Goal: Task Accomplishment & Management: Use online tool/utility

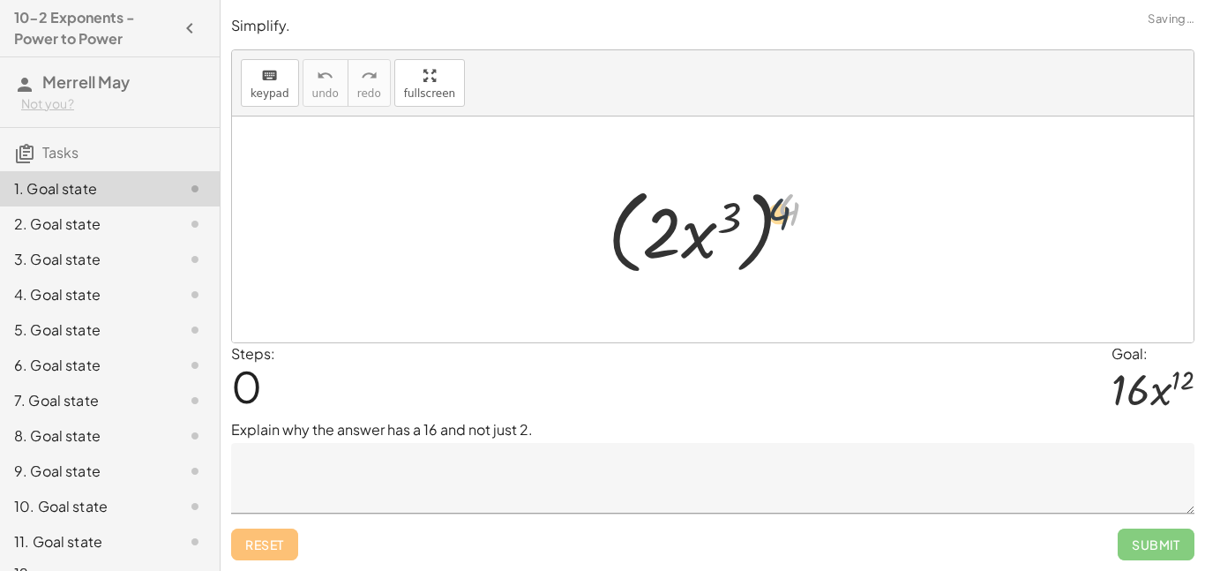
drag, startPoint x: 793, startPoint y: 216, endPoint x: 756, endPoint y: 232, distance: 40.3
click at [756, 232] on div at bounding box center [719, 229] width 241 height 101
drag, startPoint x: 797, startPoint y: 207, endPoint x: 693, endPoint y: 219, distance: 103.9
click at [693, 219] on div at bounding box center [719, 229] width 241 height 101
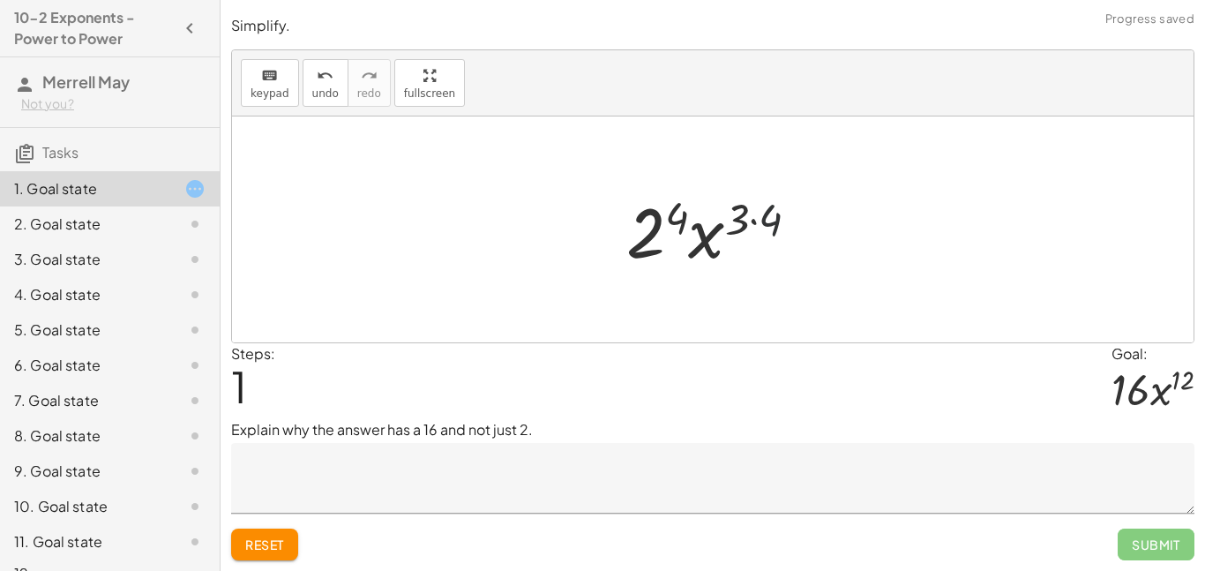
drag, startPoint x: 784, startPoint y: 212, endPoint x: 755, endPoint y: 212, distance: 29.1
click at [755, 212] on div at bounding box center [720, 229] width 205 height 91
click at [755, 212] on div at bounding box center [719, 229] width 184 height 91
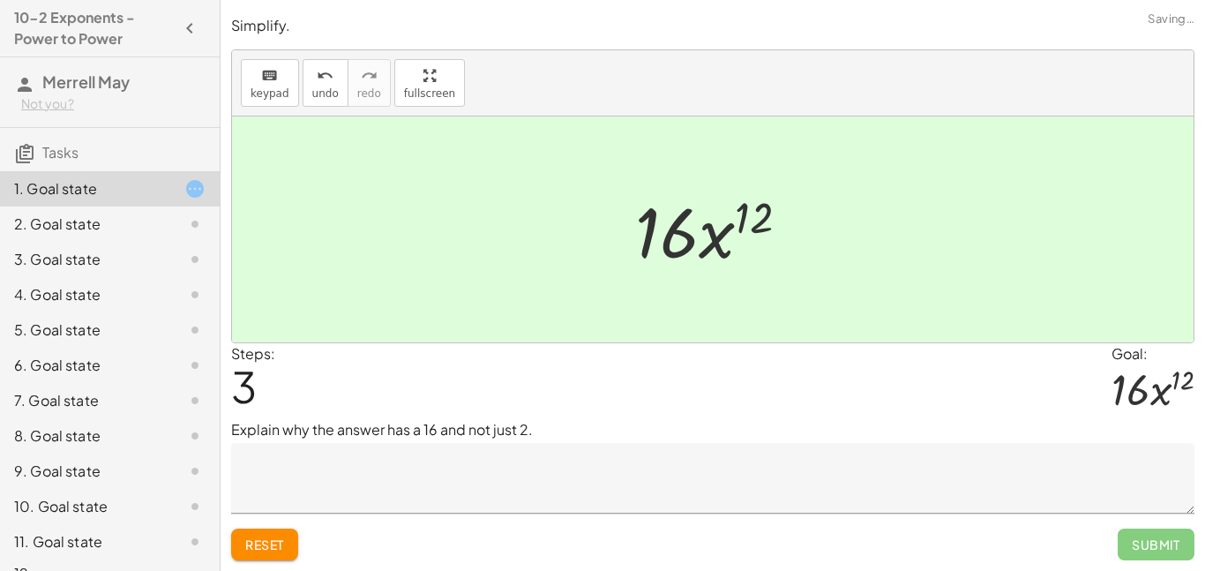
click at [509, 479] on textarea at bounding box center [712, 478] width 963 height 71
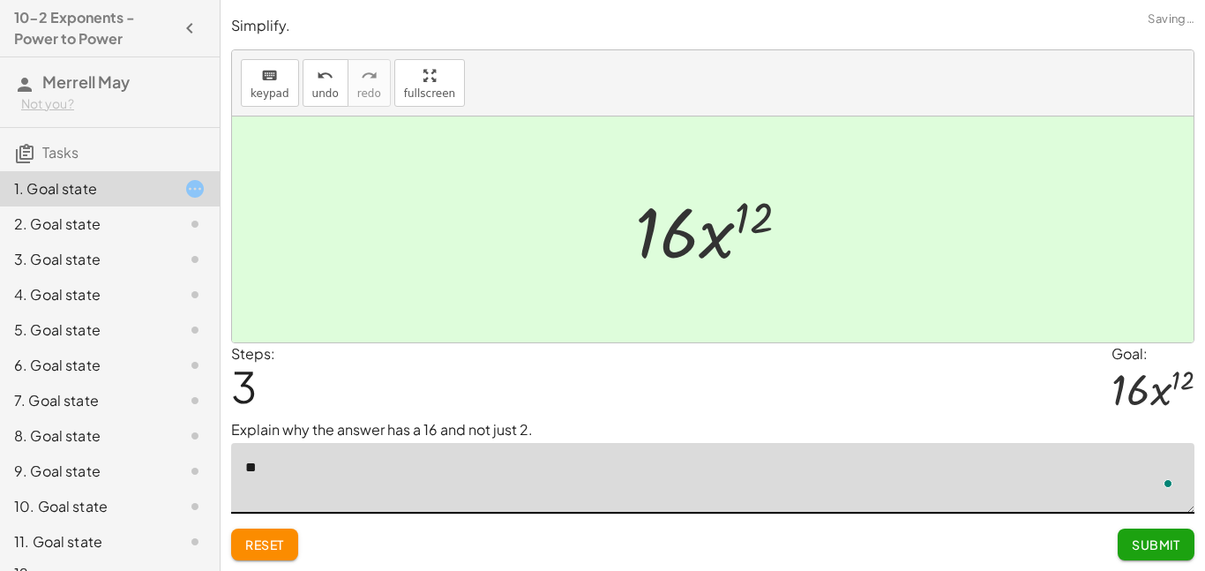
type textarea "*"
type textarea "**********"
click at [1172, 551] on span "Submit" at bounding box center [1156, 544] width 49 height 16
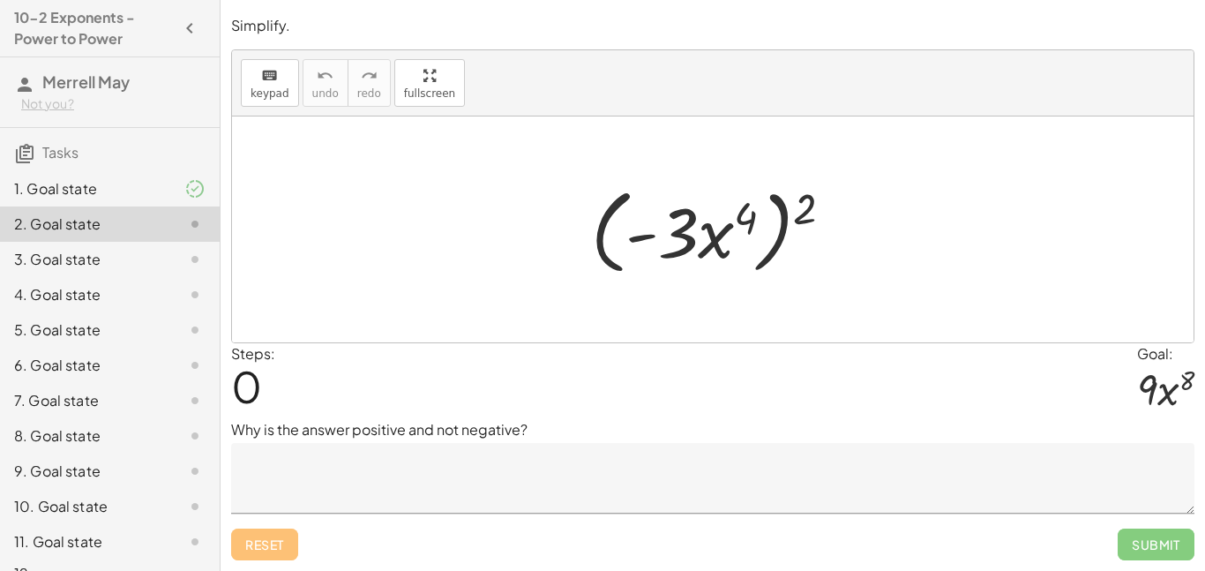
click at [732, 232] on div at bounding box center [719, 229] width 274 height 101
drag, startPoint x: 800, startPoint y: 211, endPoint x: 743, endPoint y: 223, distance: 58.7
click at [743, 223] on div at bounding box center [719, 229] width 274 height 101
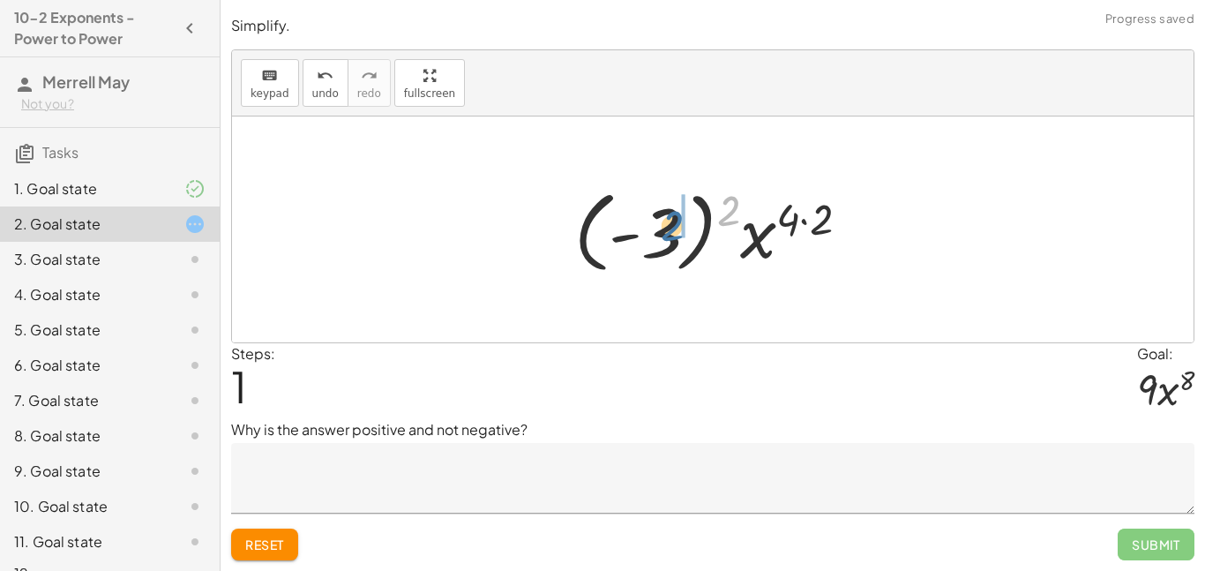
drag, startPoint x: 731, startPoint y: 211, endPoint x: 671, endPoint y: 228, distance: 62.3
click at [671, 228] on div at bounding box center [719, 230] width 307 height 98
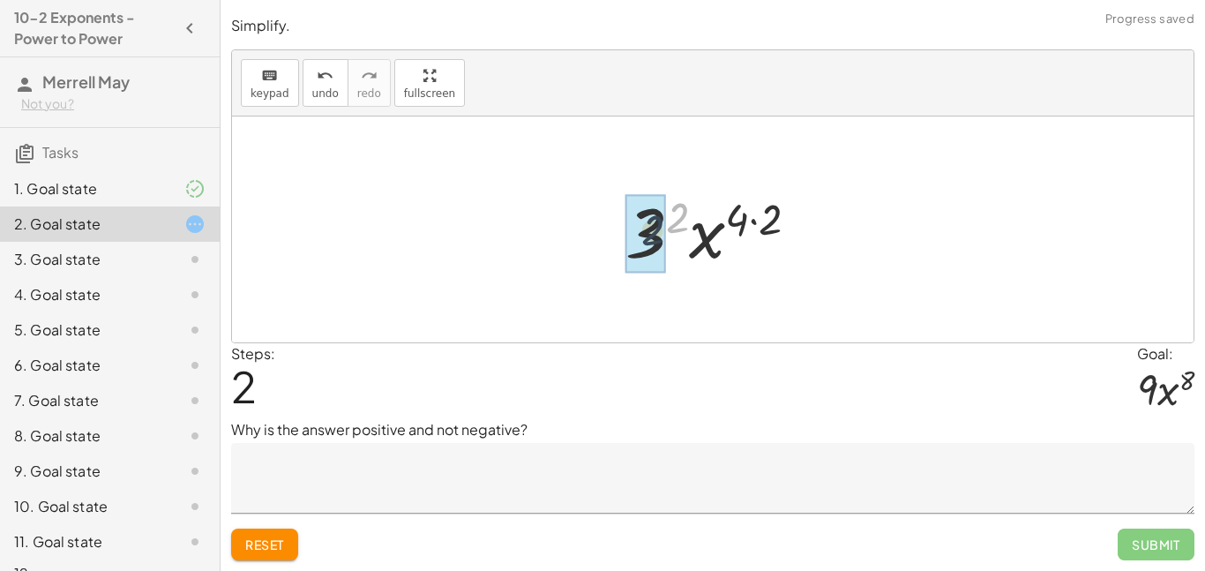
drag, startPoint x: 678, startPoint y: 223, endPoint x: 651, endPoint y: 237, distance: 30.0
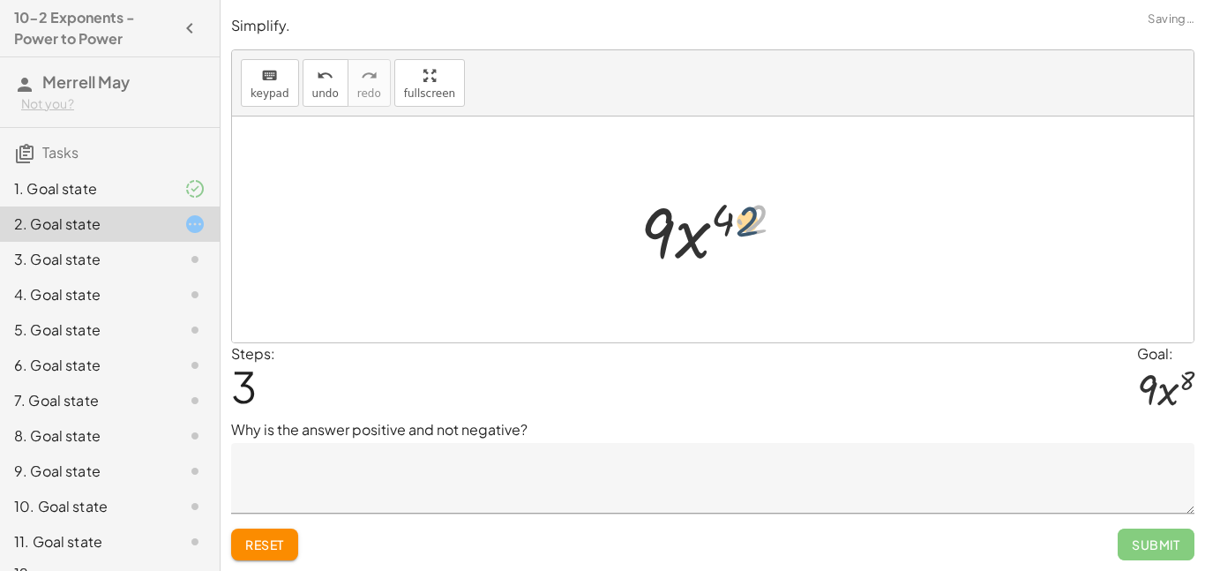
drag, startPoint x: 747, startPoint y: 219, endPoint x: 731, endPoint y: 221, distance: 16.1
click at [731, 221] on div at bounding box center [720, 229] width 176 height 91
drag, startPoint x: 748, startPoint y: 223, endPoint x: 726, endPoint y: 222, distance: 22.1
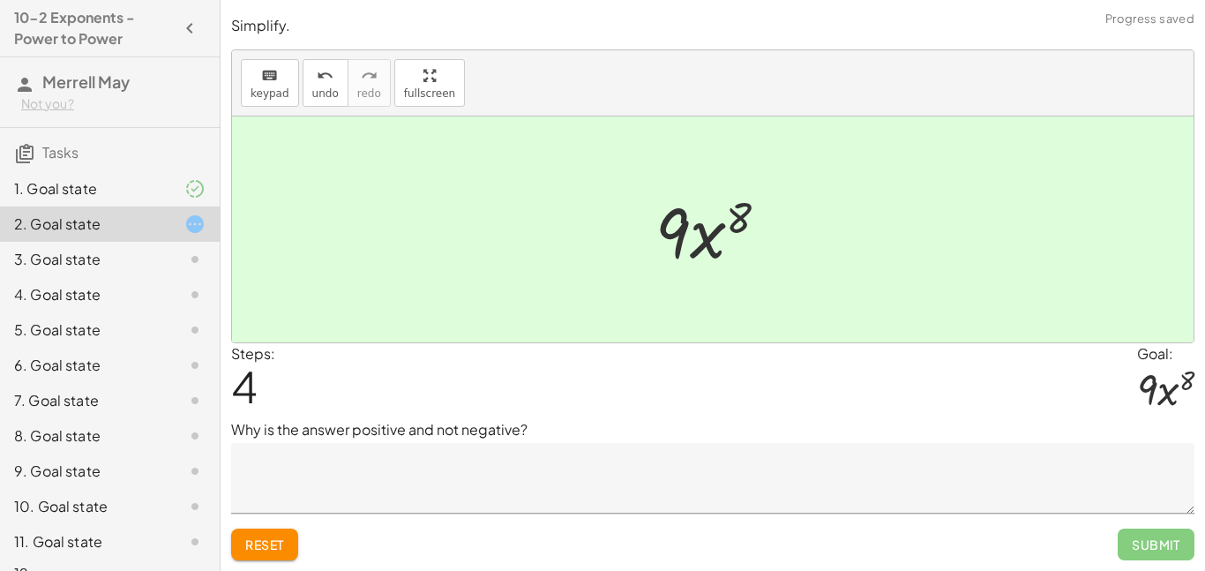
click at [456, 509] on textarea at bounding box center [712, 478] width 963 height 71
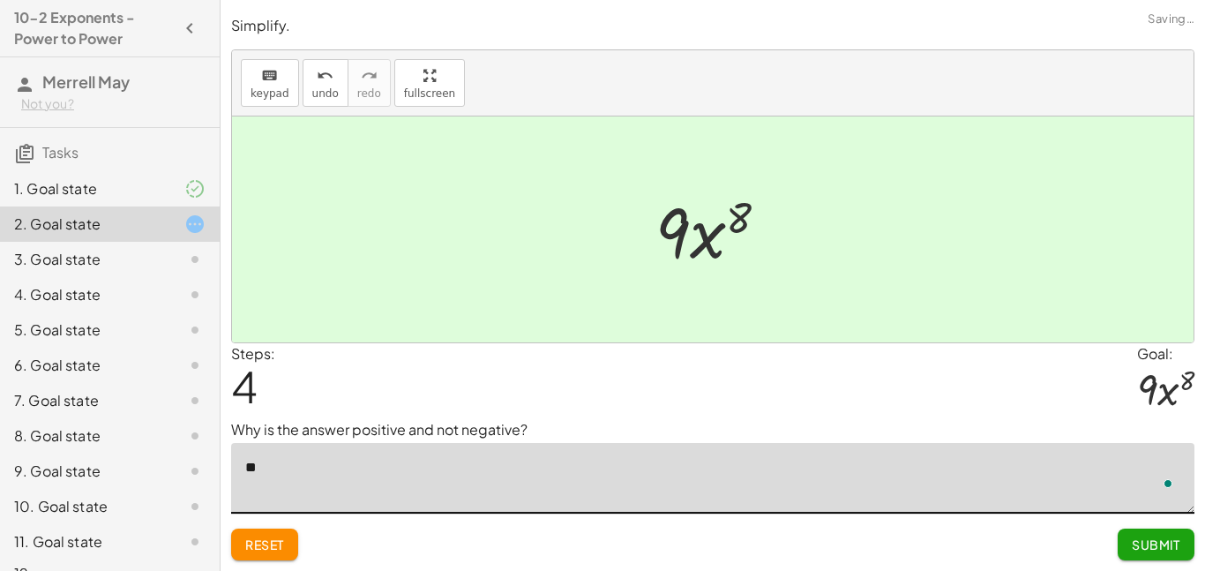
type textarea "*"
type textarea "**********"
click at [1158, 543] on span "Submit" at bounding box center [1156, 544] width 49 height 16
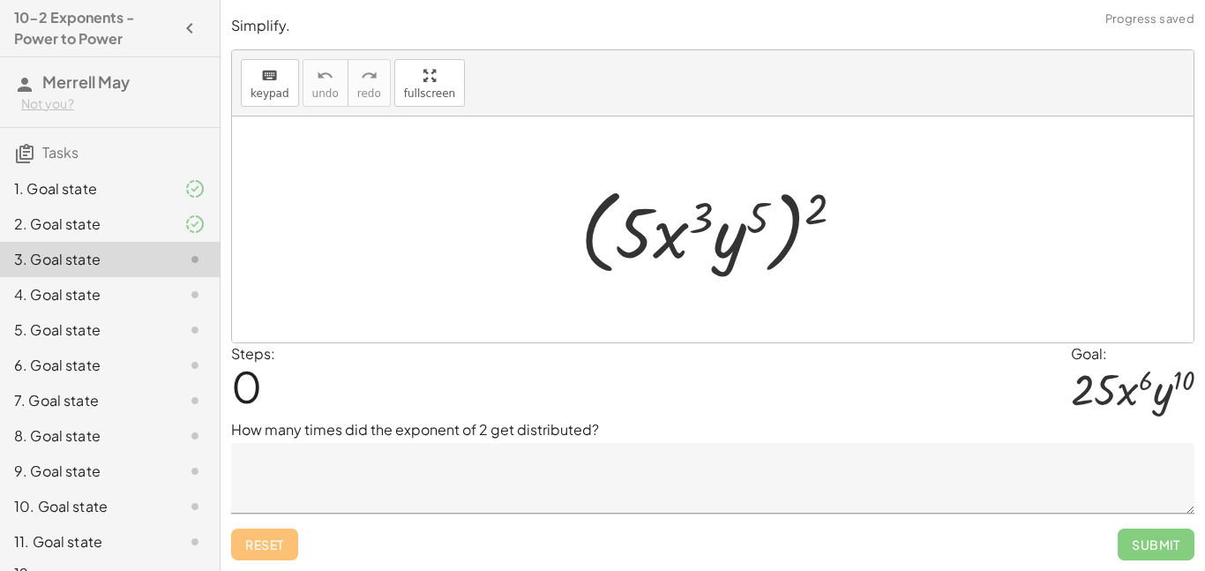
click at [156, 221] on div at bounding box center [180, 224] width 49 height 21
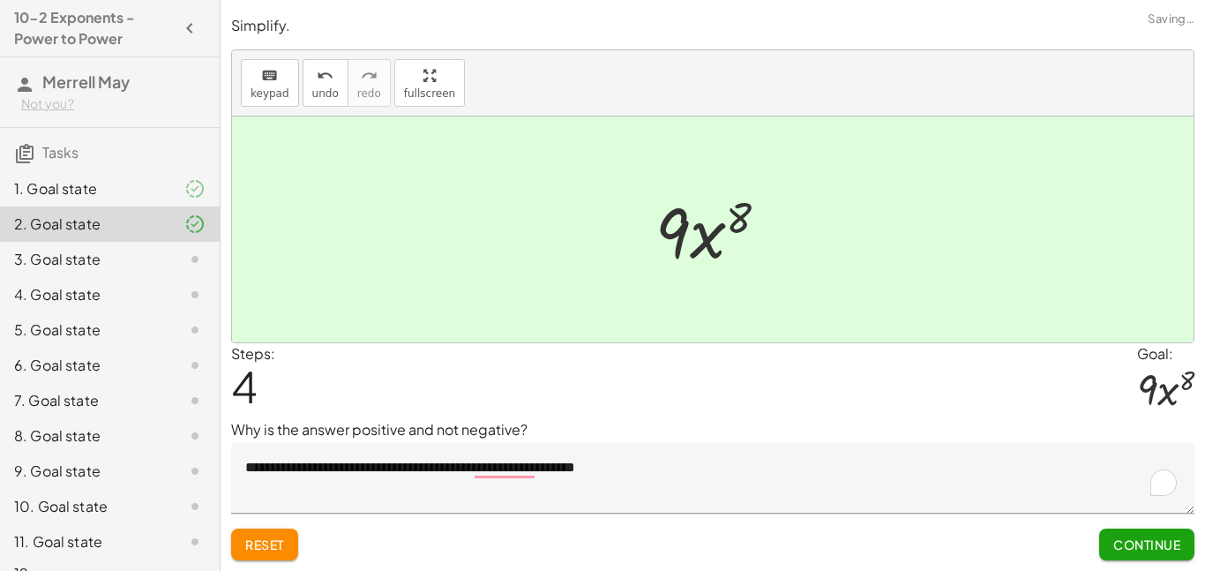
click at [119, 263] on div "3. Goal state" at bounding box center [85, 259] width 142 height 21
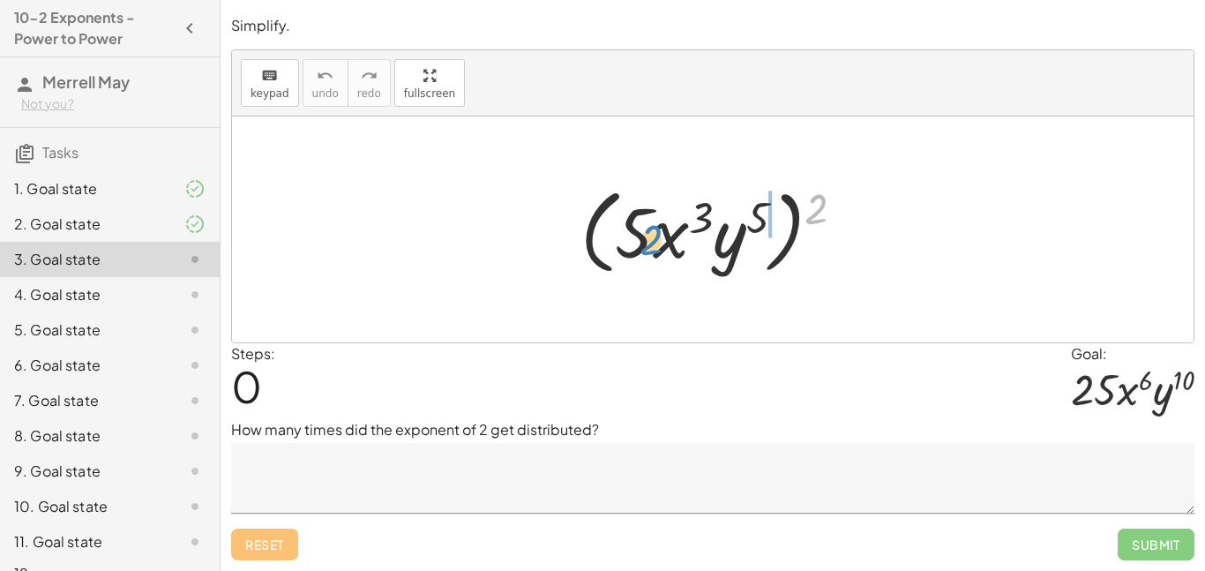
drag, startPoint x: 819, startPoint y: 213, endPoint x: 653, endPoint y: 244, distance: 168.9
click at [653, 244] on div at bounding box center [720, 229] width 296 height 101
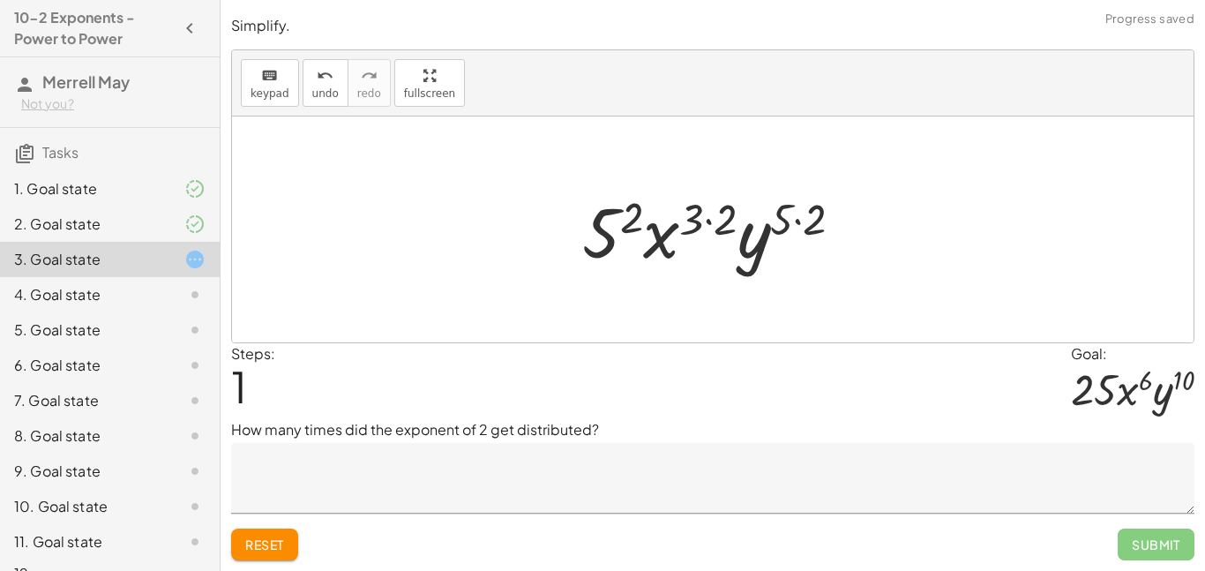
click at [464, 462] on textarea at bounding box center [712, 478] width 963 height 71
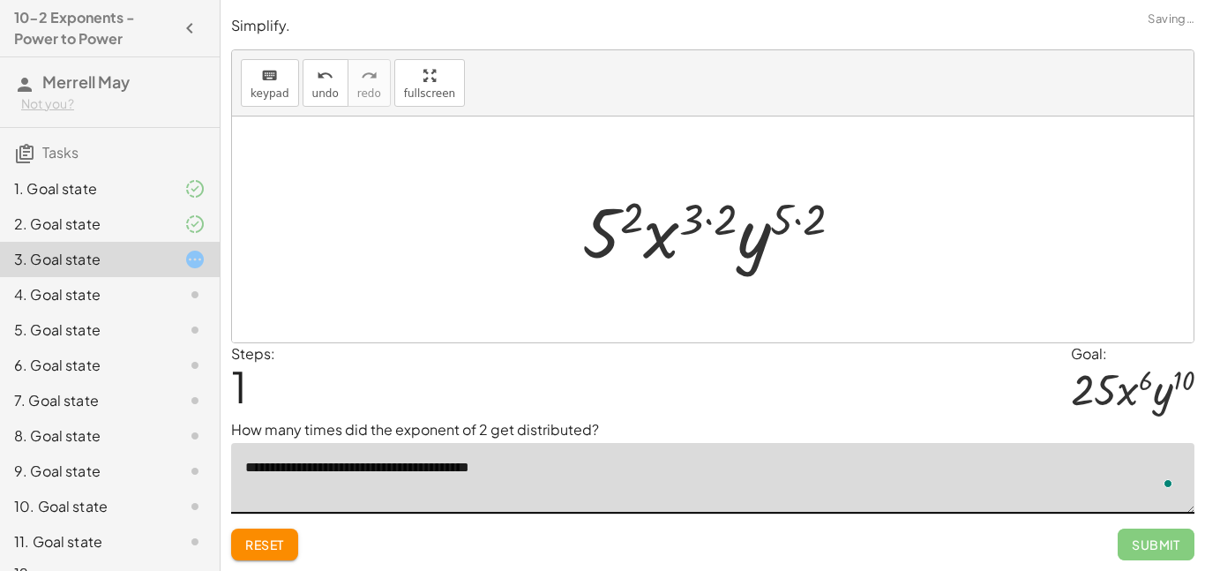
type textarea "**********"
drag, startPoint x: 806, startPoint y: 221, endPoint x: 789, endPoint y: 219, distance: 17.7
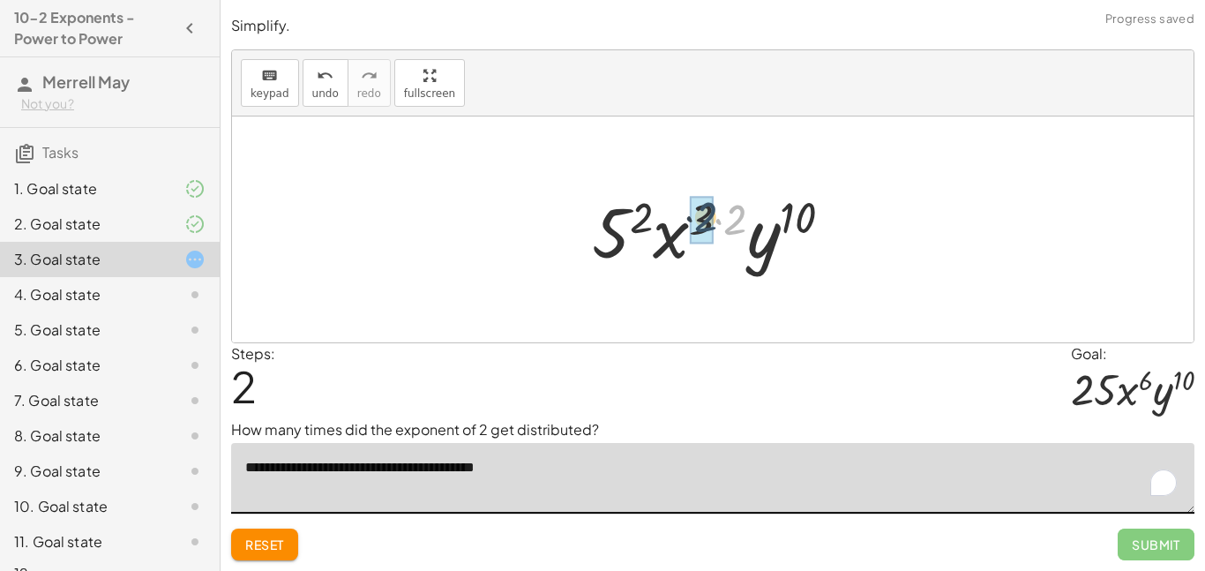
drag, startPoint x: 745, startPoint y: 215, endPoint x: 711, endPoint y: 213, distance: 33.6
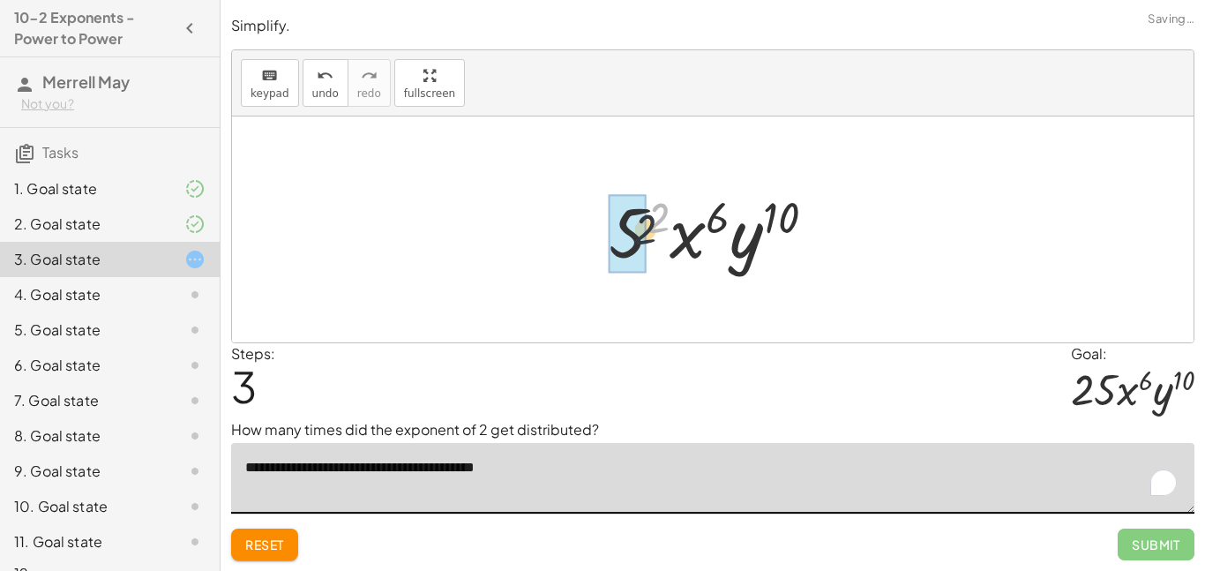
drag, startPoint x: 669, startPoint y: 214, endPoint x: 648, endPoint y: 229, distance: 25.2
click at [648, 229] on div at bounding box center [719, 229] width 238 height 91
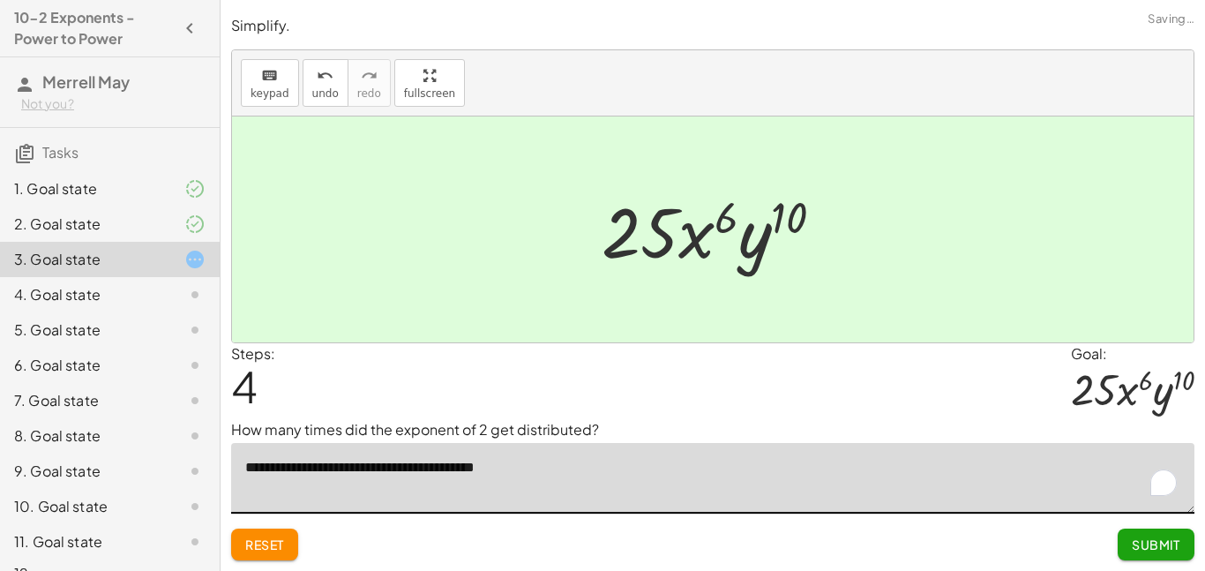
click at [1154, 535] on button "Submit" at bounding box center [1156, 544] width 77 height 32
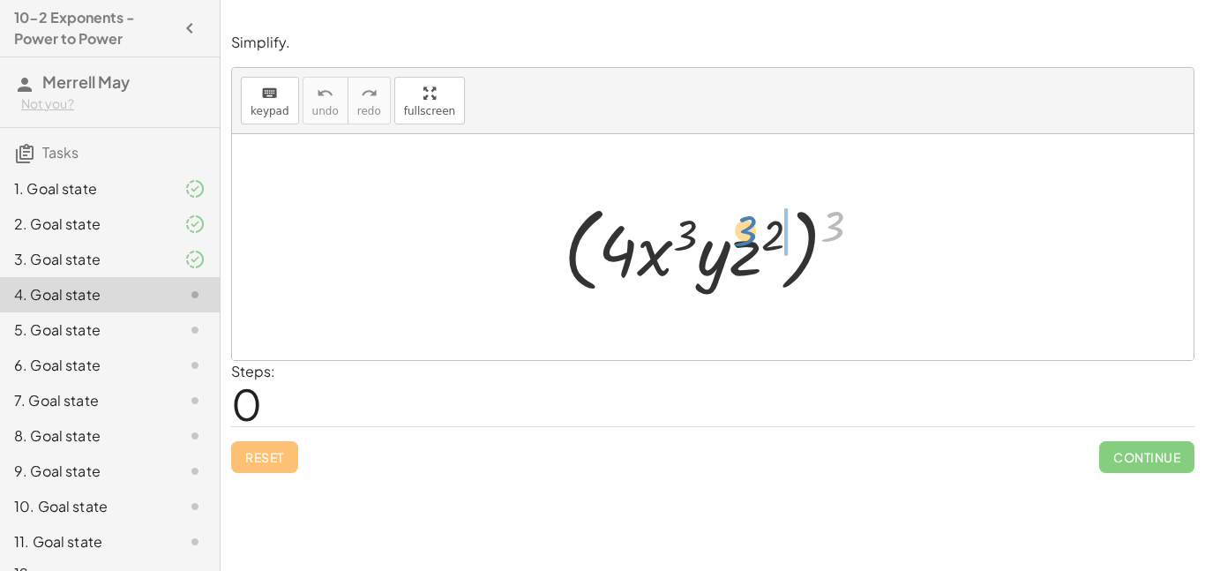
drag, startPoint x: 836, startPoint y: 221, endPoint x: 751, endPoint y: 225, distance: 85.7
click at [751, 225] on div at bounding box center [719, 247] width 329 height 101
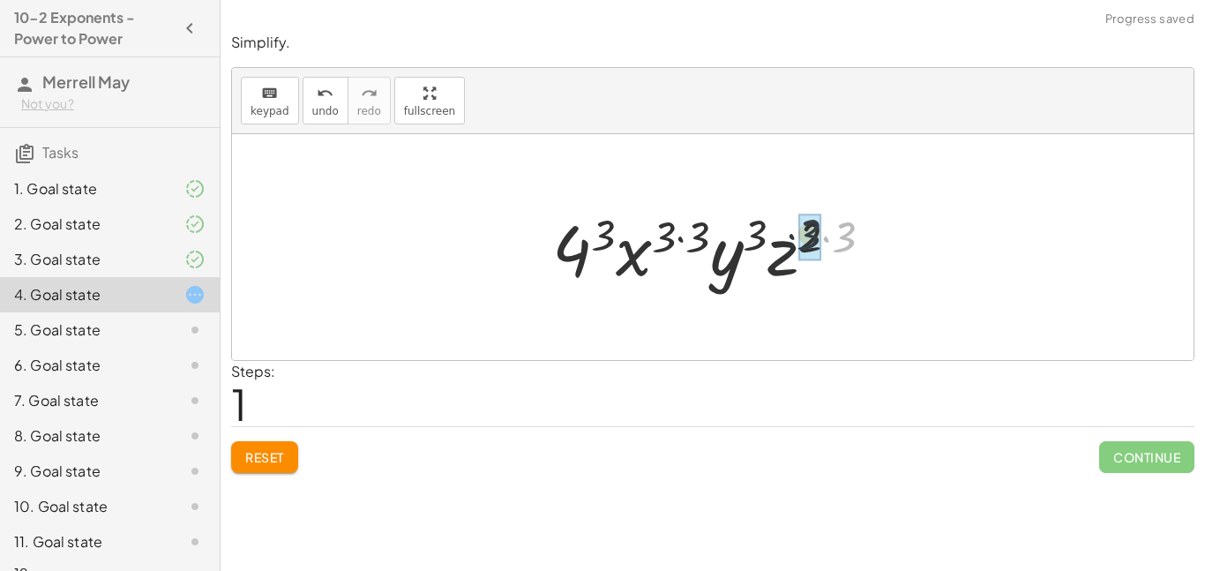
drag, startPoint x: 841, startPoint y: 237, endPoint x: 798, endPoint y: 235, distance: 42.4
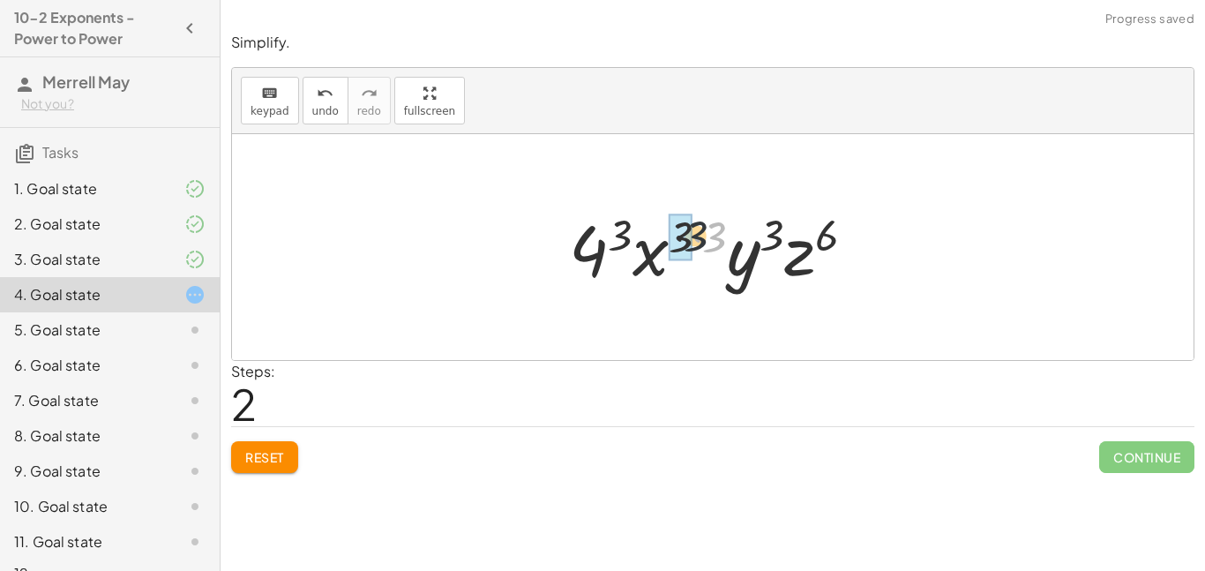
drag, startPoint x: 716, startPoint y: 232, endPoint x: 677, endPoint y: 229, distance: 39.8
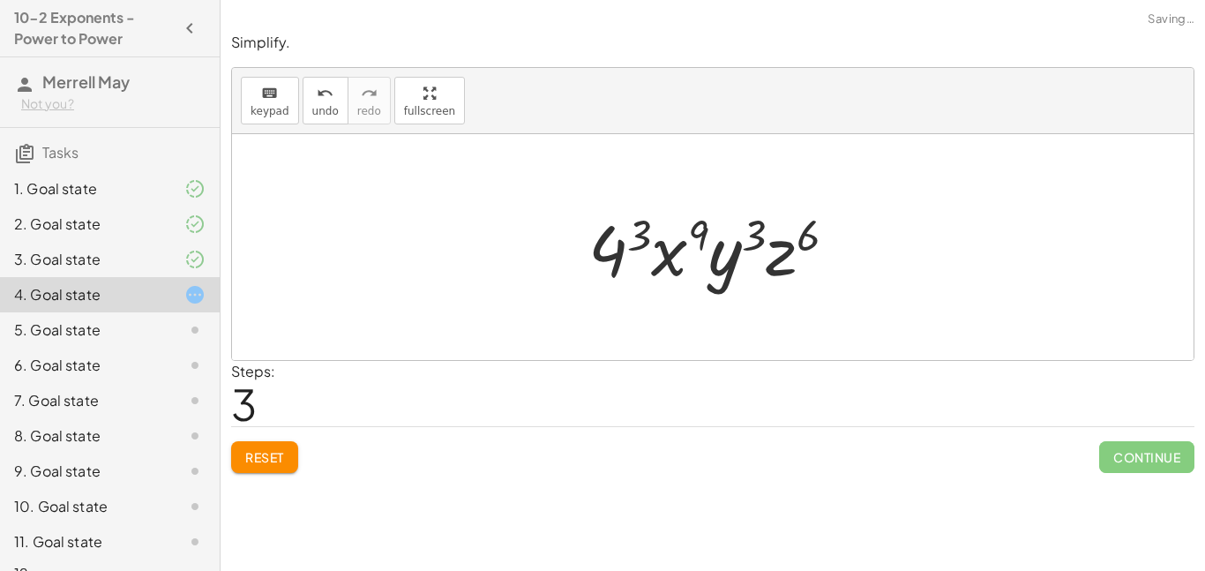
click at [642, 230] on div at bounding box center [720, 247] width 281 height 91
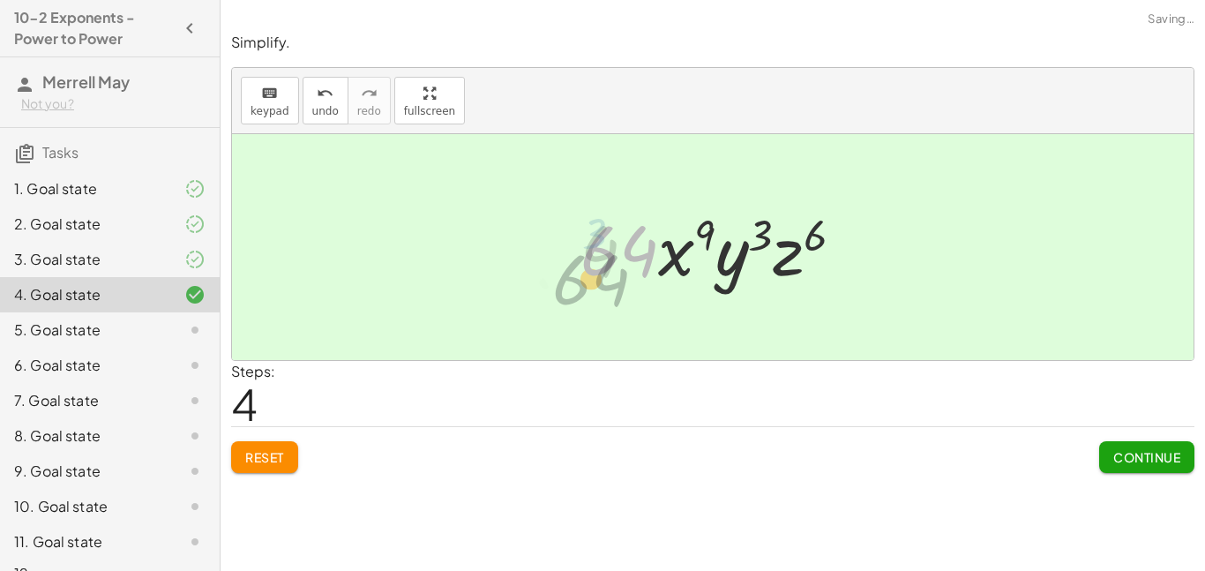
drag, startPoint x: 642, startPoint y: 230, endPoint x: 606, endPoint y: 266, distance: 50.5
click at [606, 266] on div at bounding box center [720, 247] width 296 height 91
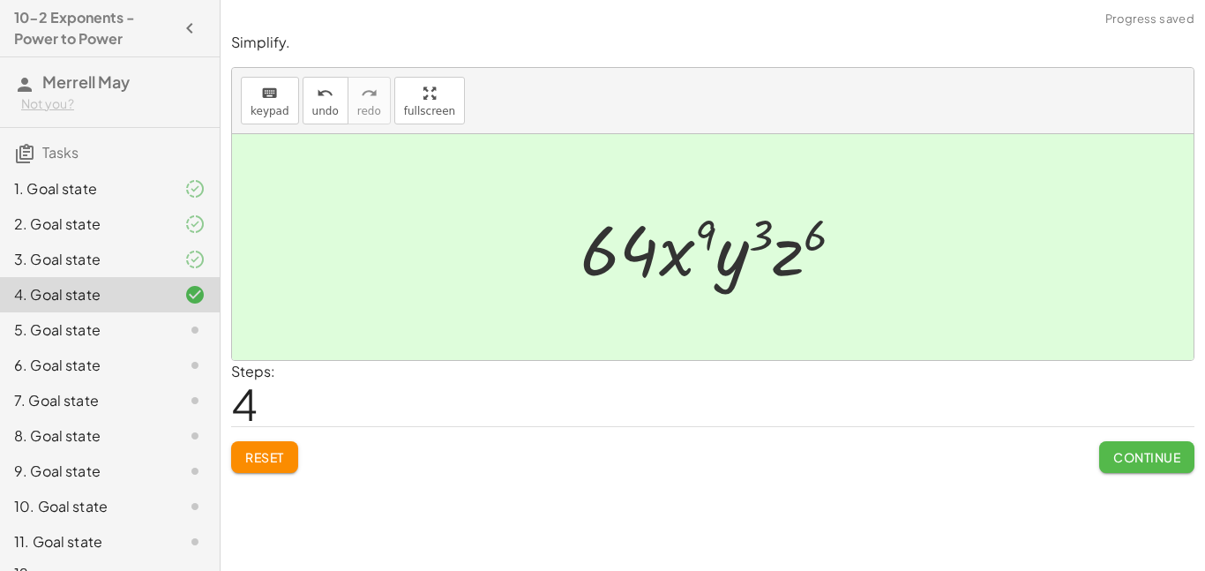
click at [1125, 458] on span "Continue" at bounding box center [1146, 457] width 67 height 16
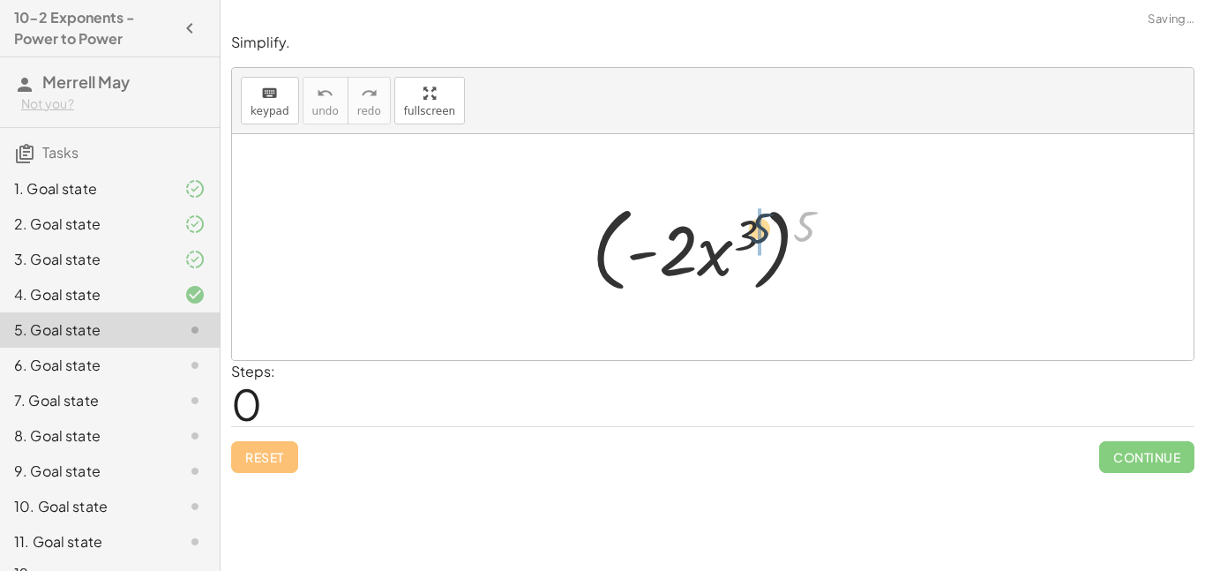
drag, startPoint x: 797, startPoint y: 243, endPoint x: 746, endPoint y: 245, distance: 50.4
click at [746, 245] on div at bounding box center [719, 247] width 273 height 101
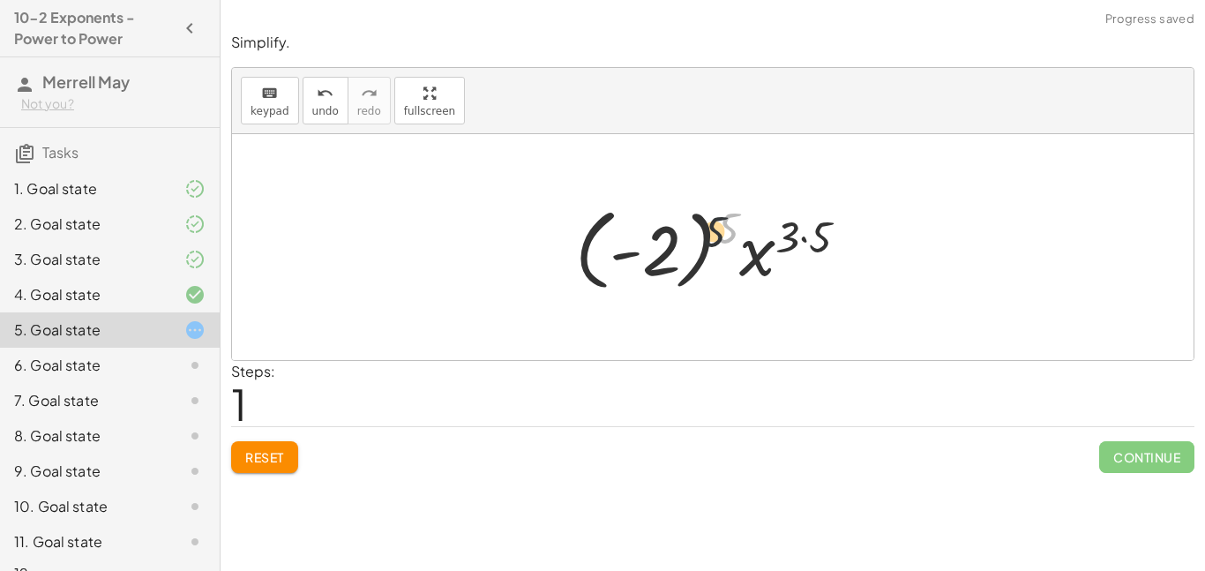
drag, startPoint x: 726, startPoint y: 233, endPoint x: 656, endPoint y: 259, distance: 74.2
click at [656, 259] on div at bounding box center [718, 248] width 305 height 98
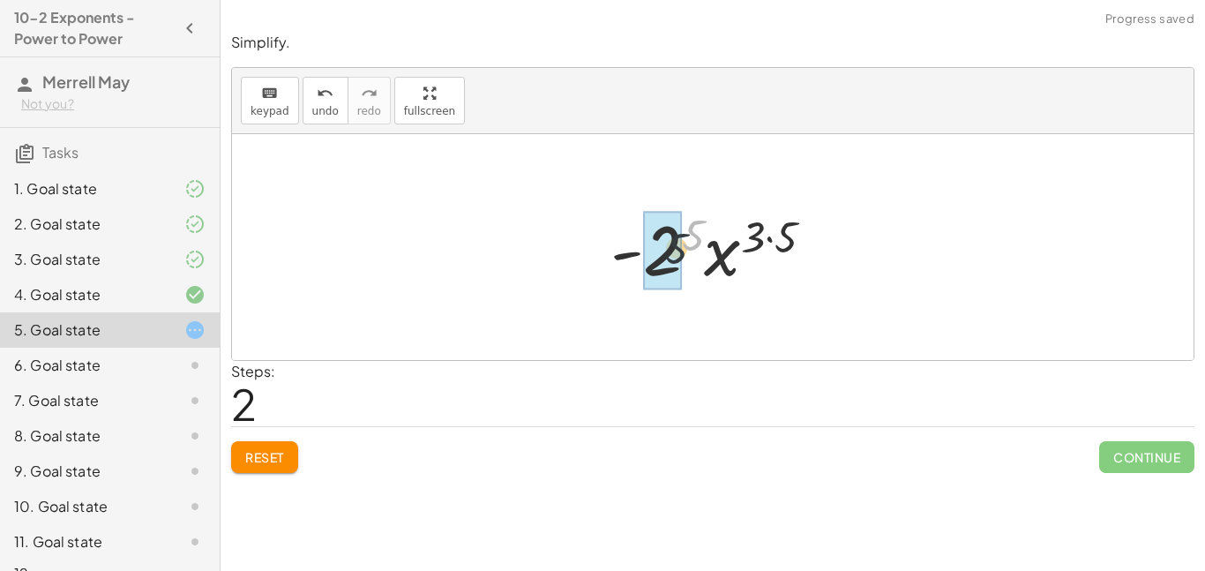
drag, startPoint x: 691, startPoint y: 233, endPoint x: 663, endPoint y: 255, distance: 35.1
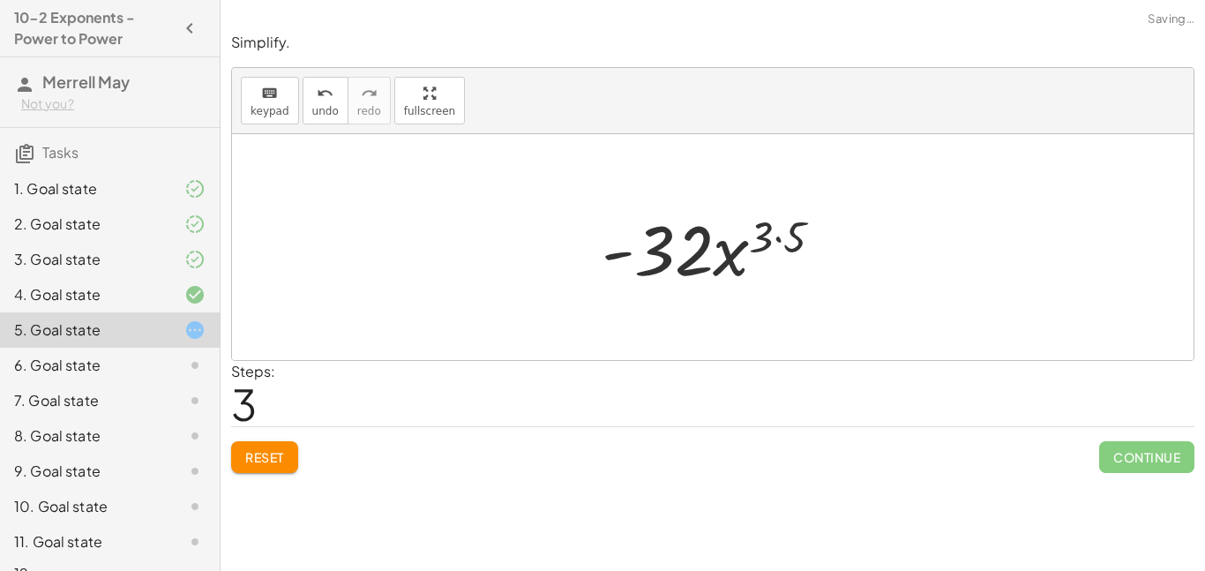
click at [283, 463] on span "Reset" at bounding box center [264, 457] width 39 height 16
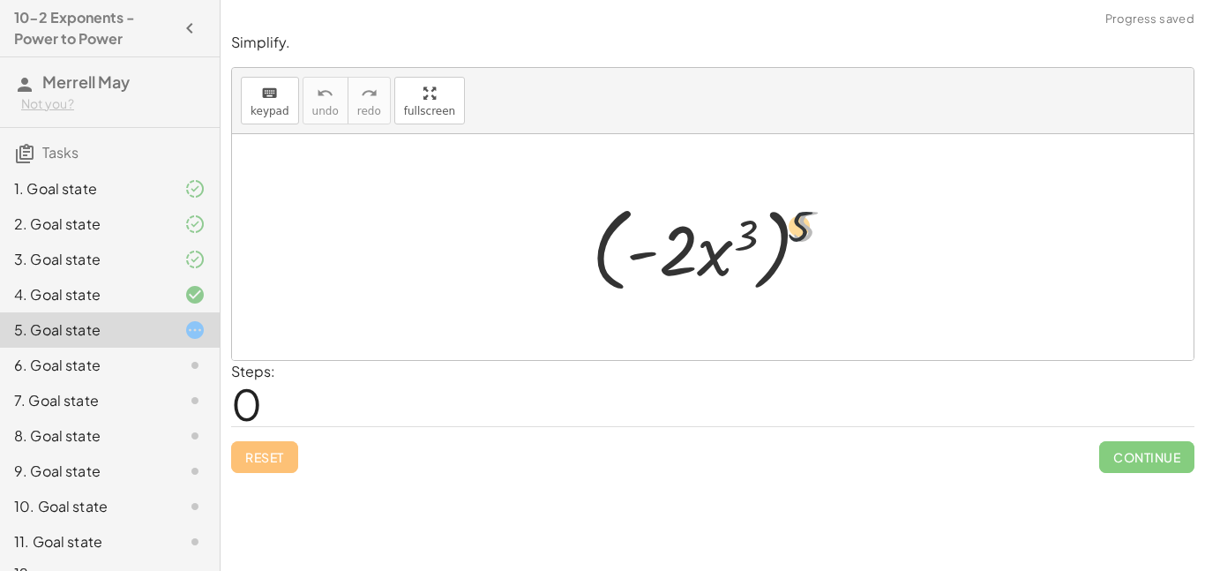
drag, startPoint x: 803, startPoint y: 225, endPoint x: 730, endPoint y: 234, distance: 73.8
click at [730, 234] on div at bounding box center [719, 247] width 273 height 101
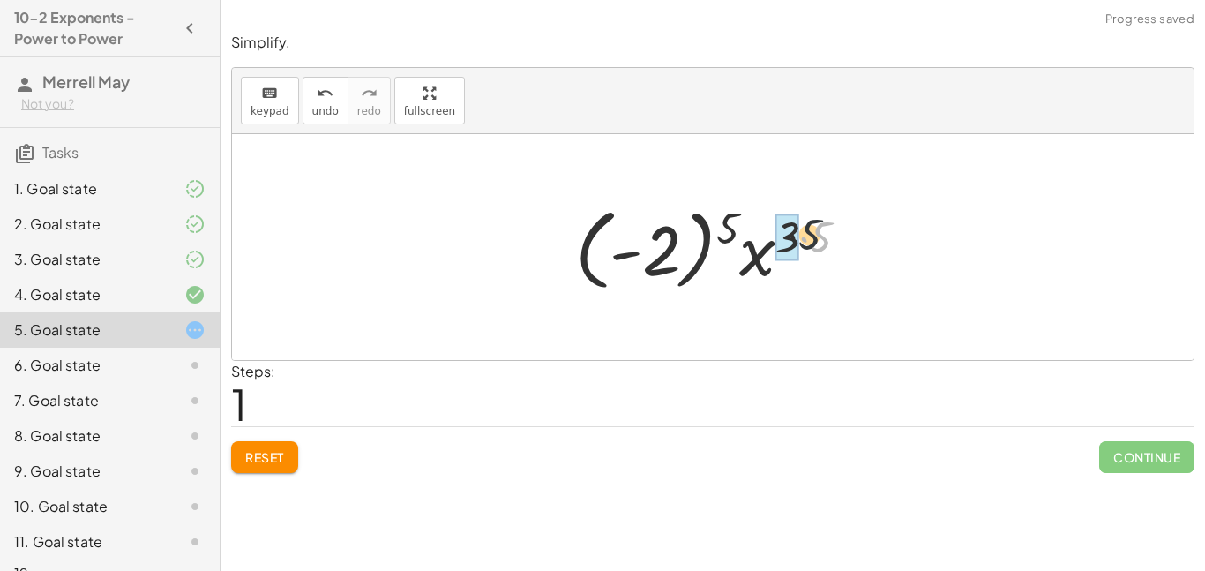
drag, startPoint x: 821, startPoint y: 240, endPoint x: 796, endPoint y: 236, distance: 26.0
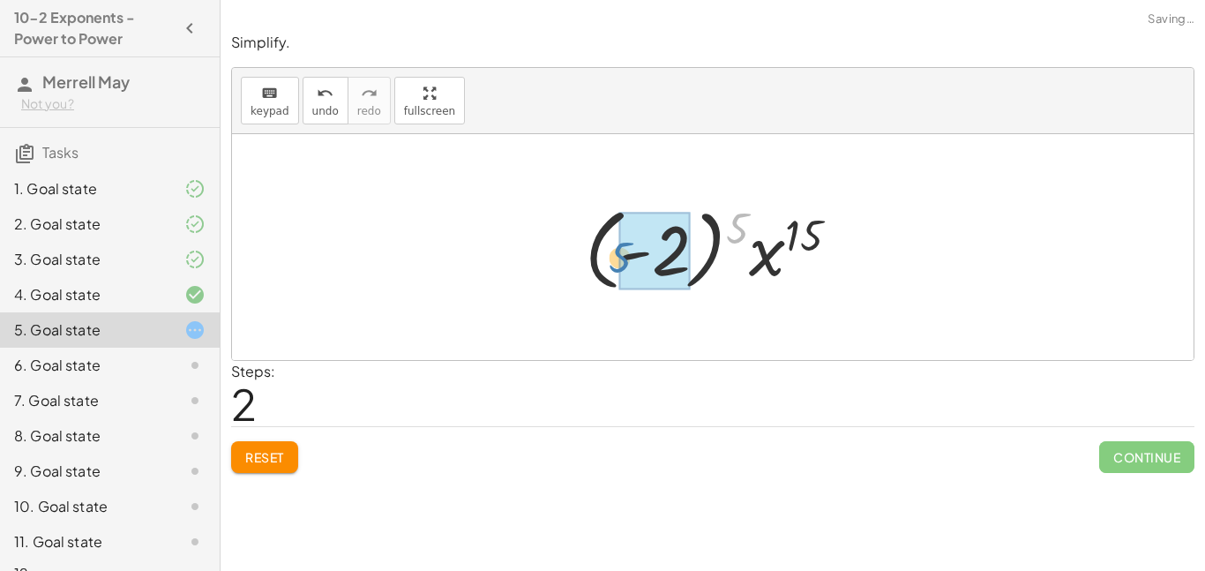
drag, startPoint x: 726, startPoint y: 223, endPoint x: 610, endPoint y: 252, distance: 120.0
click at [610, 252] on div at bounding box center [719, 248] width 286 height 98
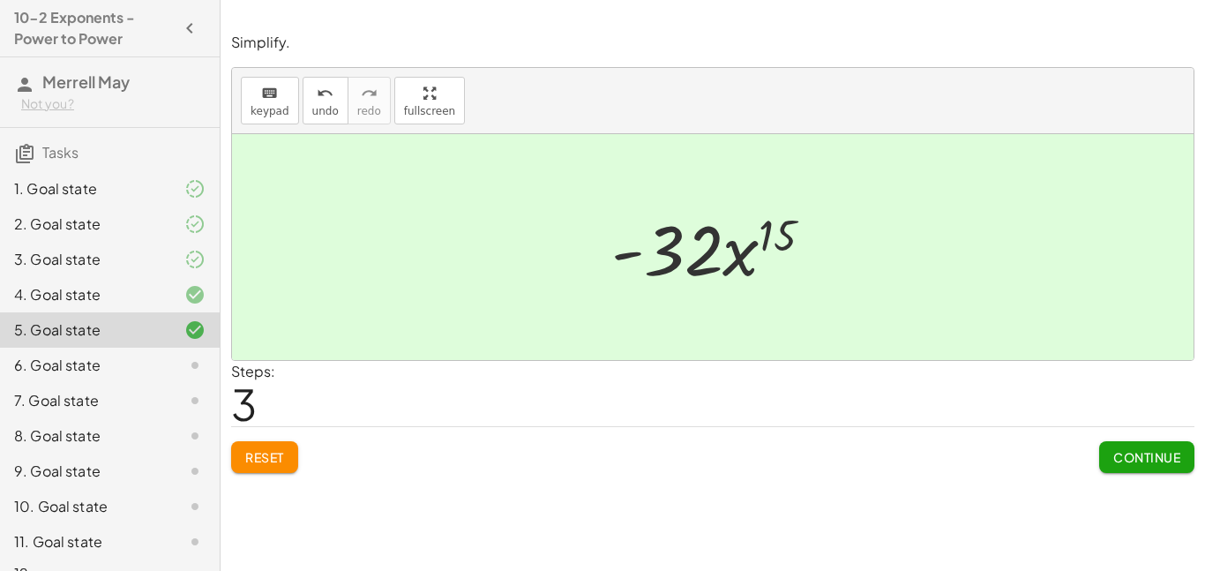
click at [289, 455] on button "Reset" at bounding box center [264, 457] width 67 height 32
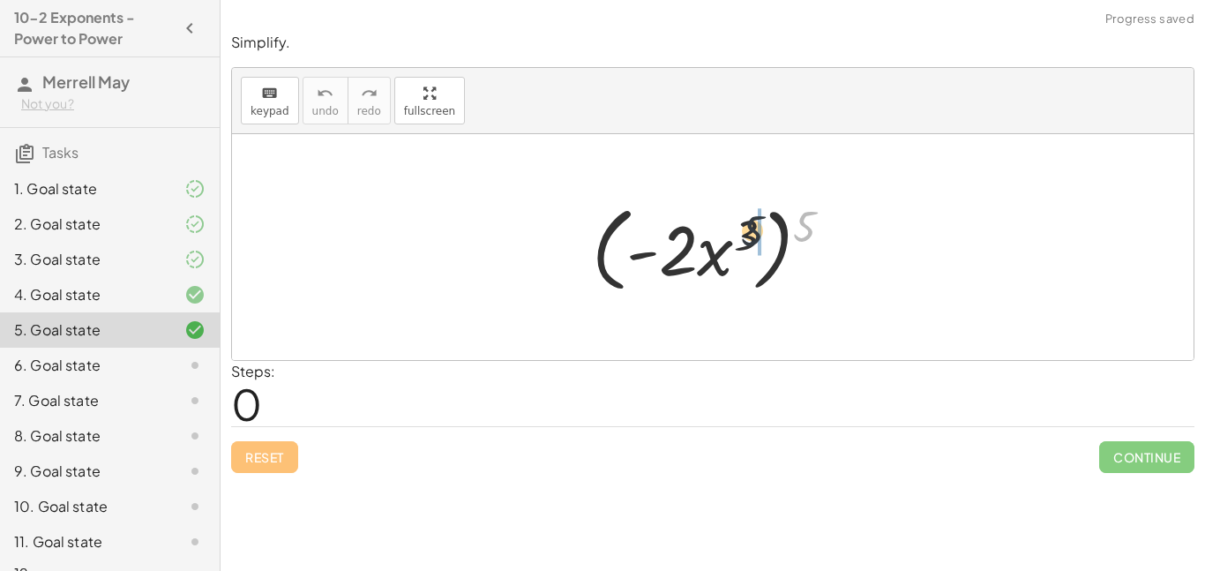
drag, startPoint x: 801, startPoint y: 214, endPoint x: 730, endPoint y: 221, distance: 71.8
click at [730, 221] on div at bounding box center [719, 247] width 273 height 101
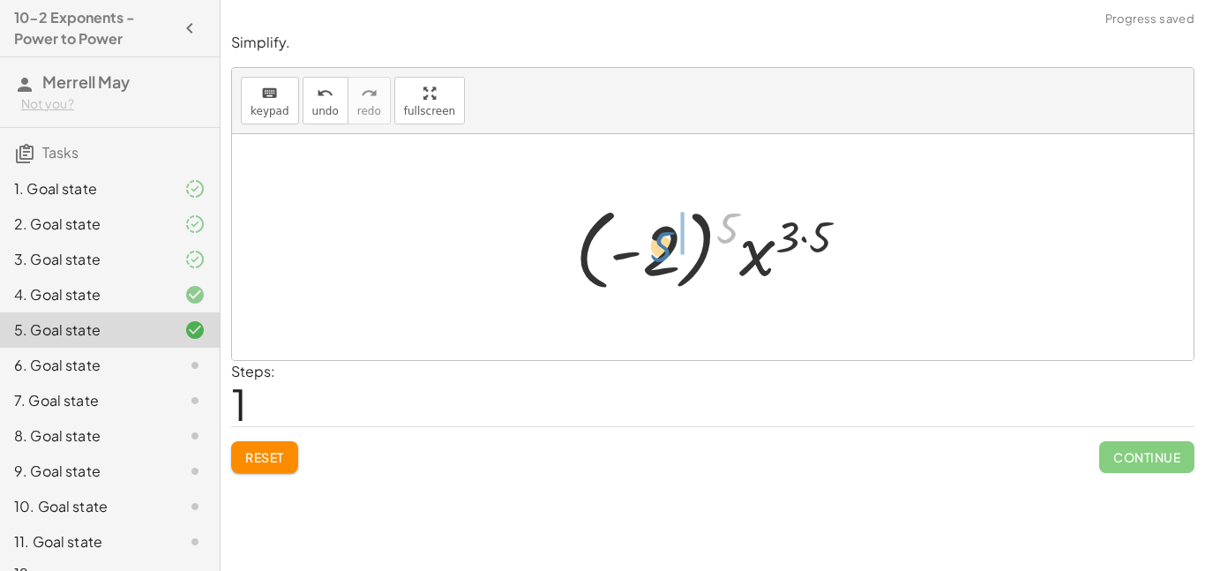
drag, startPoint x: 730, startPoint y: 221, endPoint x: 656, endPoint y: 239, distance: 75.5
click at [656, 239] on div at bounding box center [718, 248] width 305 height 98
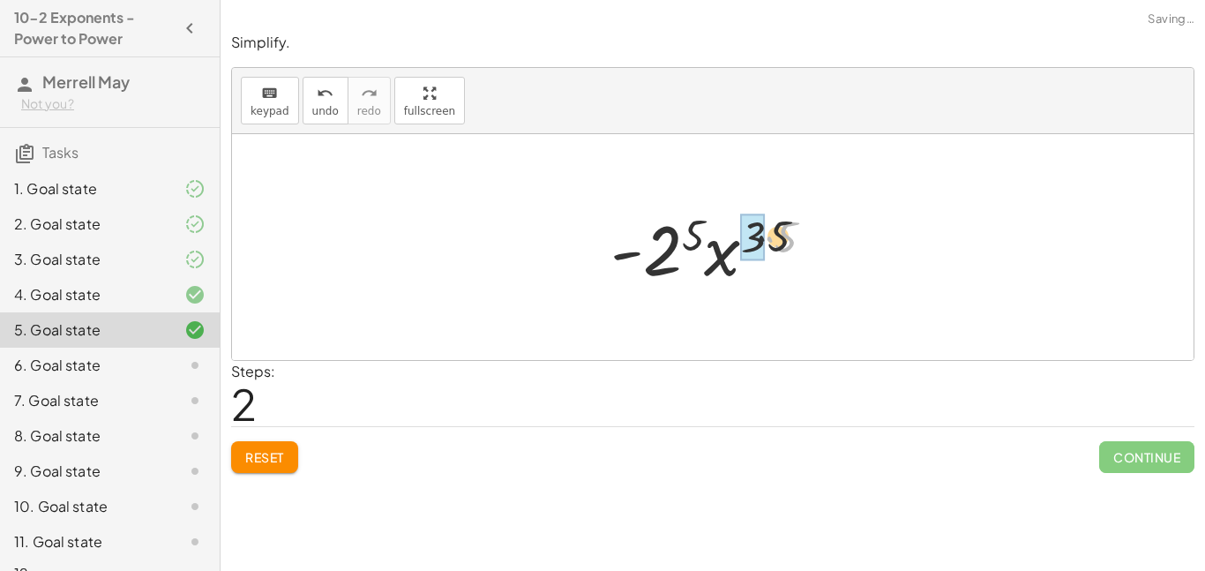
drag, startPoint x: 772, startPoint y: 237, endPoint x: 746, endPoint y: 234, distance: 26.7
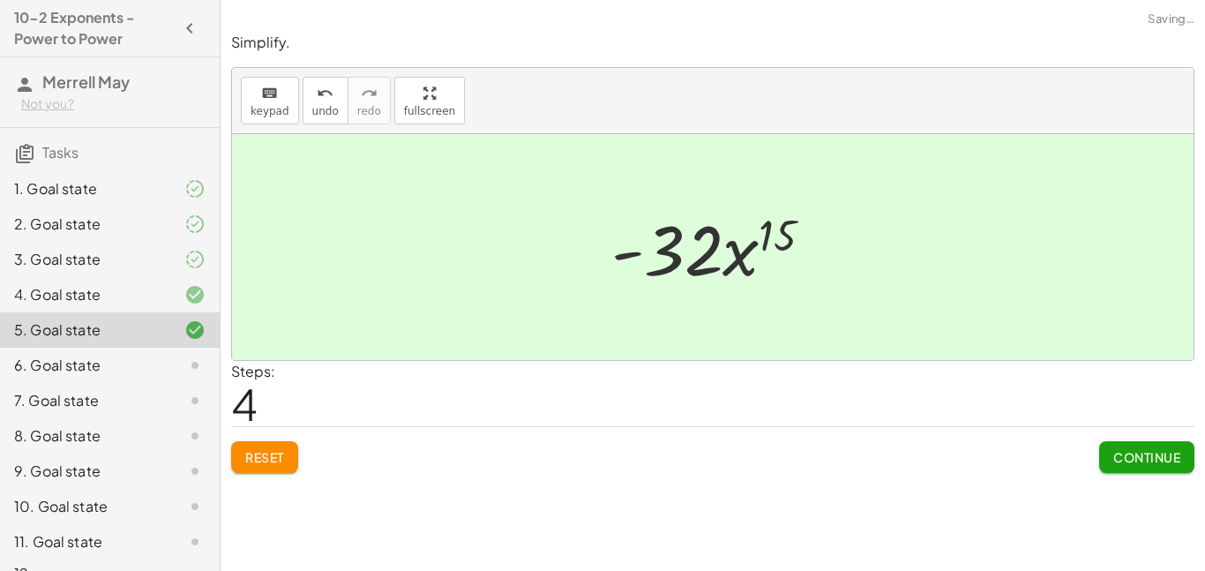
click at [1137, 467] on button "Continue" at bounding box center [1146, 457] width 95 height 32
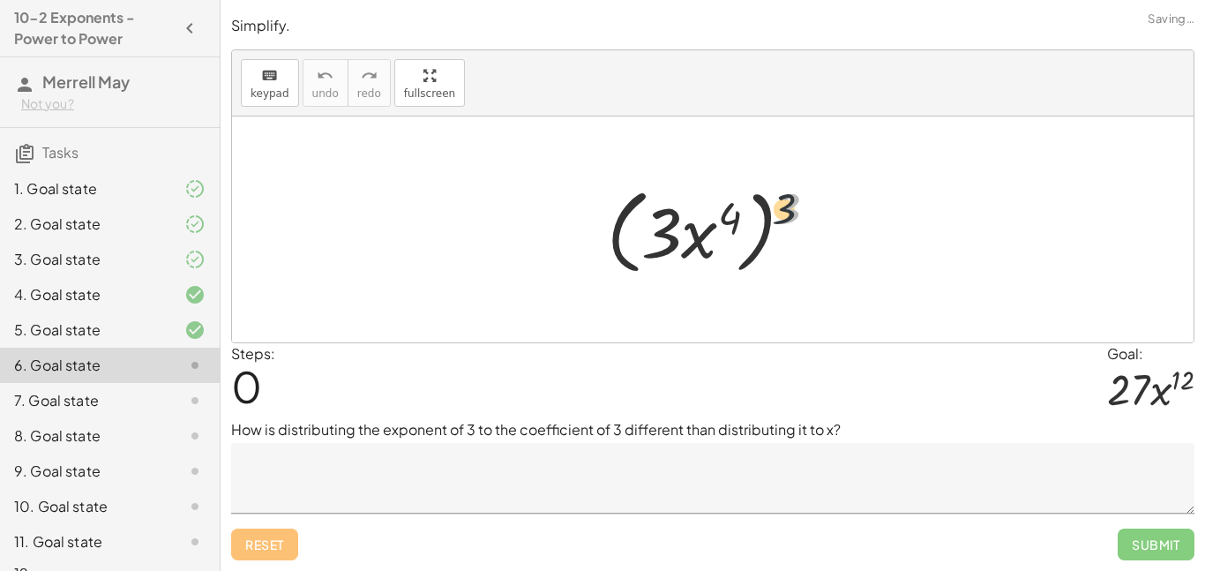
drag, startPoint x: 783, startPoint y: 213, endPoint x: 744, endPoint y: 212, distance: 39.7
click at [744, 212] on div at bounding box center [719, 229] width 243 height 101
drag, startPoint x: 791, startPoint y: 213, endPoint x: 669, endPoint y: 216, distance: 122.7
click at [669, 216] on div at bounding box center [719, 229] width 243 height 101
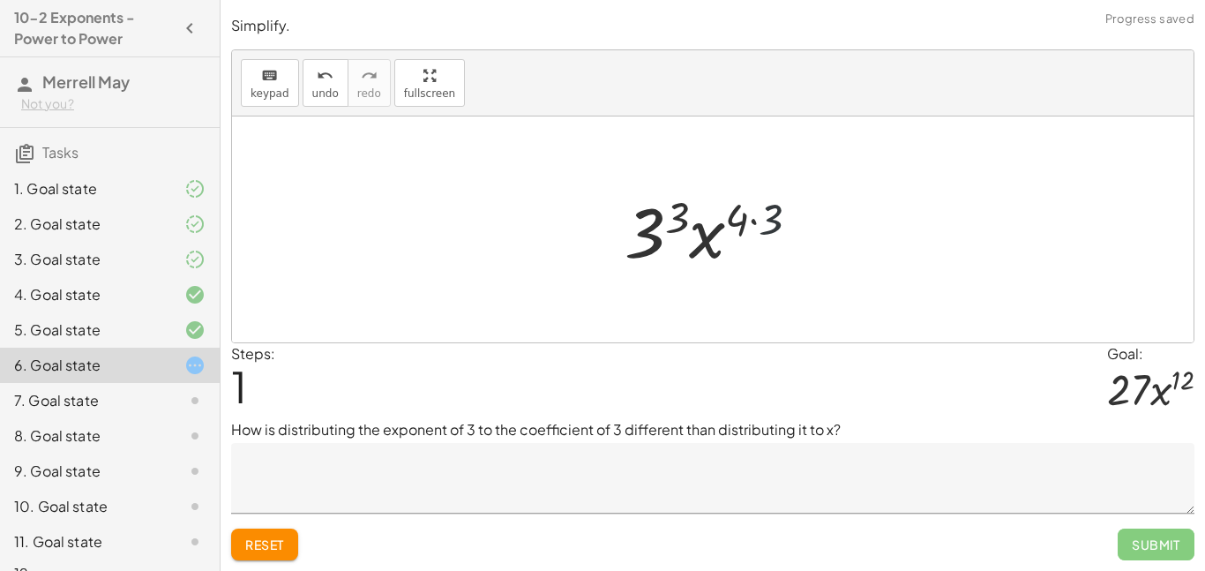
click at [765, 214] on div at bounding box center [719, 229] width 206 height 91
click at [690, 214] on div at bounding box center [719, 229] width 187 height 91
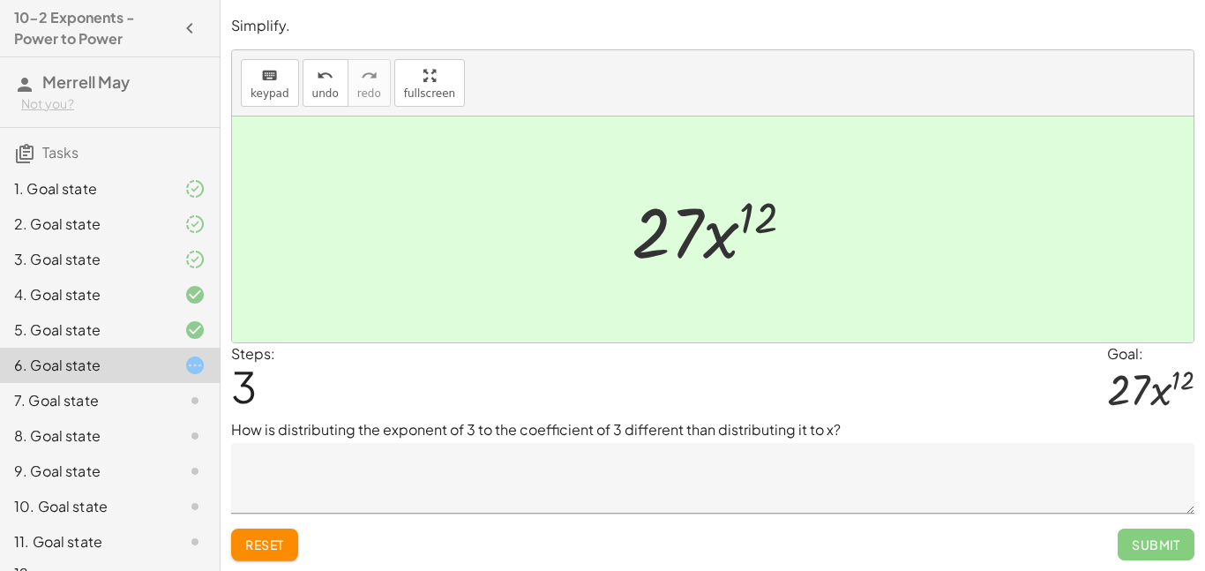
click at [543, 443] on textarea at bounding box center [712, 478] width 963 height 71
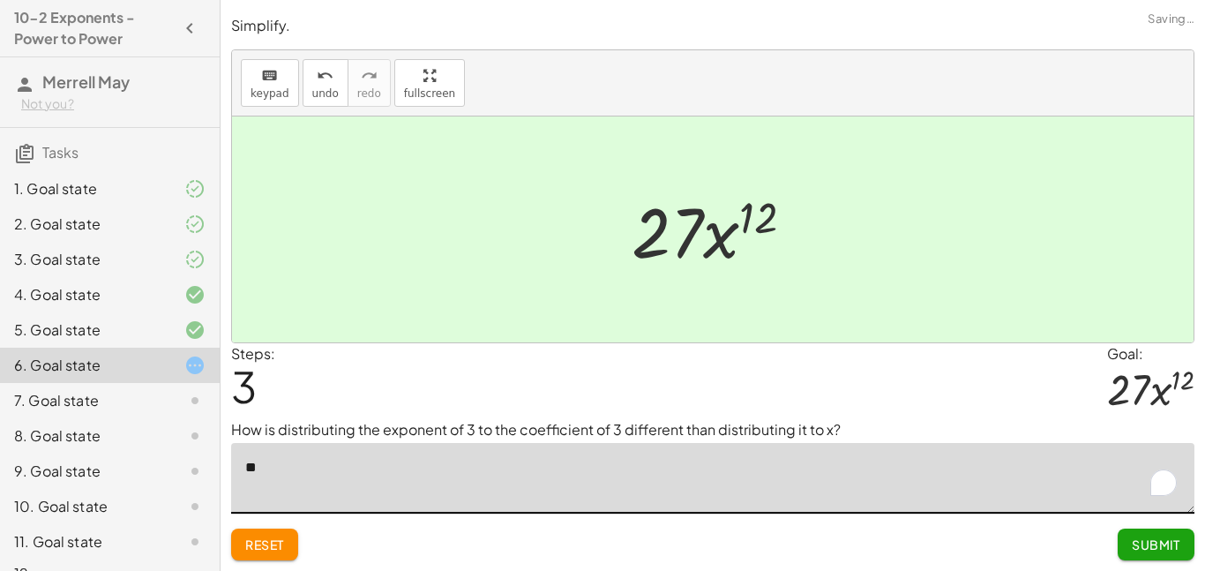
type textarea "*"
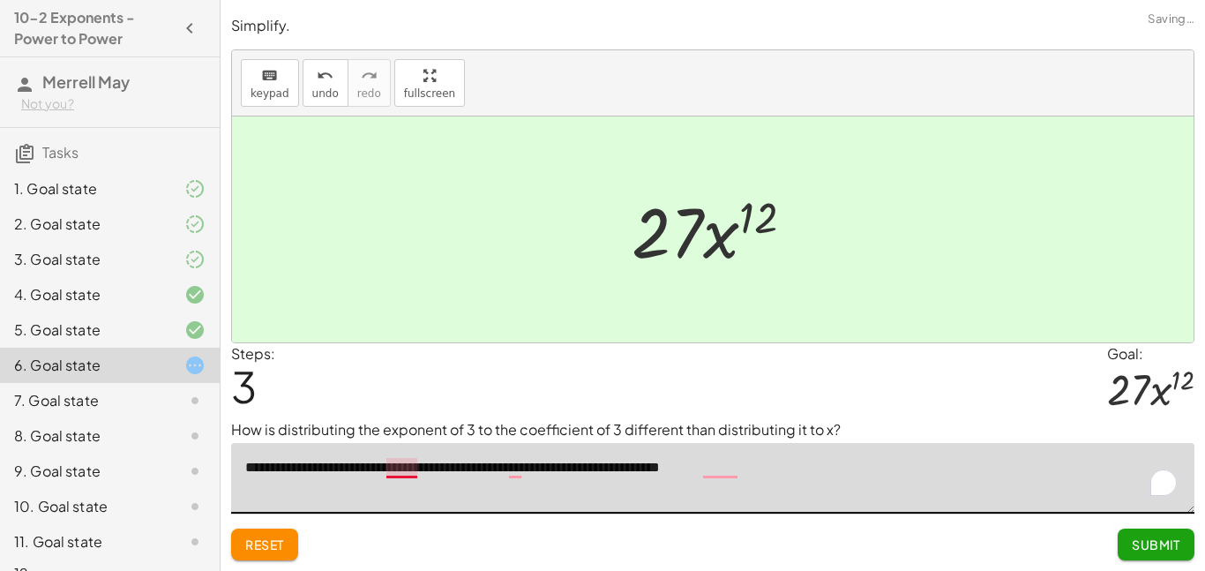
click at [398, 468] on textarea "**********" at bounding box center [712, 478] width 963 height 71
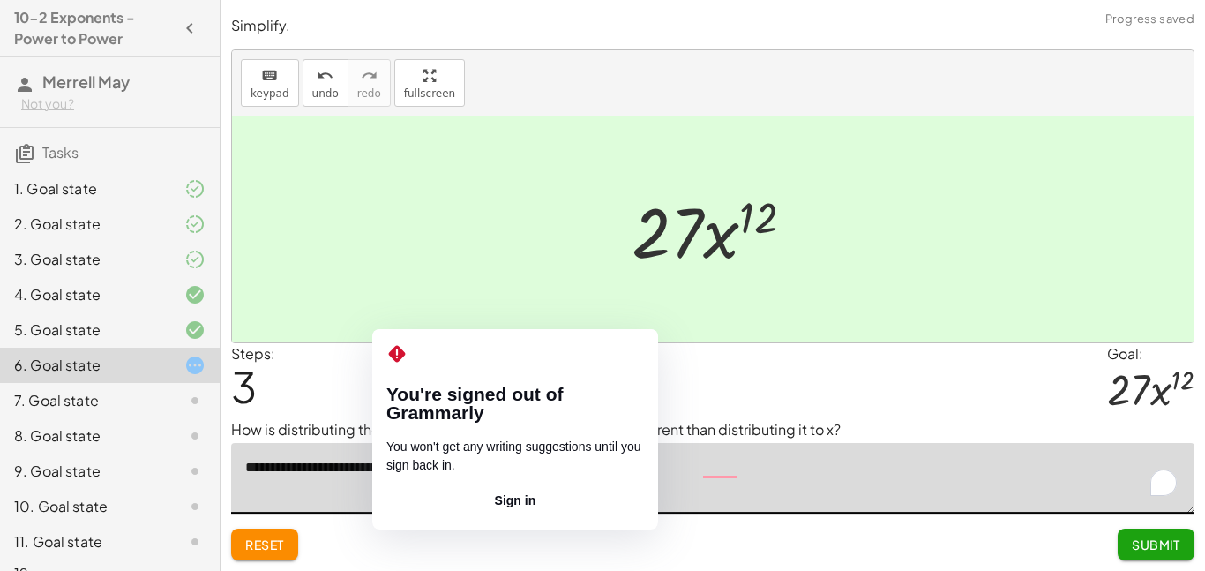
click at [420, 468] on textarea "**********" at bounding box center [712, 478] width 963 height 71
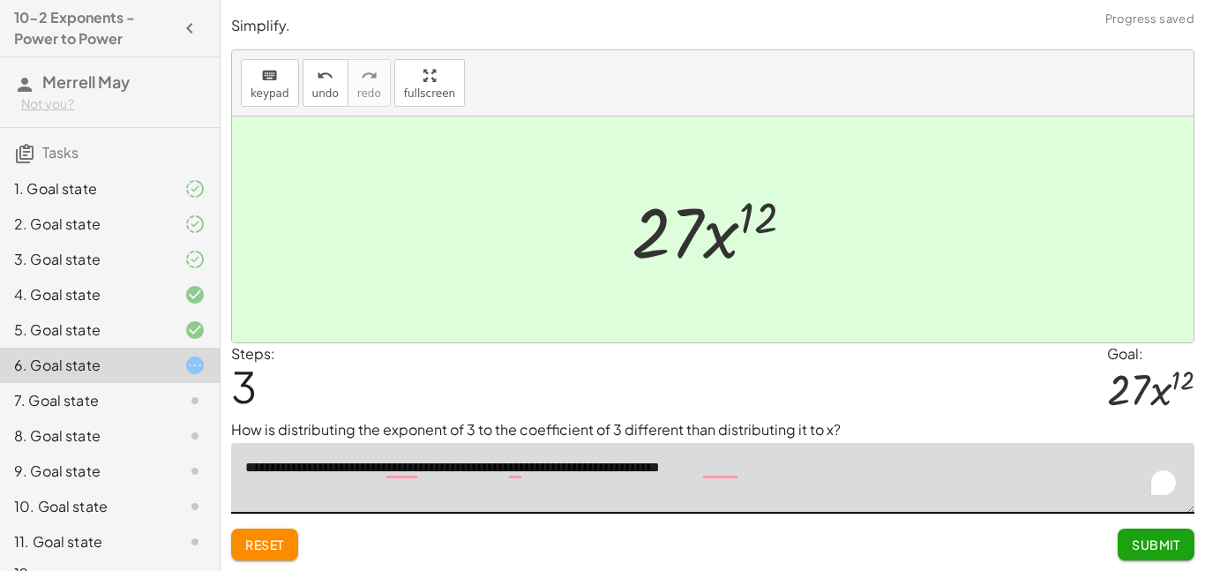
type textarea "**********"
click at [1148, 532] on button "Submit" at bounding box center [1156, 544] width 77 height 32
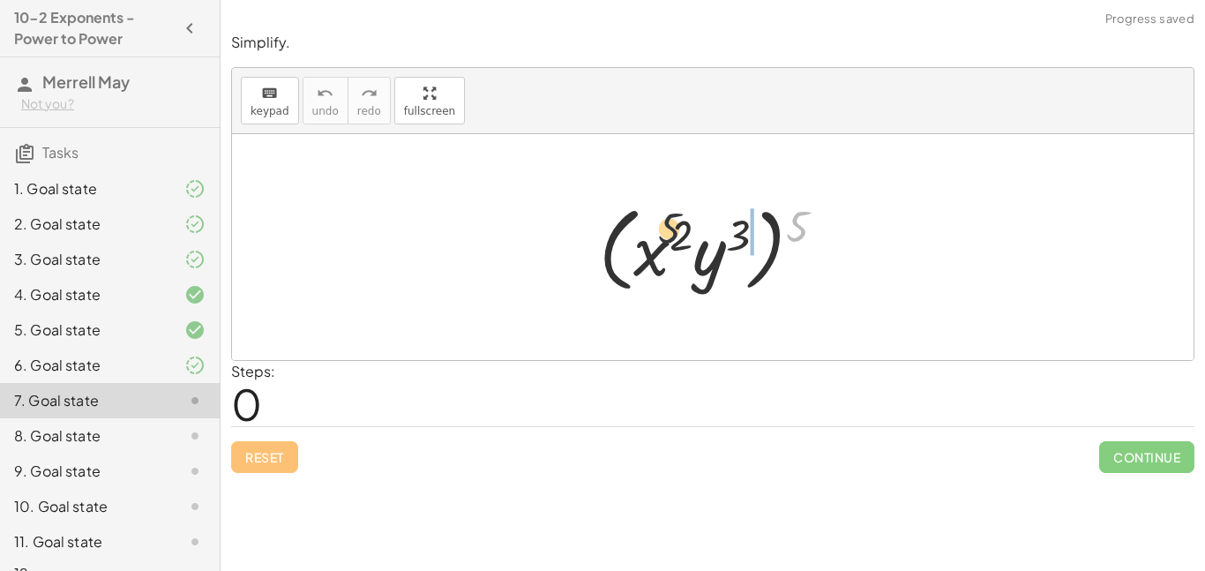
drag, startPoint x: 799, startPoint y: 235, endPoint x: 656, endPoint y: 237, distance: 143.8
click at [656, 237] on div at bounding box center [719, 247] width 258 height 101
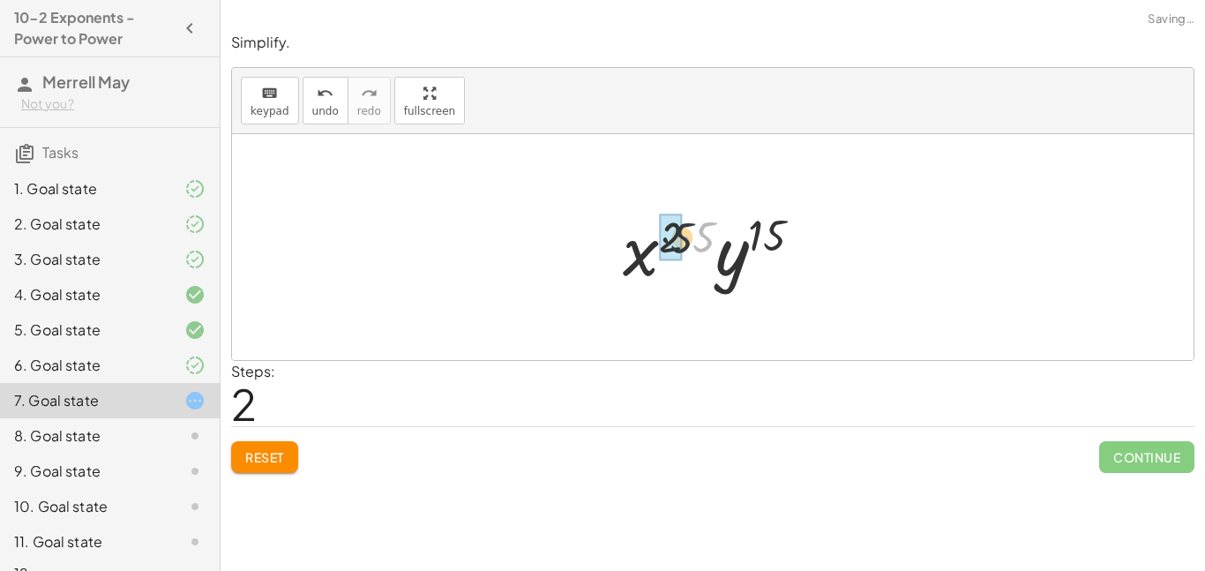
drag, startPoint x: 704, startPoint y: 230, endPoint x: 673, endPoint y: 231, distance: 30.9
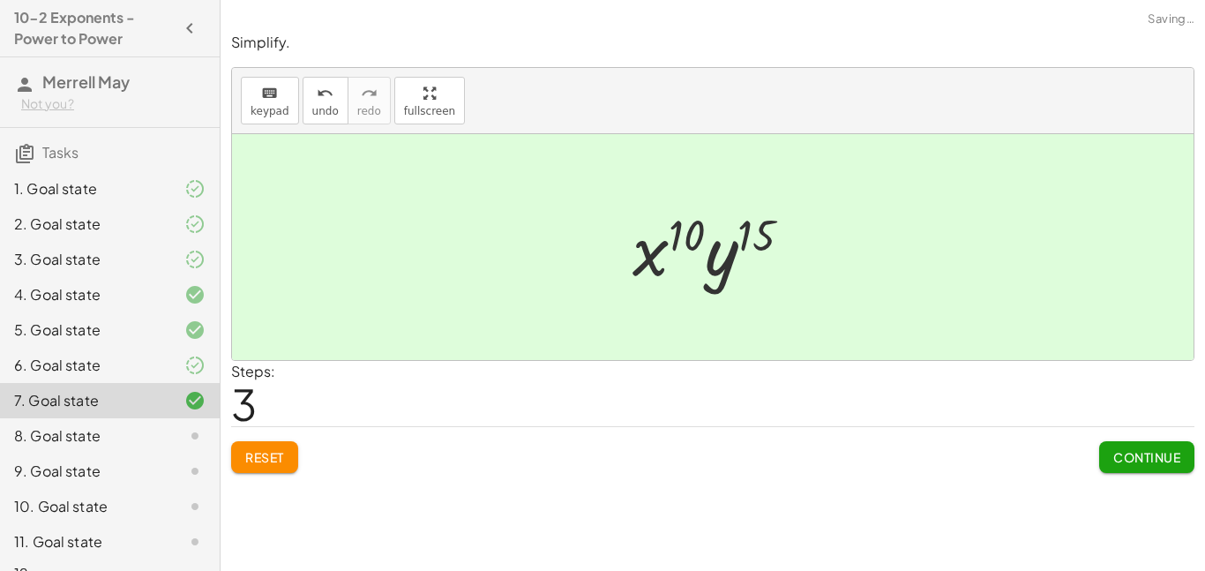
click at [1128, 458] on span "Continue" at bounding box center [1146, 457] width 67 height 16
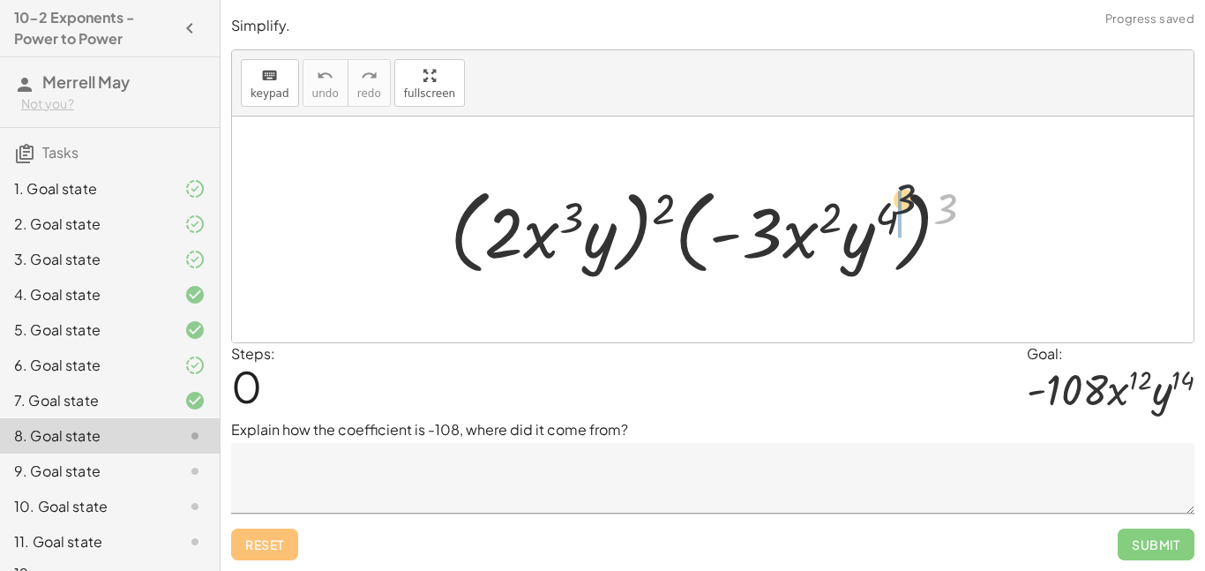
drag, startPoint x: 956, startPoint y: 227, endPoint x: 852, endPoint y: 212, distance: 104.3
click at [852, 212] on div at bounding box center [719, 229] width 557 height 101
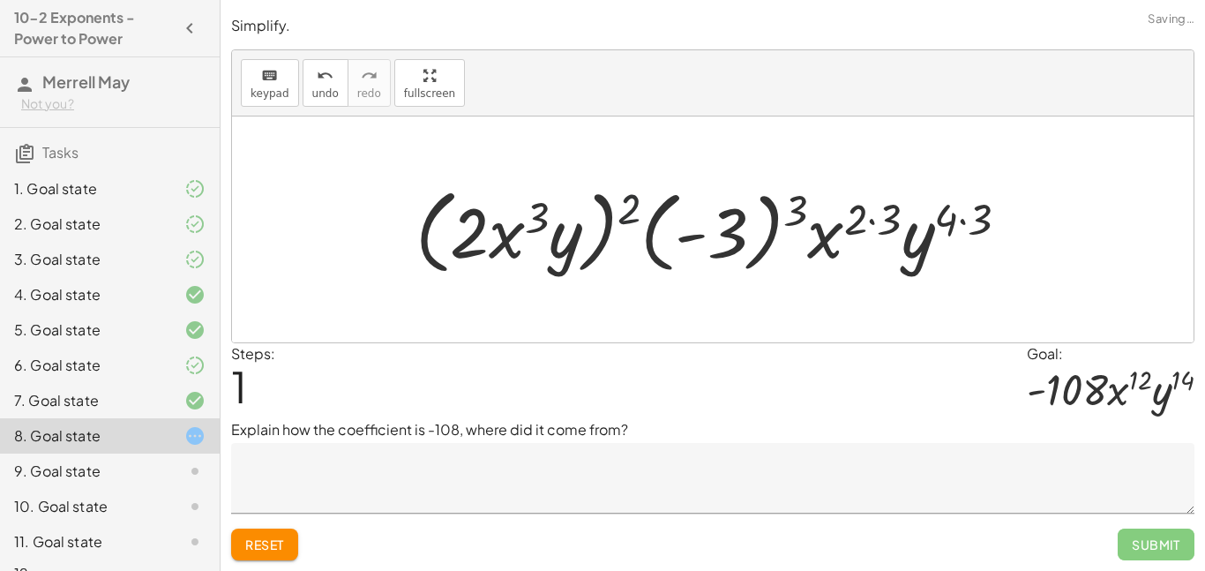
drag, startPoint x: 633, startPoint y: 199, endPoint x: 475, endPoint y: 202, distance: 158.8
click at [475, 202] on div at bounding box center [719, 229] width 625 height 101
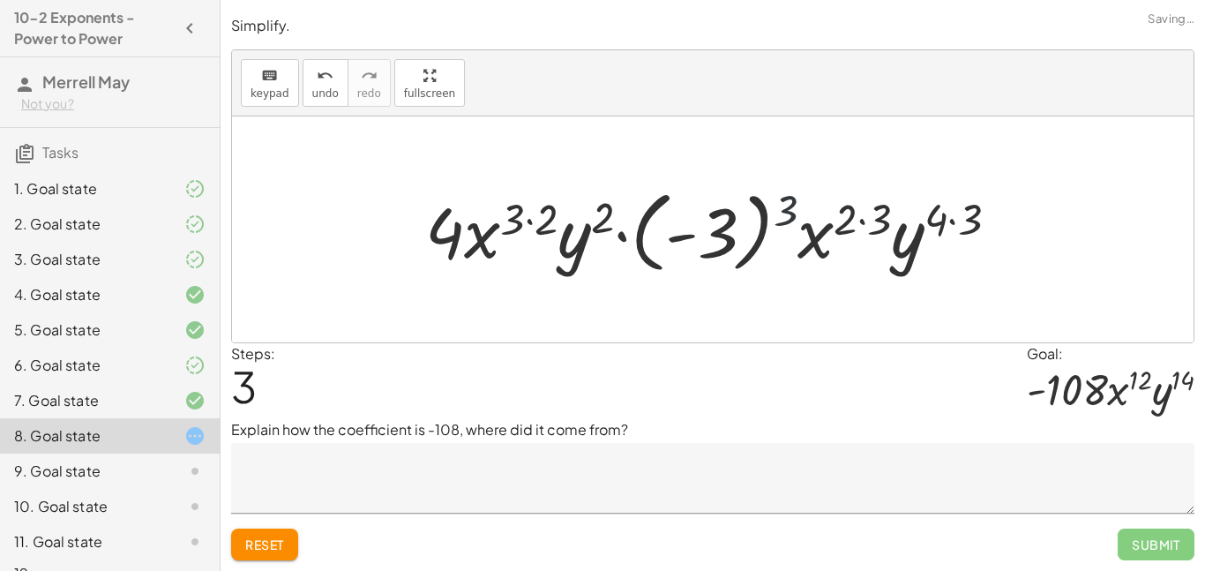
drag, startPoint x: 781, startPoint y: 214, endPoint x: 701, endPoint y: 248, distance: 86.2
click at [701, 248] on div at bounding box center [718, 230] width 605 height 98
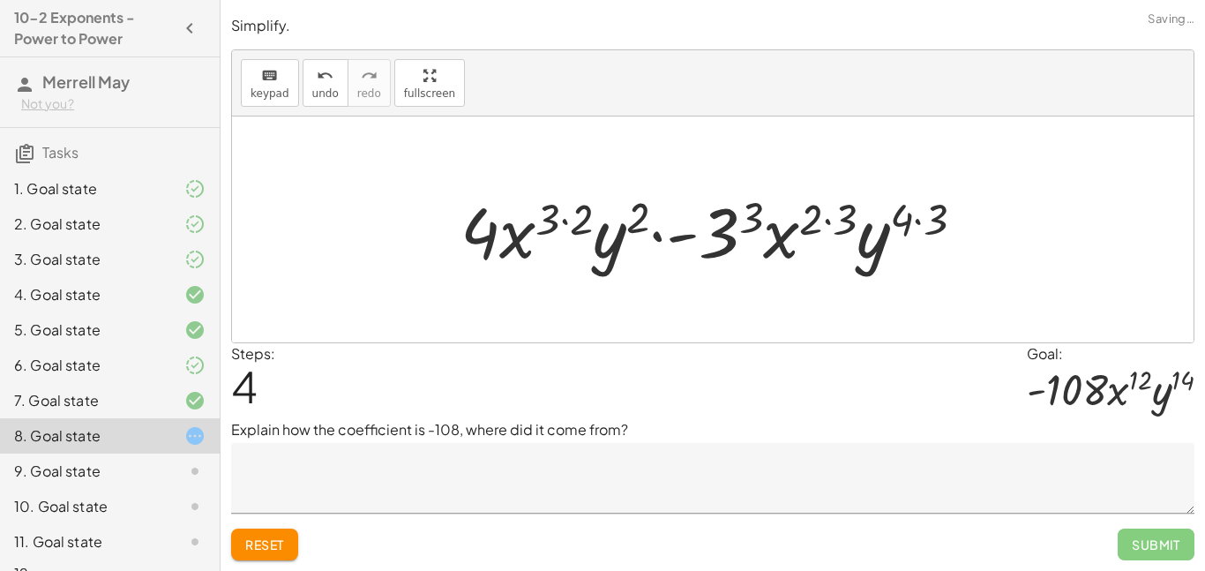
click at [821, 220] on div at bounding box center [720, 229] width 536 height 91
click at [933, 228] on div at bounding box center [720, 229] width 536 height 91
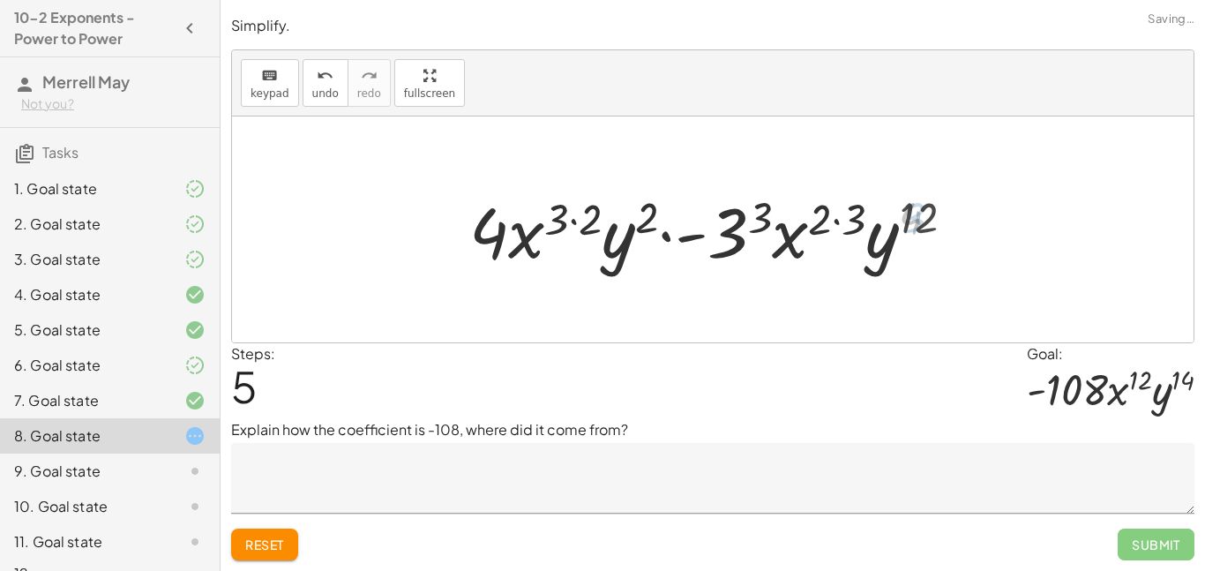
click at [845, 221] on div at bounding box center [719, 229] width 516 height 91
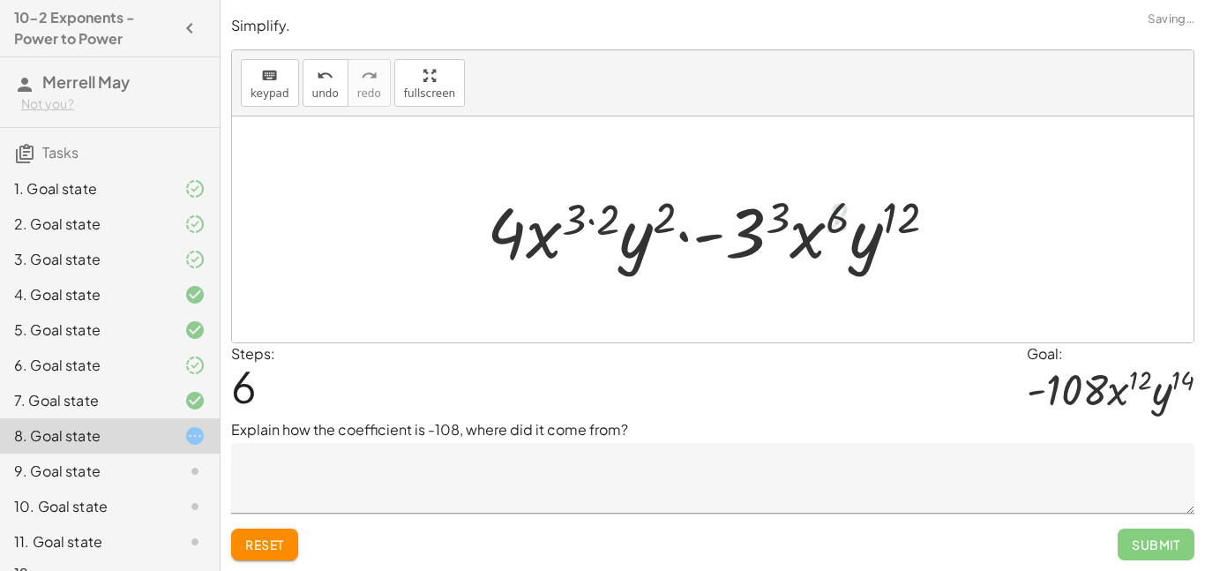
click at [783, 218] on div at bounding box center [719, 229] width 482 height 91
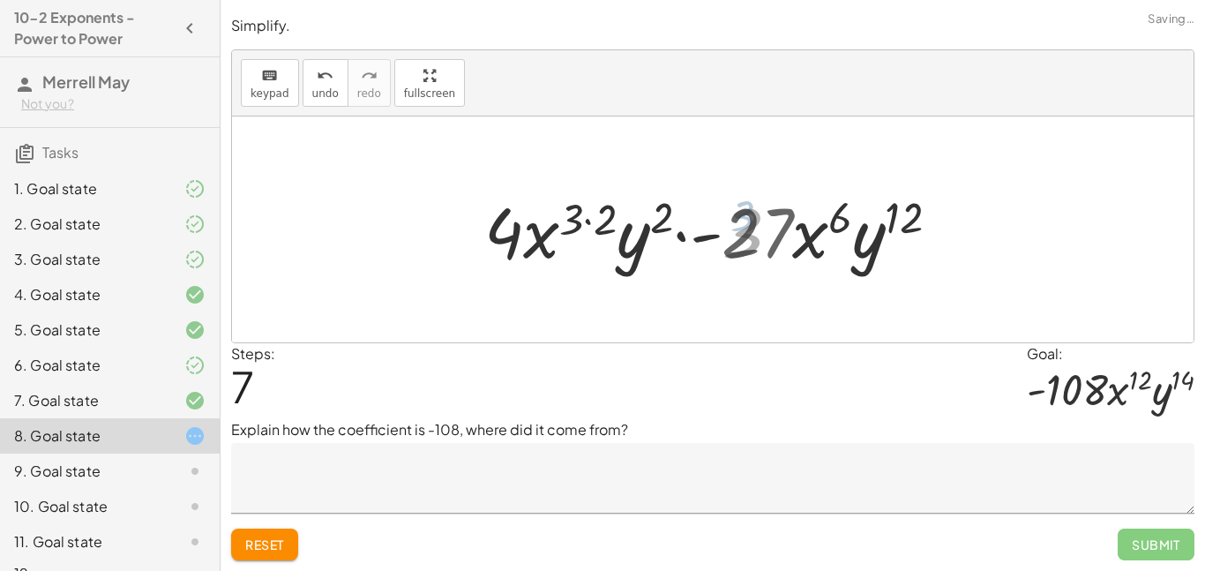
click at [673, 216] on div at bounding box center [719, 229] width 489 height 91
click at [594, 223] on div at bounding box center [719, 229] width 489 height 91
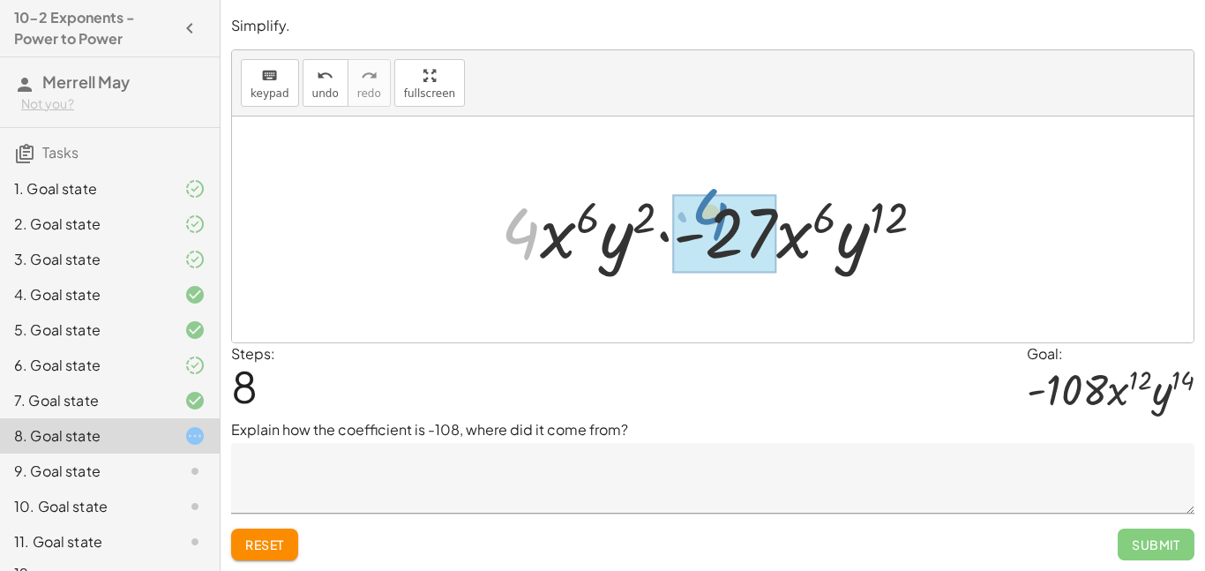
drag, startPoint x: 537, startPoint y: 235, endPoint x: 726, endPoint y: 217, distance: 189.6
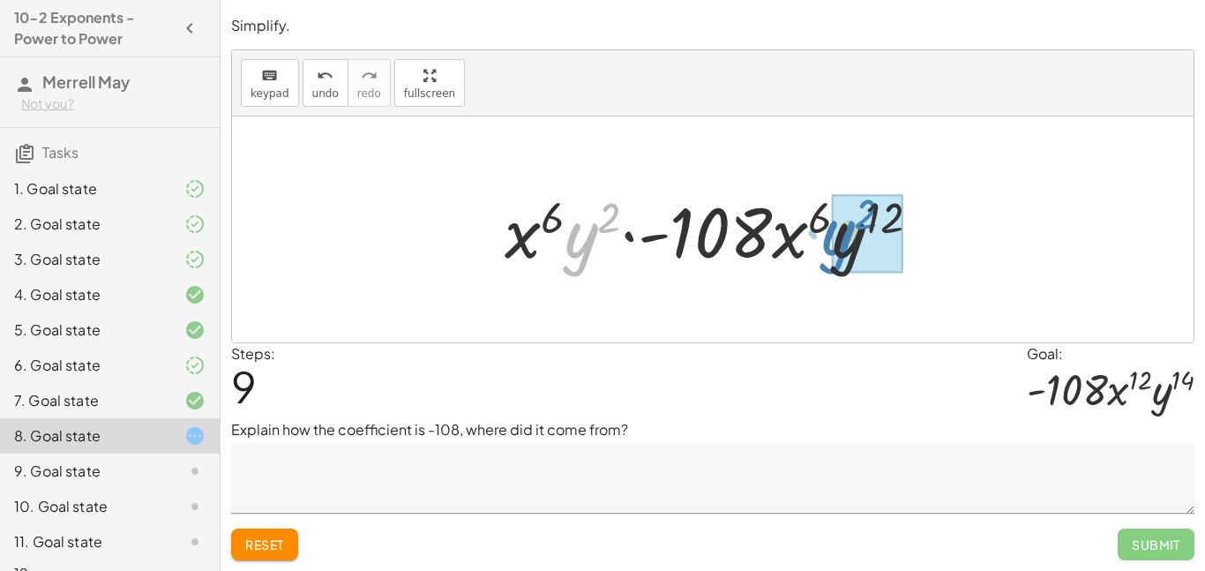
drag, startPoint x: 565, startPoint y: 216, endPoint x: 843, endPoint y: 206, distance: 278.1
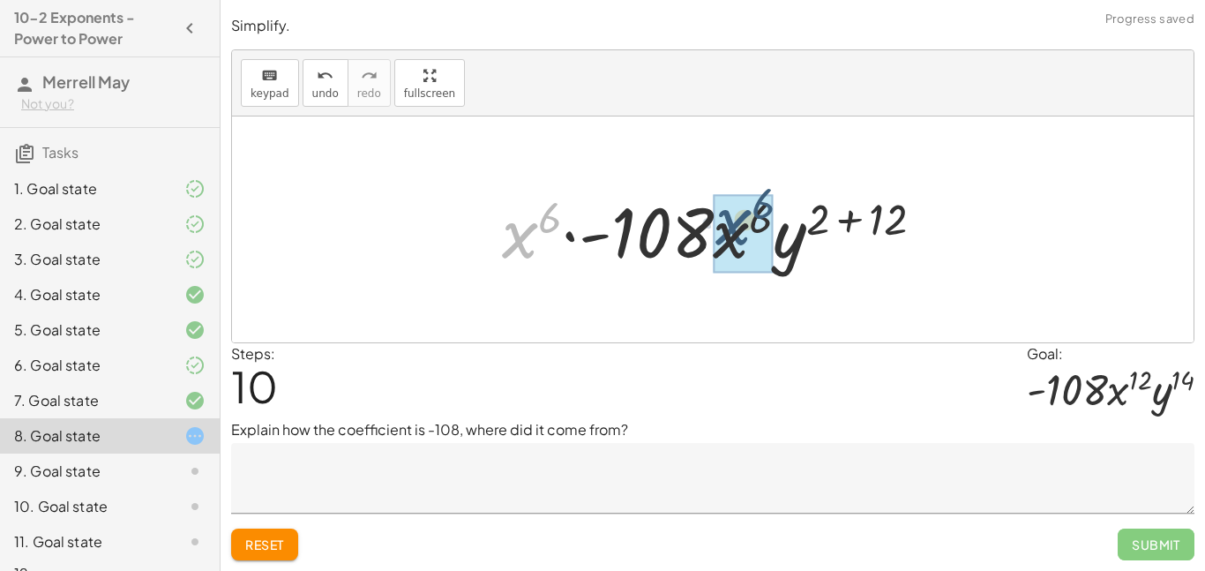
drag, startPoint x: 538, startPoint y: 241, endPoint x: 753, endPoint y: 229, distance: 214.8
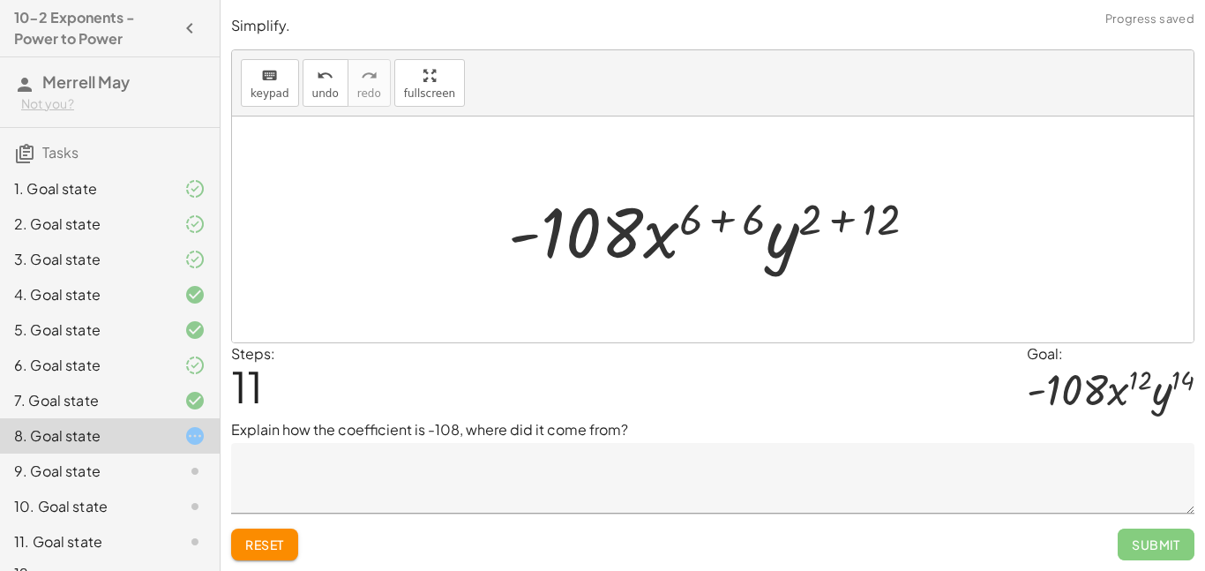
click at [752, 223] on div at bounding box center [719, 229] width 440 height 91
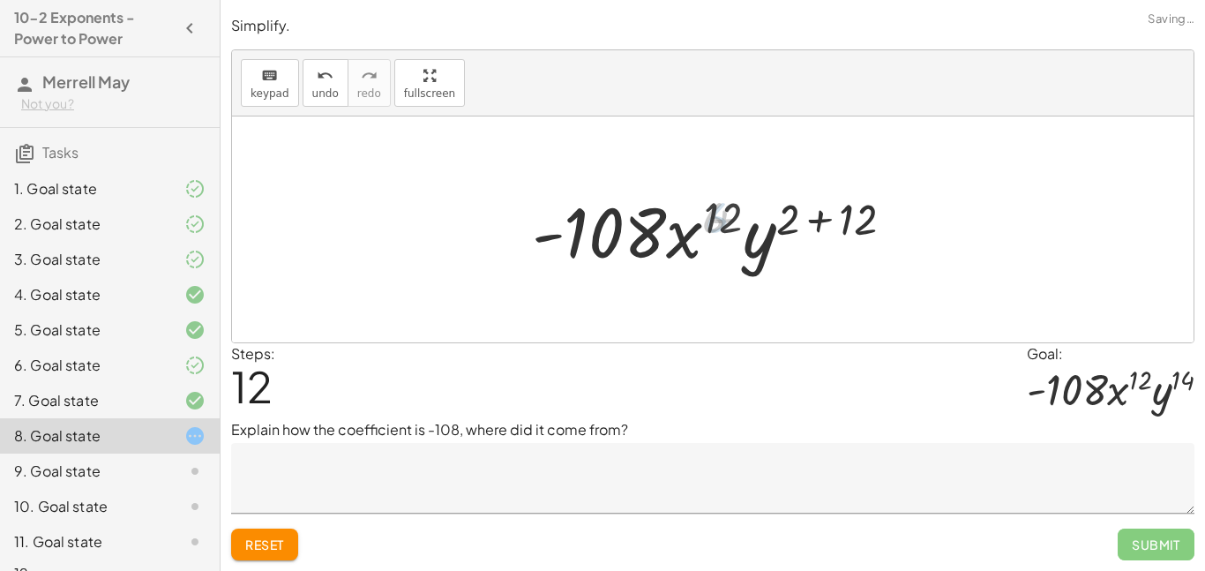
click at [866, 216] on div at bounding box center [719, 229] width 391 height 91
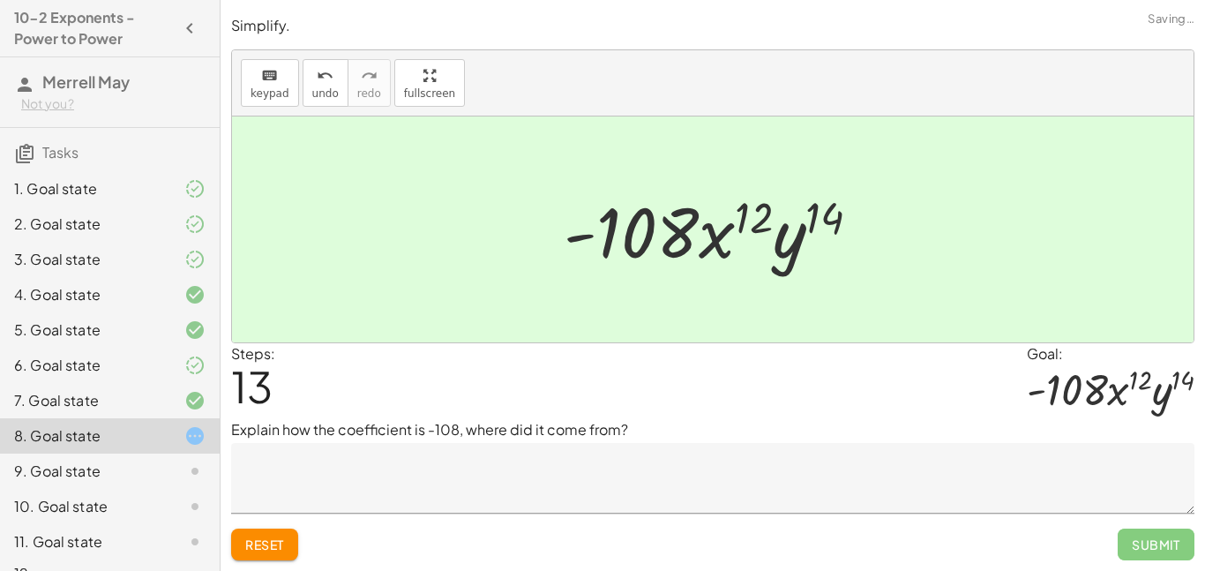
click at [591, 468] on textarea at bounding box center [712, 478] width 963 height 71
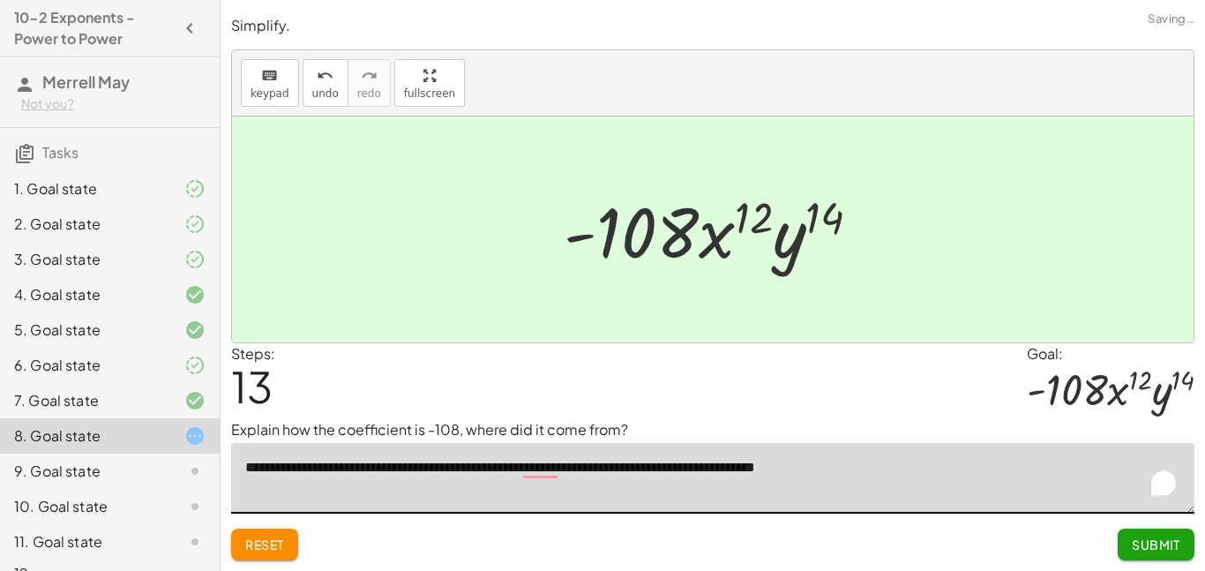
type textarea "**********"
click at [259, 534] on button "Reset" at bounding box center [264, 544] width 67 height 32
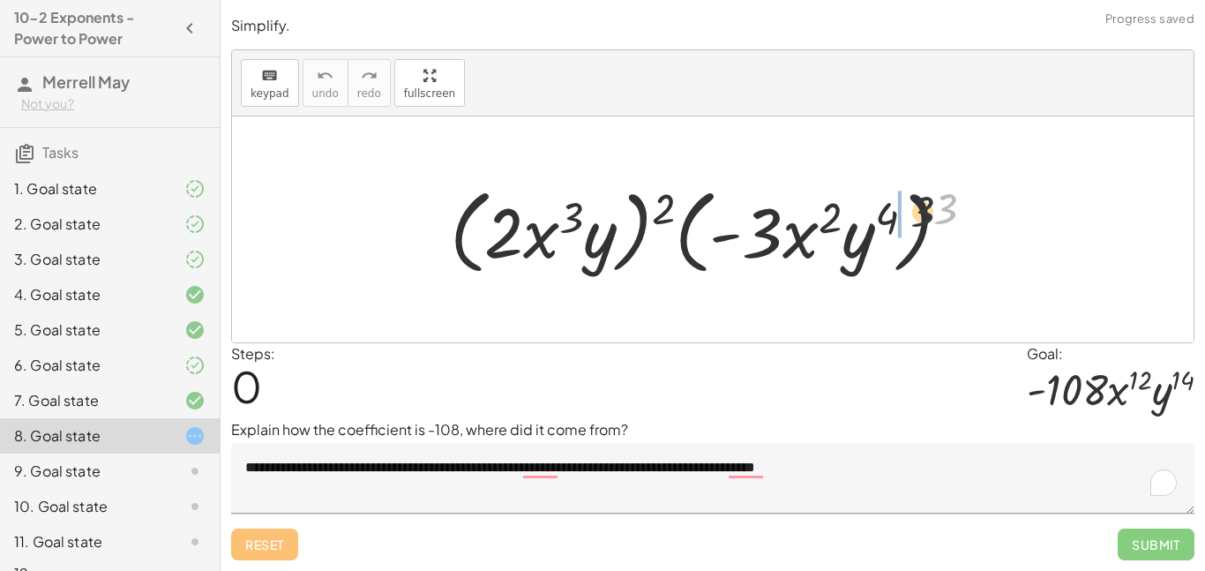
drag, startPoint x: 947, startPoint y: 214, endPoint x: 798, endPoint y: 233, distance: 149.4
click at [798, 233] on div at bounding box center [719, 229] width 557 height 101
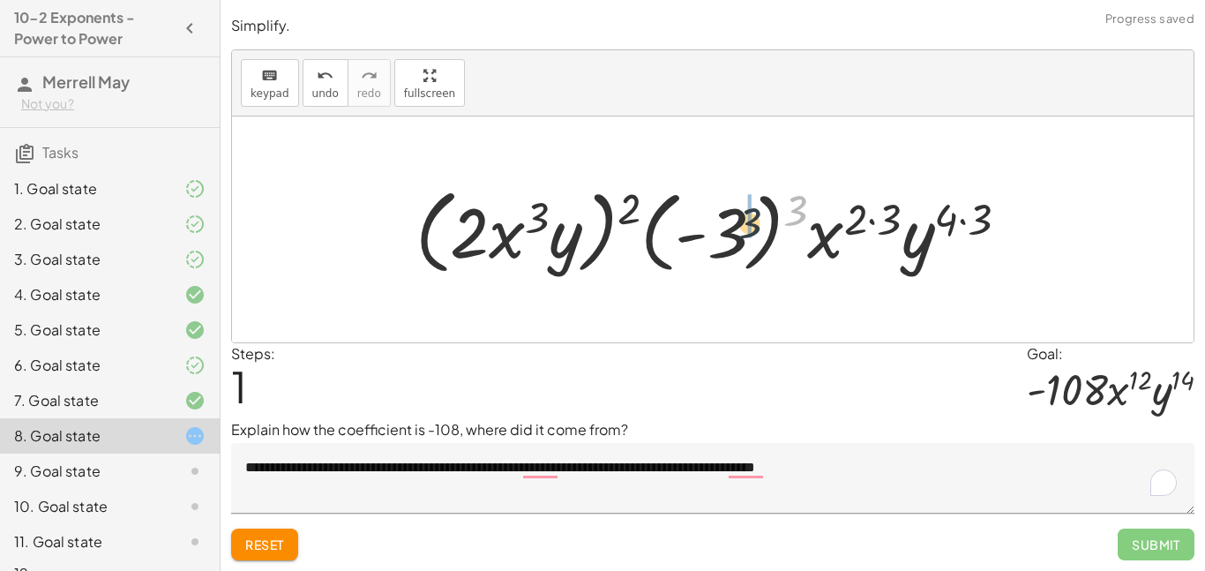
drag, startPoint x: 798, startPoint y: 213, endPoint x: 732, endPoint y: 236, distance: 69.5
click at [732, 236] on div at bounding box center [719, 229] width 625 height 101
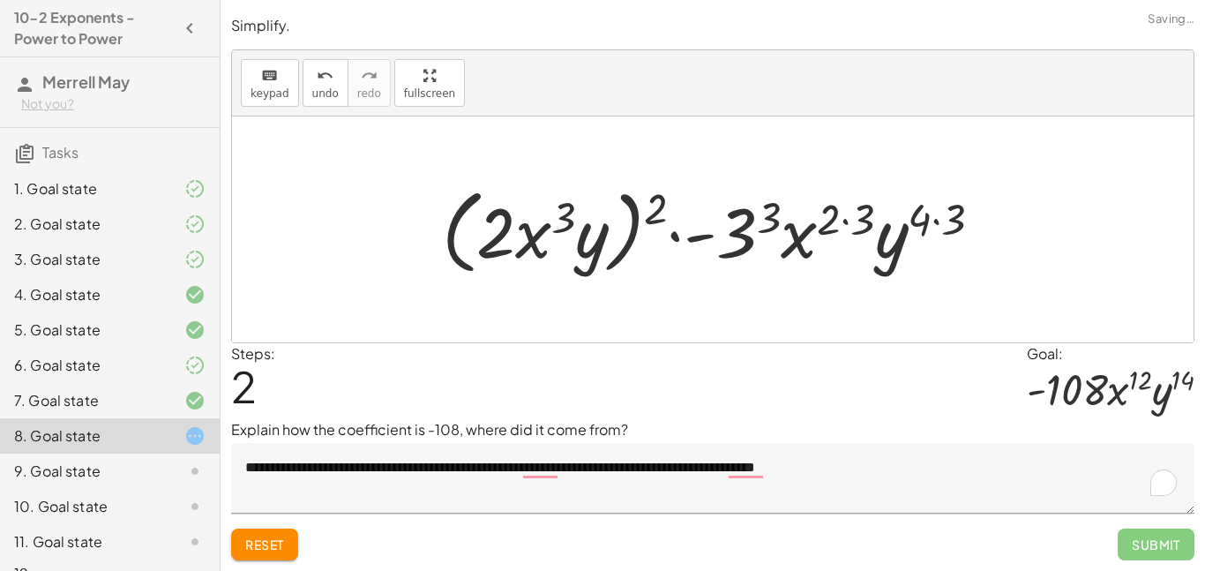
click at [743, 230] on div at bounding box center [719, 229] width 572 height 101
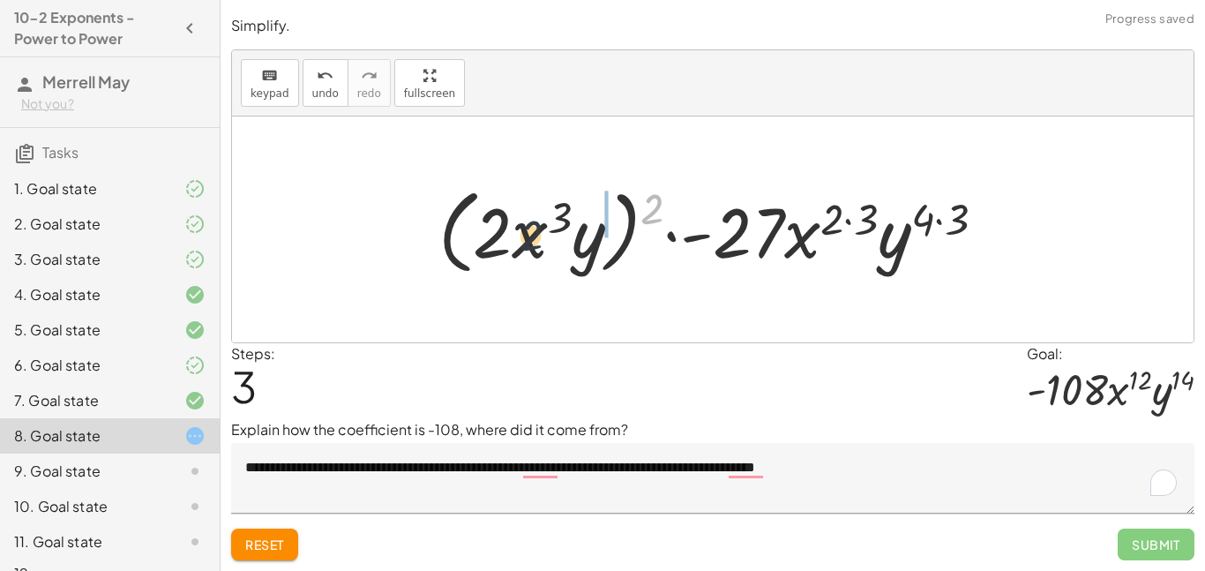
drag, startPoint x: 649, startPoint y: 199, endPoint x: 523, endPoint y: 228, distance: 129.3
click at [523, 228] on div at bounding box center [719, 229] width 579 height 101
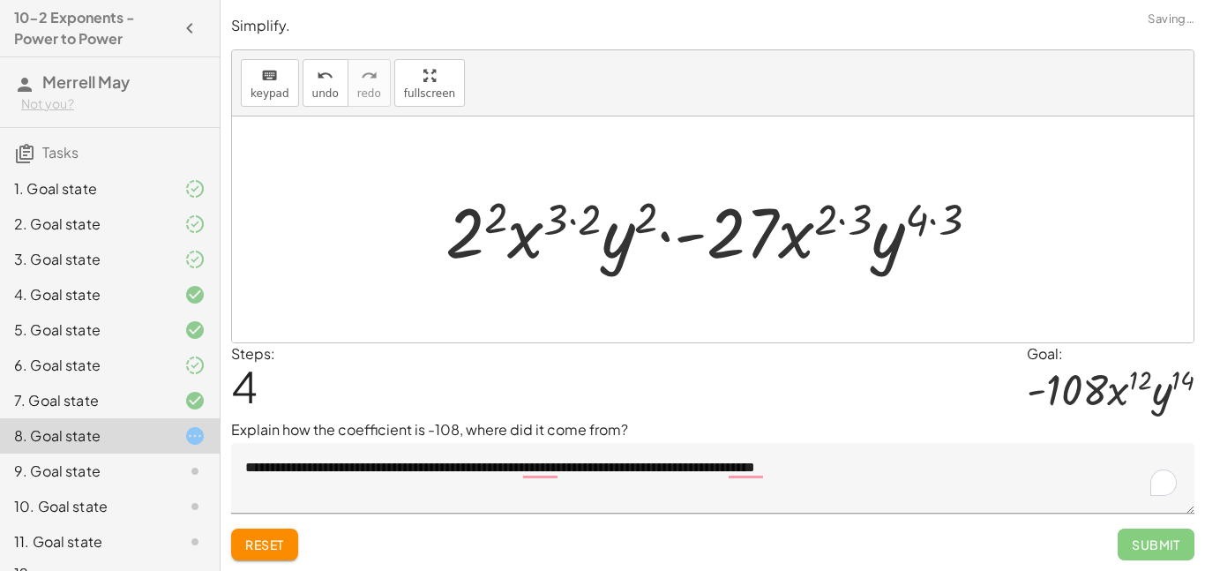
click at [491, 220] on div at bounding box center [720, 229] width 566 height 91
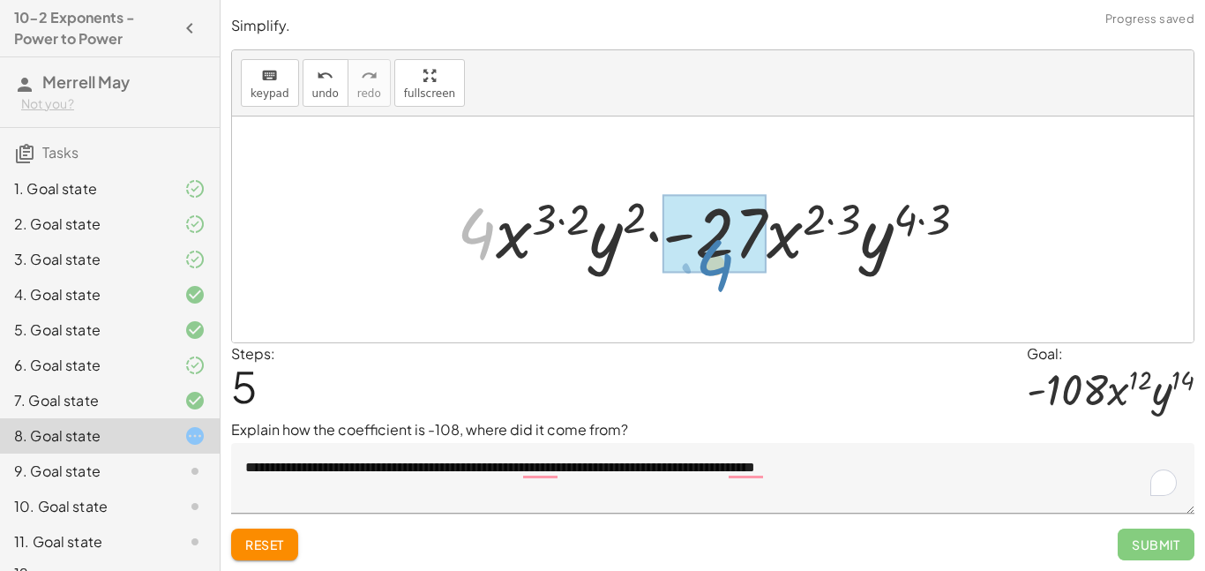
drag, startPoint x: 478, startPoint y: 231, endPoint x: 720, endPoint y: 253, distance: 242.8
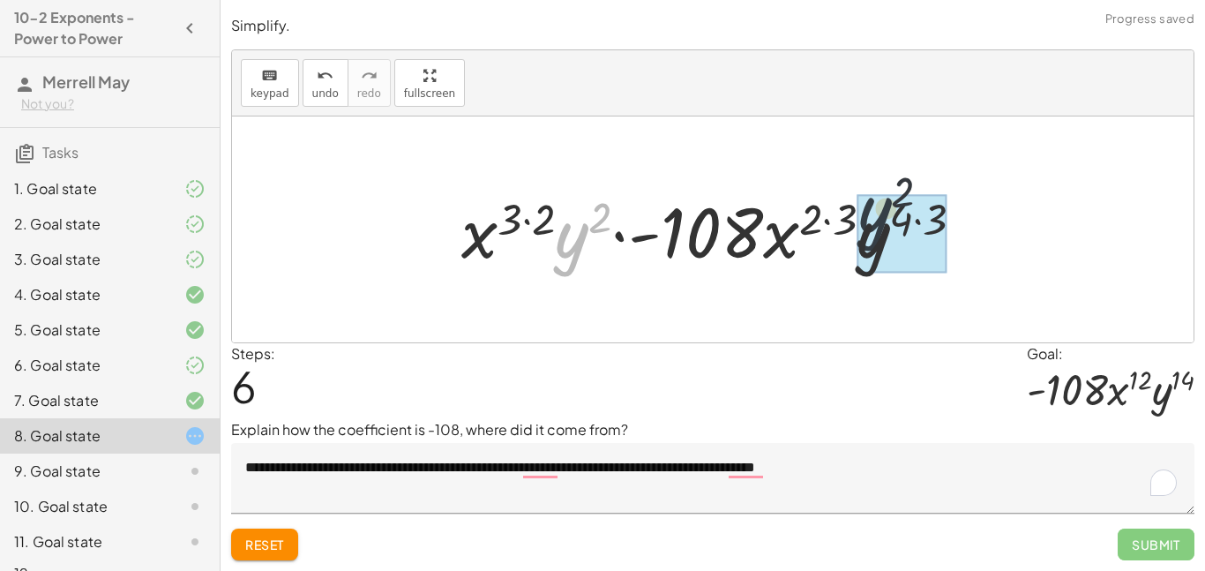
drag, startPoint x: 577, startPoint y: 239, endPoint x: 898, endPoint y: 222, distance: 321.6
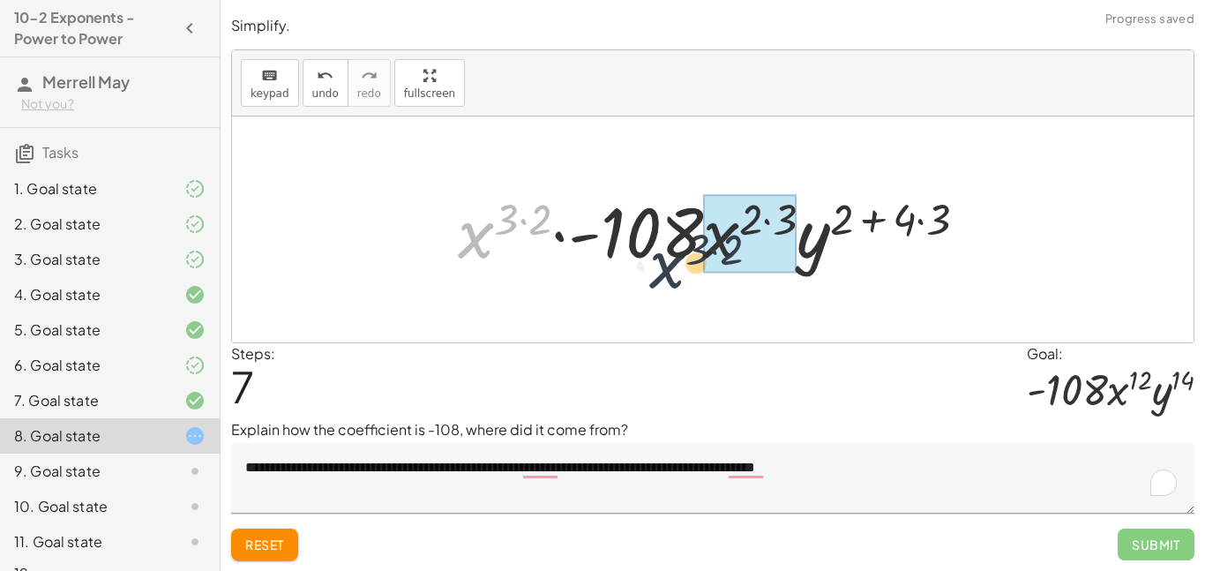
drag, startPoint x: 473, startPoint y: 241, endPoint x: 701, endPoint y: 257, distance: 229.1
click at [701, 257] on div at bounding box center [719, 229] width 541 height 91
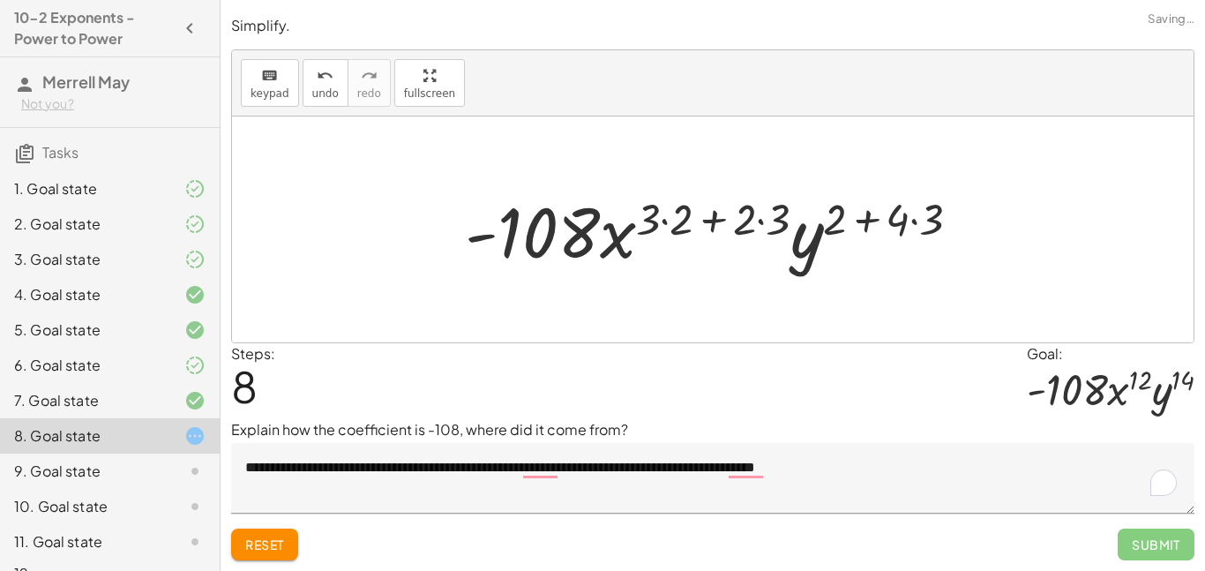
click at [753, 216] on div at bounding box center [720, 229] width 528 height 91
click at [881, 223] on div at bounding box center [720, 229] width 528 height 91
click at [916, 220] on div at bounding box center [720, 229] width 528 height 91
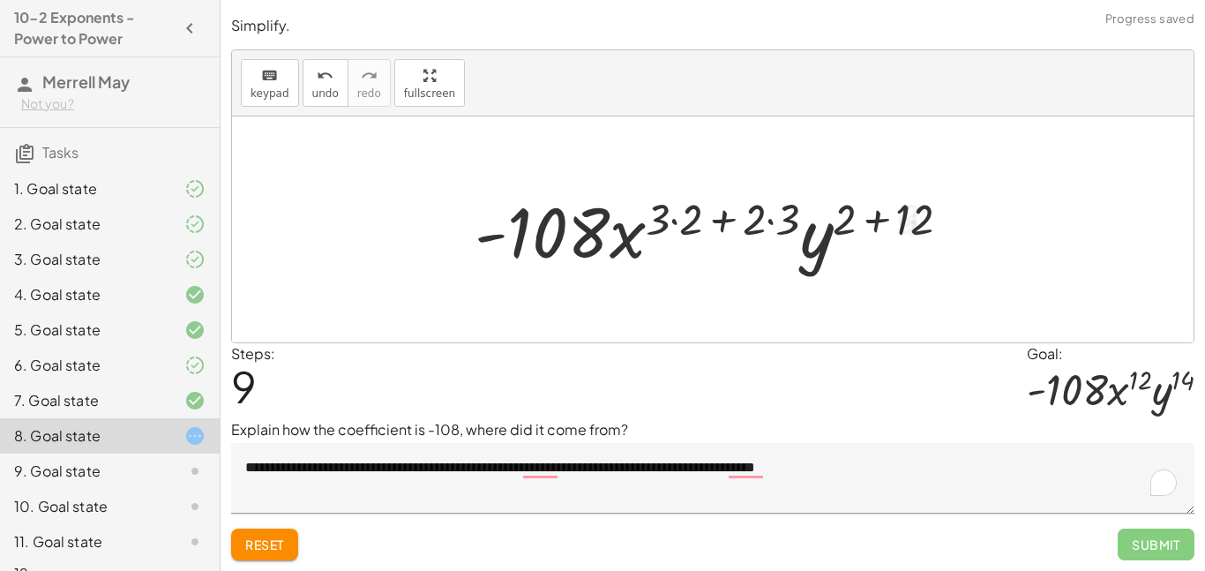
click at [909, 222] on div at bounding box center [719, 229] width 507 height 91
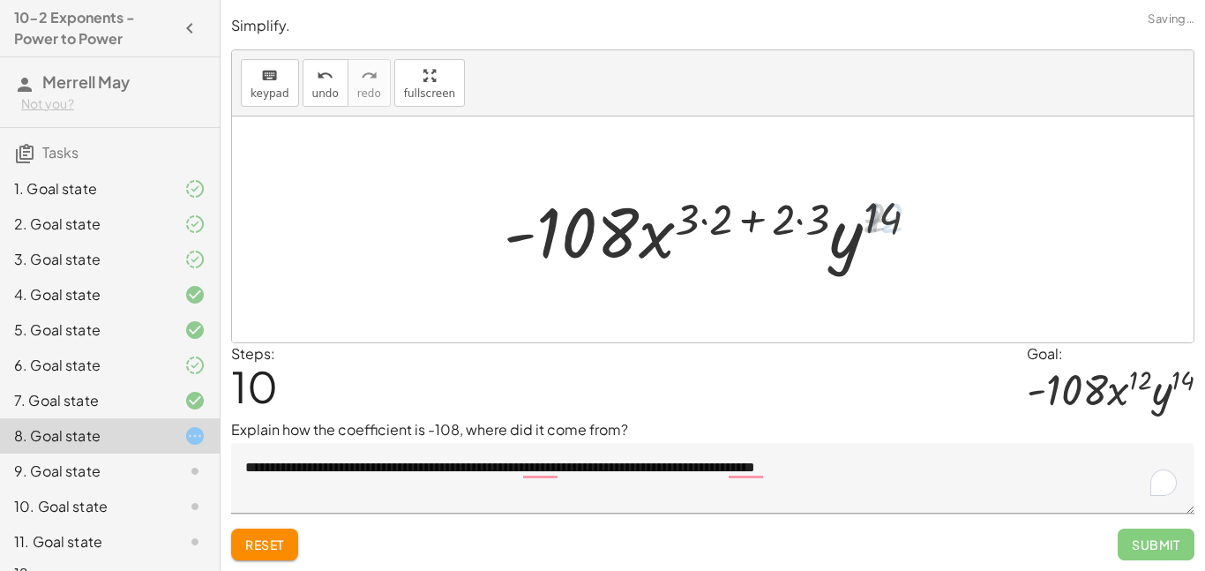
click at [786, 227] on div at bounding box center [719, 229] width 445 height 91
click at [820, 222] on div at bounding box center [719, 229] width 445 height 91
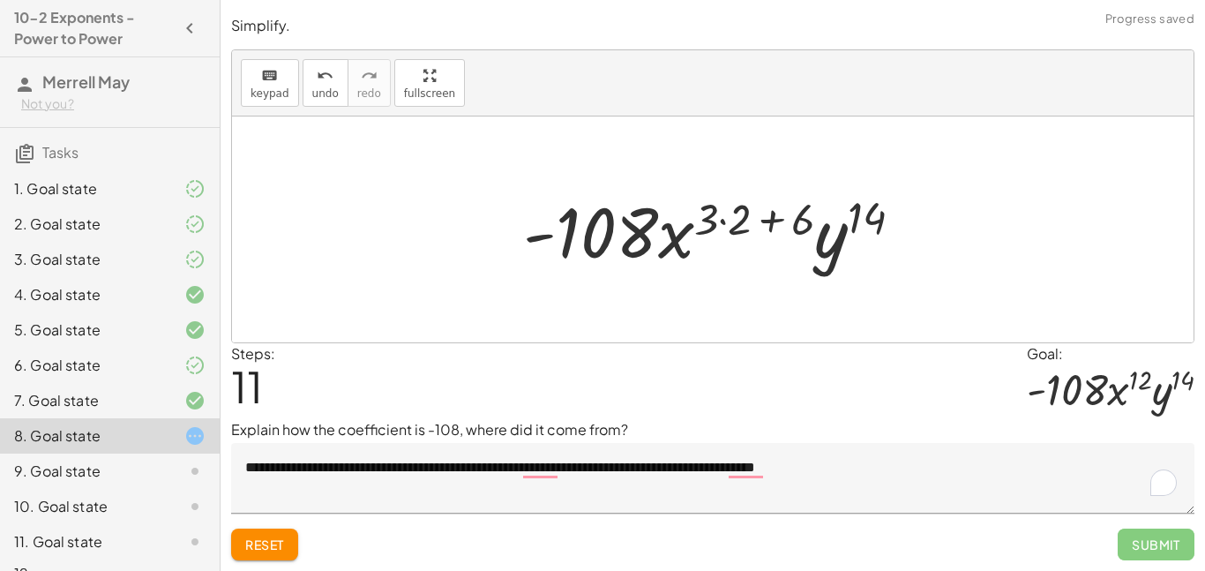
click at [745, 217] on div at bounding box center [719, 229] width 411 height 91
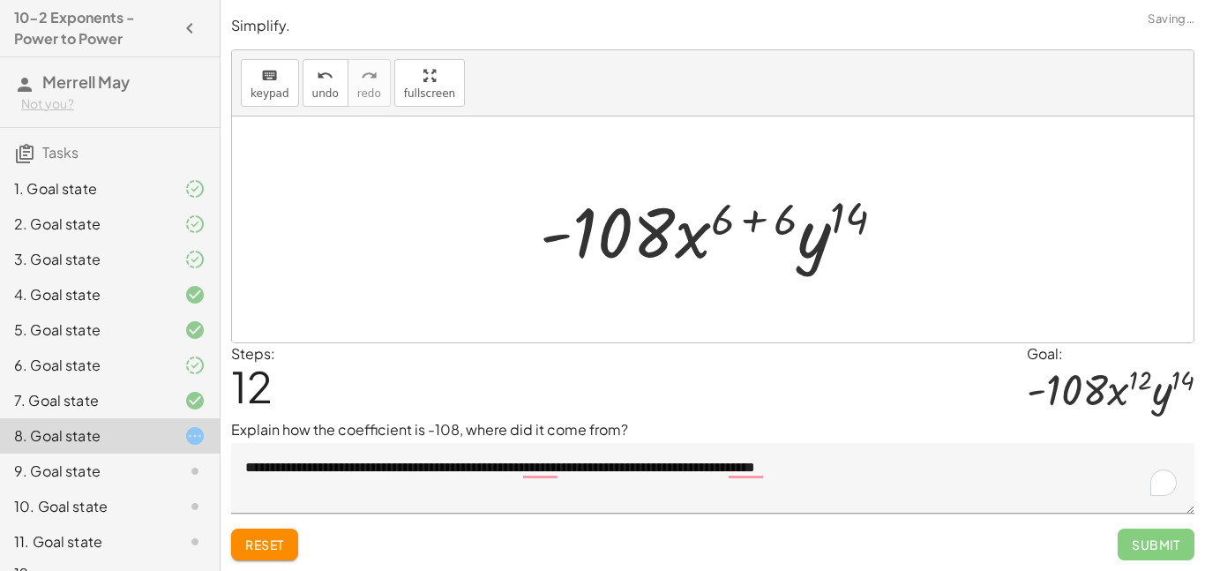
click at [782, 221] on div at bounding box center [719, 229] width 377 height 91
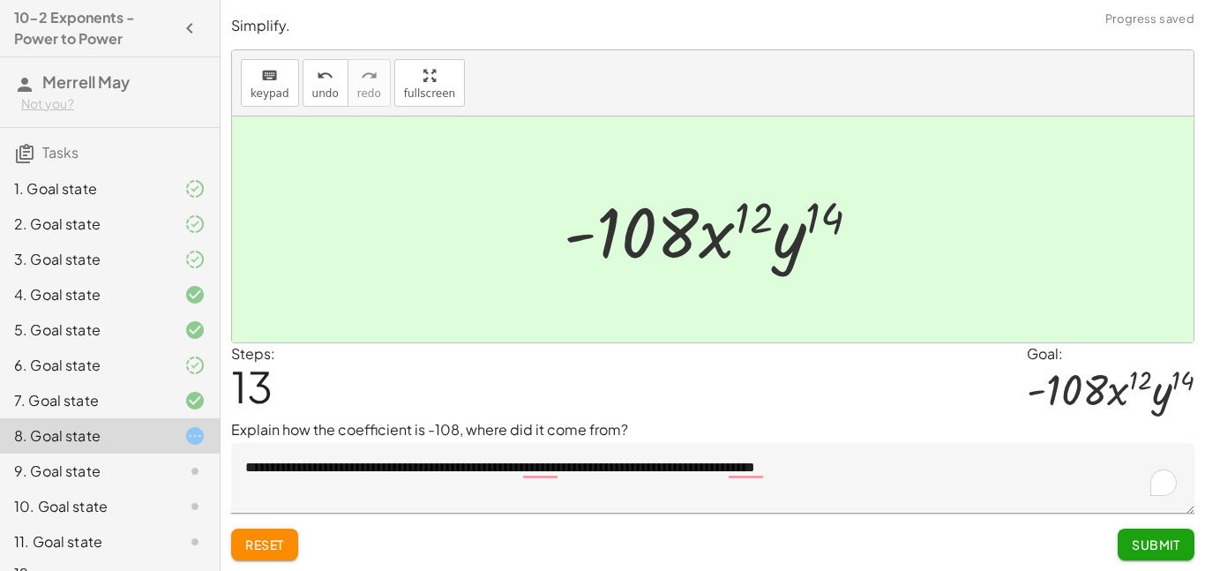
click at [1155, 551] on span "Submit" at bounding box center [1156, 544] width 49 height 16
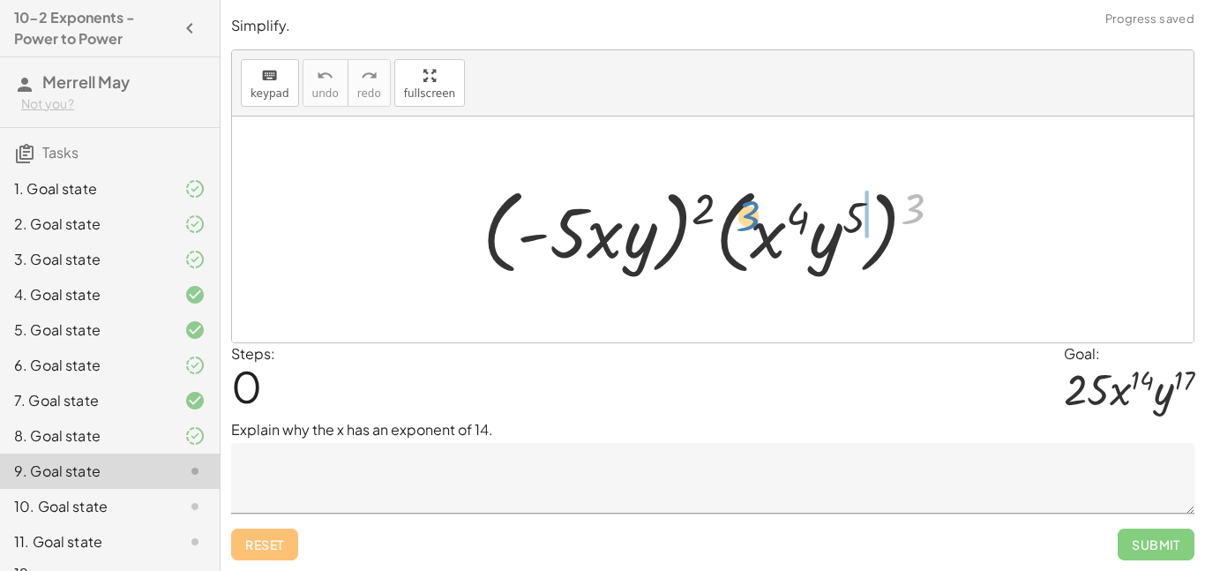
drag, startPoint x: 917, startPoint y: 206, endPoint x: 824, endPoint y: 216, distance: 93.1
click at [824, 216] on div at bounding box center [719, 229] width 491 height 101
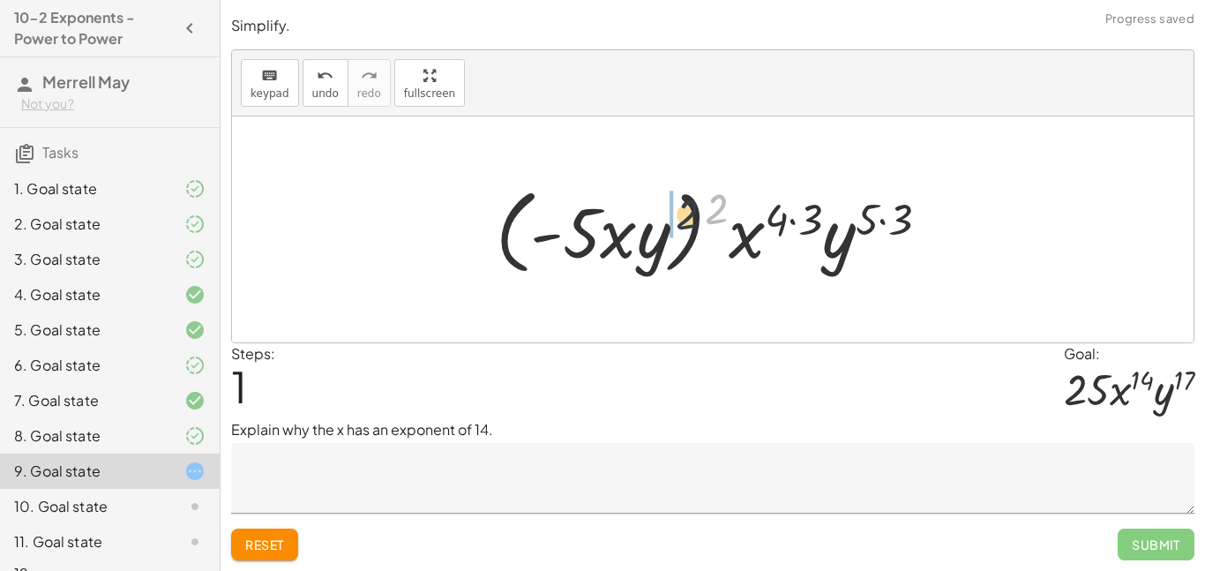
drag, startPoint x: 725, startPoint y: 203, endPoint x: 652, endPoint y: 214, distance: 74.1
click at [652, 214] on div at bounding box center [719, 229] width 465 height 101
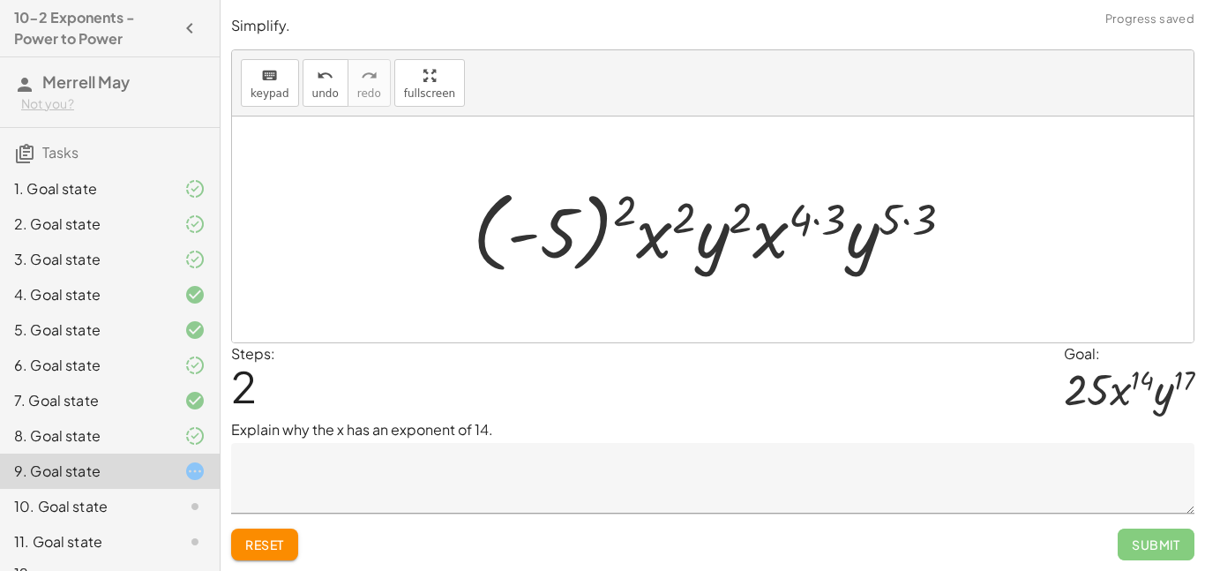
click at [611, 228] on div at bounding box center [720, 230] width 512 height 98
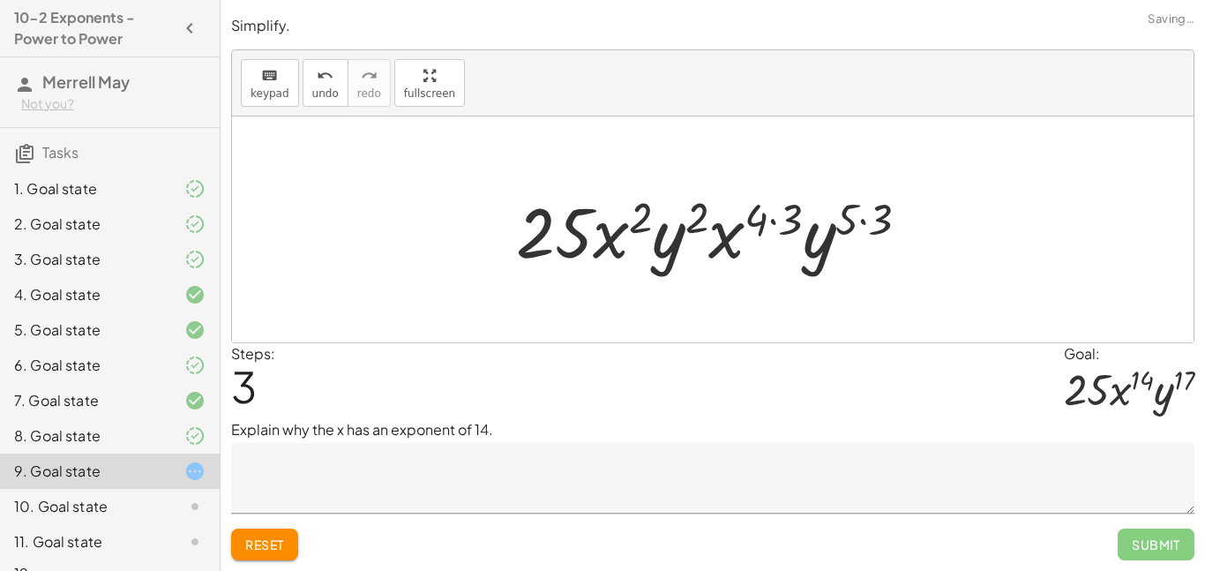
click at [790, 222] on div at bounding box center [719, 229] width 425 height 91
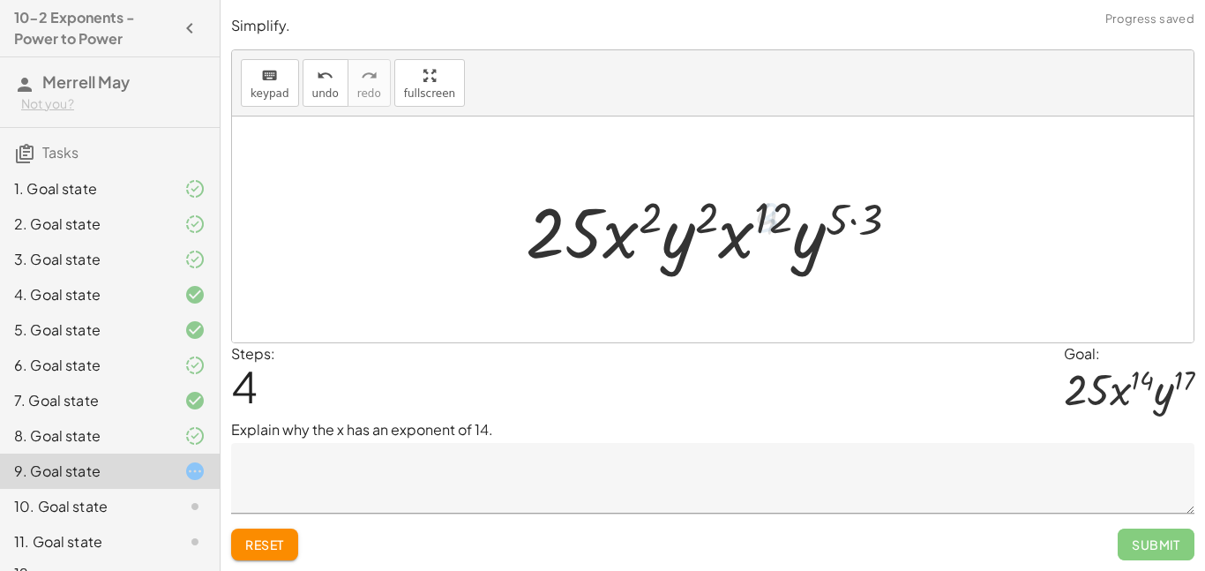
click at [871, 227] on div at bounding box center [719, 229] width 405 height 91
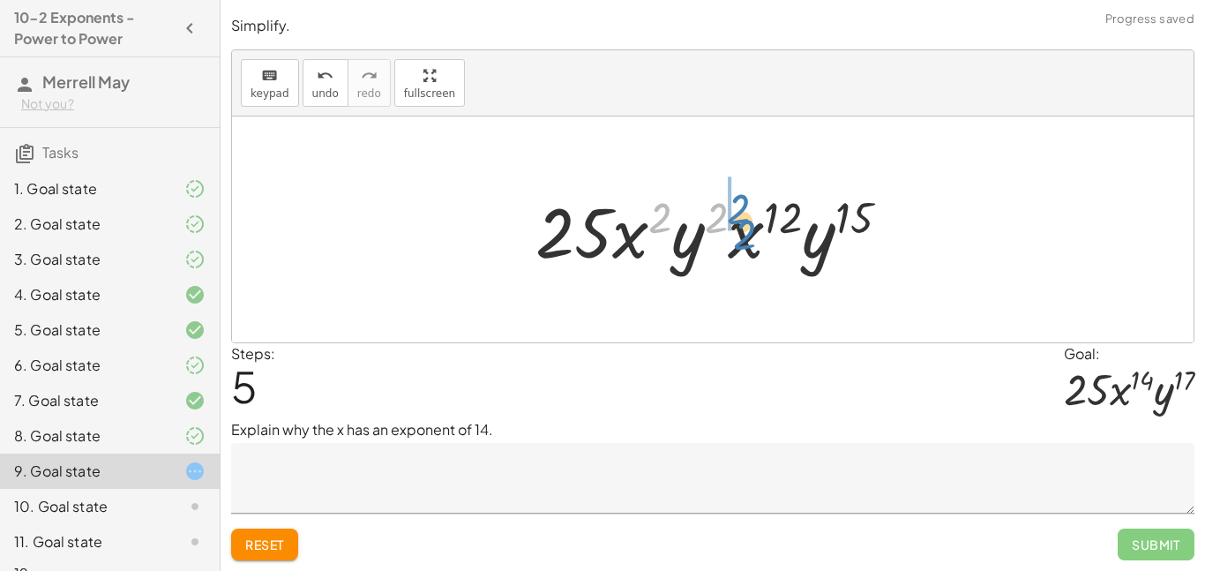
drag, startPoint x: 652, startPoint y: 239, endPoint x: 725, endPoint y: 253, distance: 74.6
click at [725, 253] on div at bounding box center [720, 229] width 386 height 91
drag, startPoint x: 669, startPoint y: 223, endPoint x: 752, endPoint y: 207, distance: 84.4
click at [752, 207] on div at bounding box center [720, 229] width 386 height 91
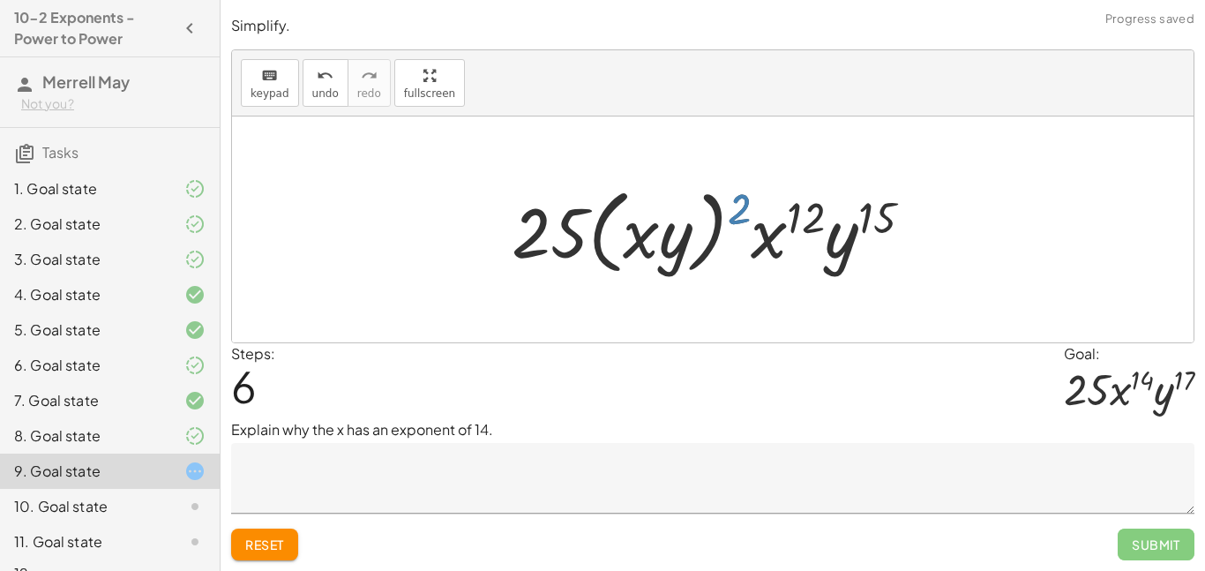
click at [752, 207] on div at bounding box center [719, 229] width 432 height 101
drag, startPoint x: 744, startPoint y: 212, endPoint x: 669, endPoint y: 224, distance: 76.0
click at [669, 224] on div at bounding box center [719, 229] width 432 height 101
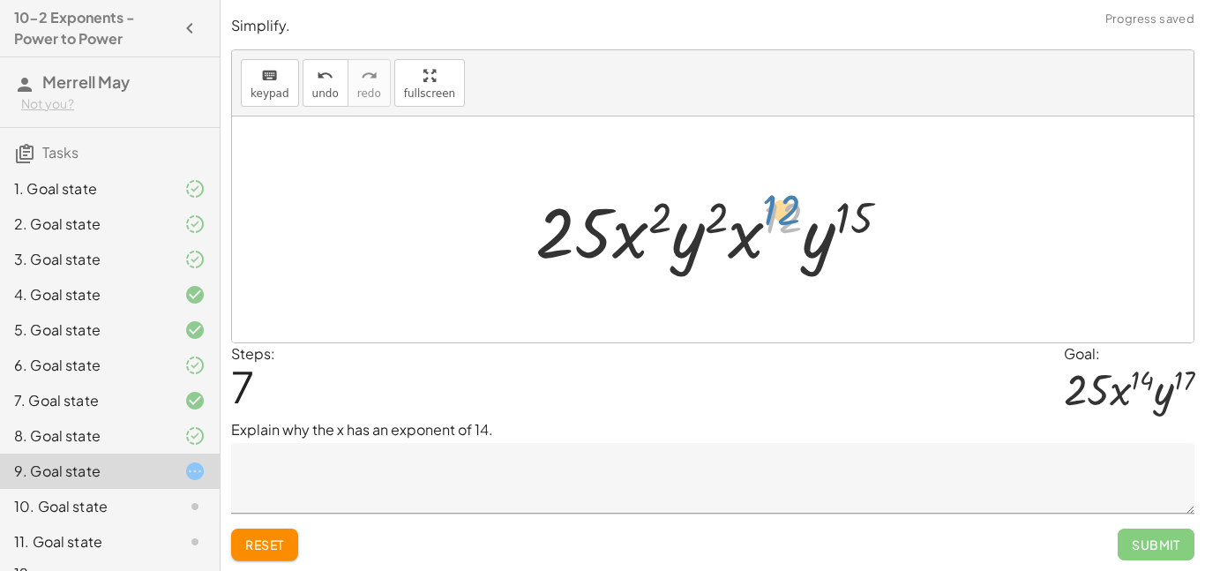
drag, startPoint x: 766, startPoint y: 220, endPoint x: 766, endPoint y: 209, distance: 10.6
click at [766, 209] on div at bounding box center [720, 229] width 386 height 91
drag, startPoint x: 664, startPoint y: 216, endPoint x: 838, endPoint y: 214, distance: 173.8
click at [838, 214] on div at bounding box center [720, 229] width 386 height 91
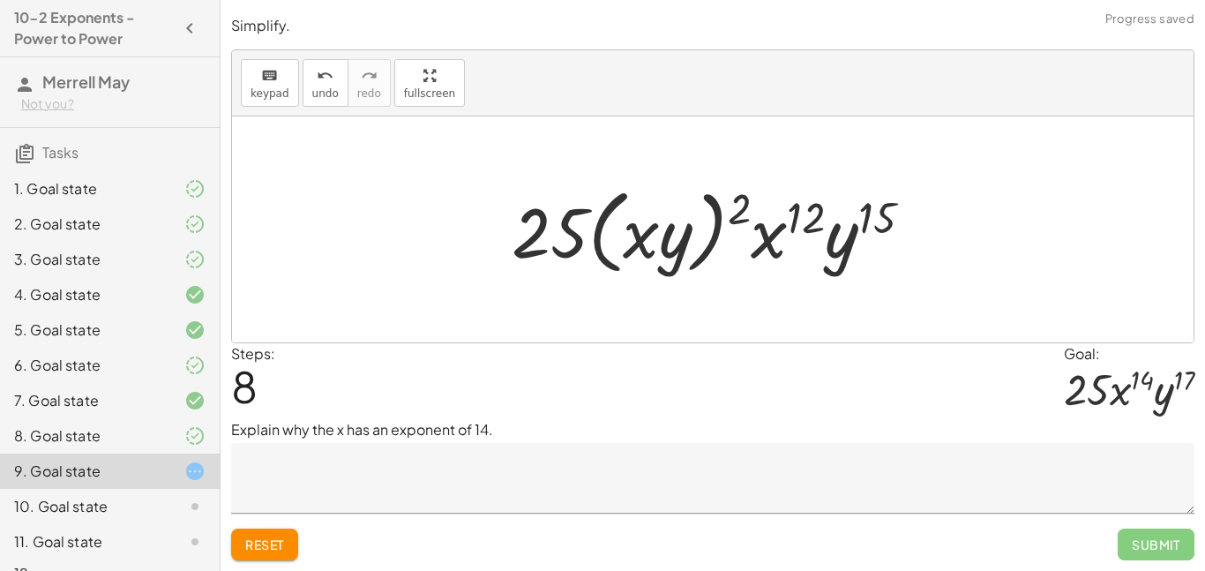
click at [669, 242] on div at bounding box center [719, 229] width 432 height 101
drag, startPoint x: 628, startPoint y: 244, endPoint x: 772, endPoint y: 229, distance: 144.6
click at [772, 229] on div at bounding box center [719, 229] width 432 height 101
click at [723, 210] on div at bounding box center [719, 229] width 432 height 101
click at [739, 209] on div at bounding box center [719, 229] width 432 height 101
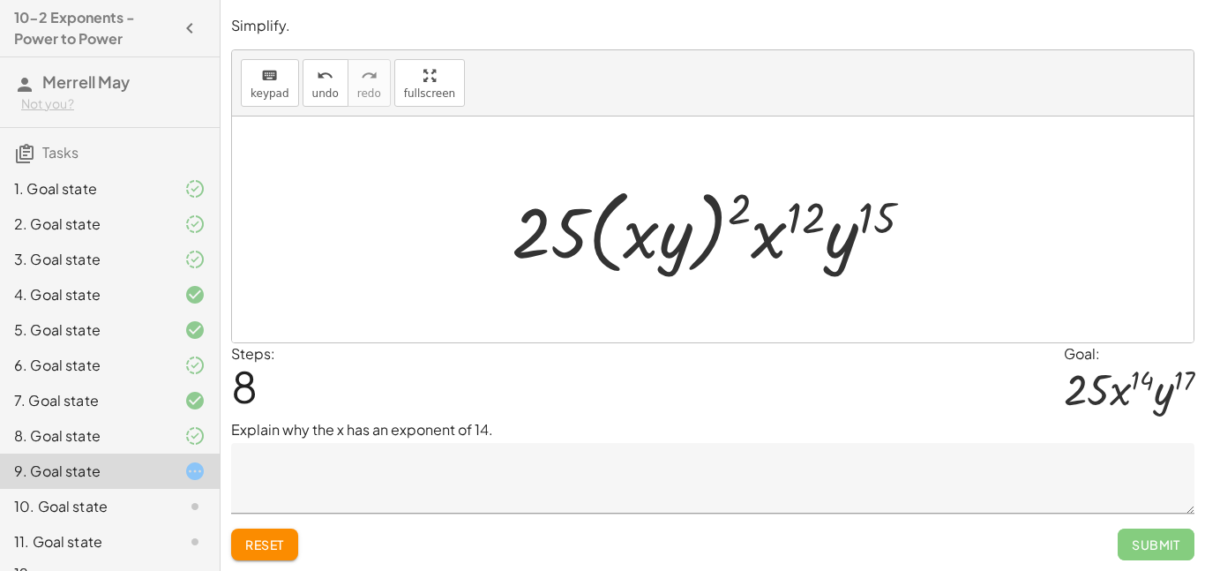
click at [682, 221] on div at bounding box center [719, 229] width 432 height 101
click at [679, 229] on div at bounding box center [719, 229] width 432 height 101
click at [692, 231] on div at bounding box center [719, 229] width 432 height 101
drag, startPoint x: 749, startPoint y: 195, endPoint x: 655, endPoint y: 225, distance: 99.1
click at [655, 225] on div at bounding box center [719, 229] width 432 height 101
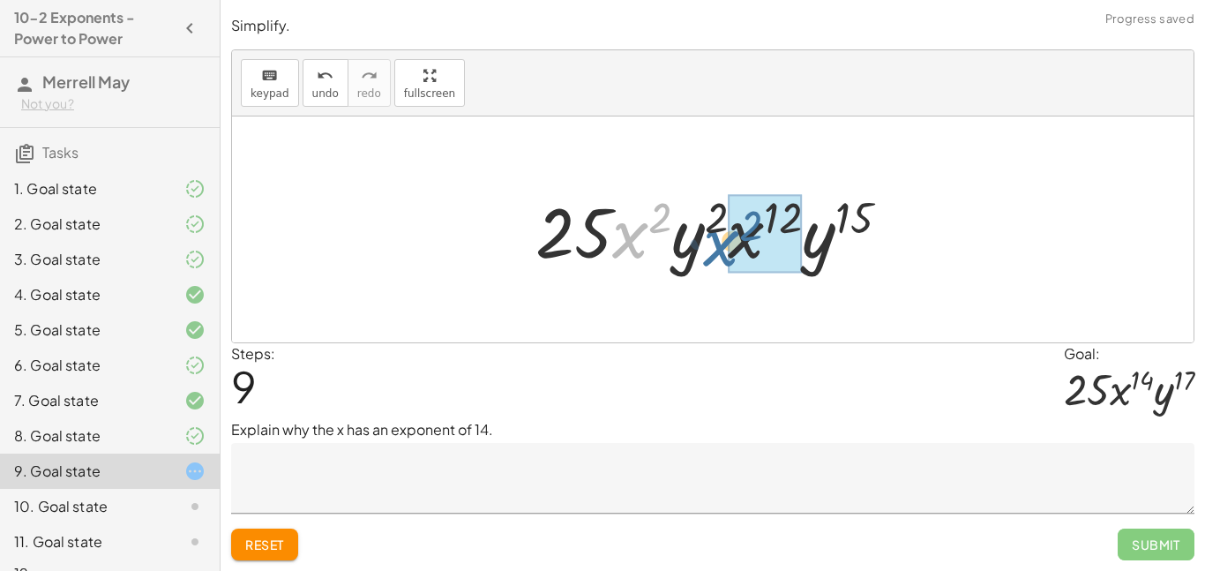
drag, startPoint x: 626, startPoint y: 244, endPoint x: 725, endPoint y: 251, distance: 99.9
click at [725, 251] on div at bounding box center [720, 229] width 386 height 91
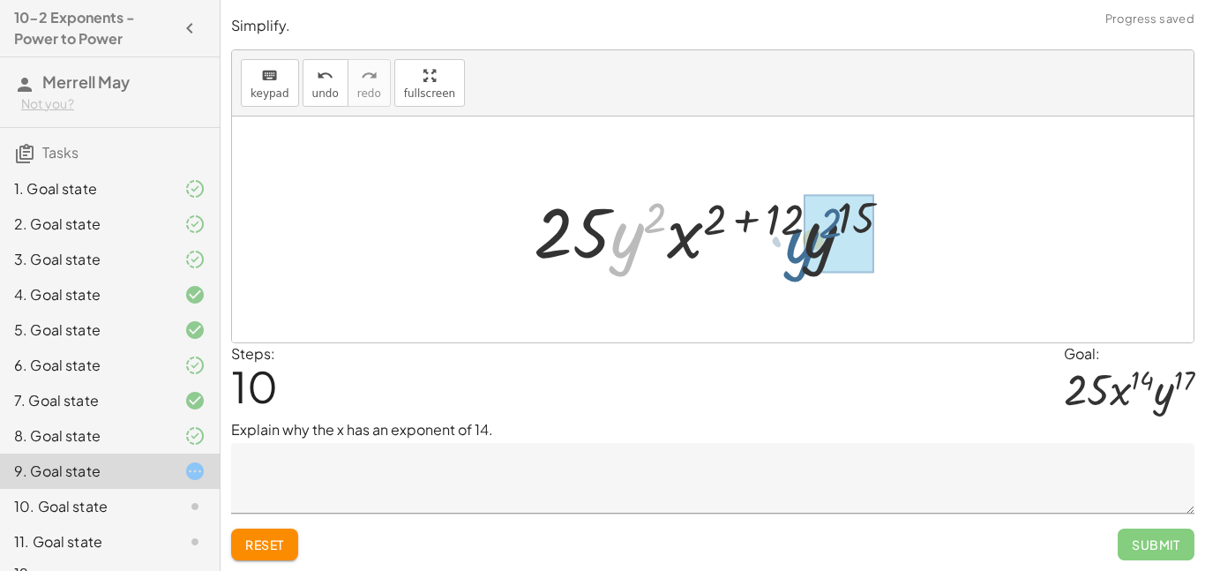
drag, startPoint x: 629, startPoint y: 251, endPoint x: 811, endPoint y: 257, distance: 181.8
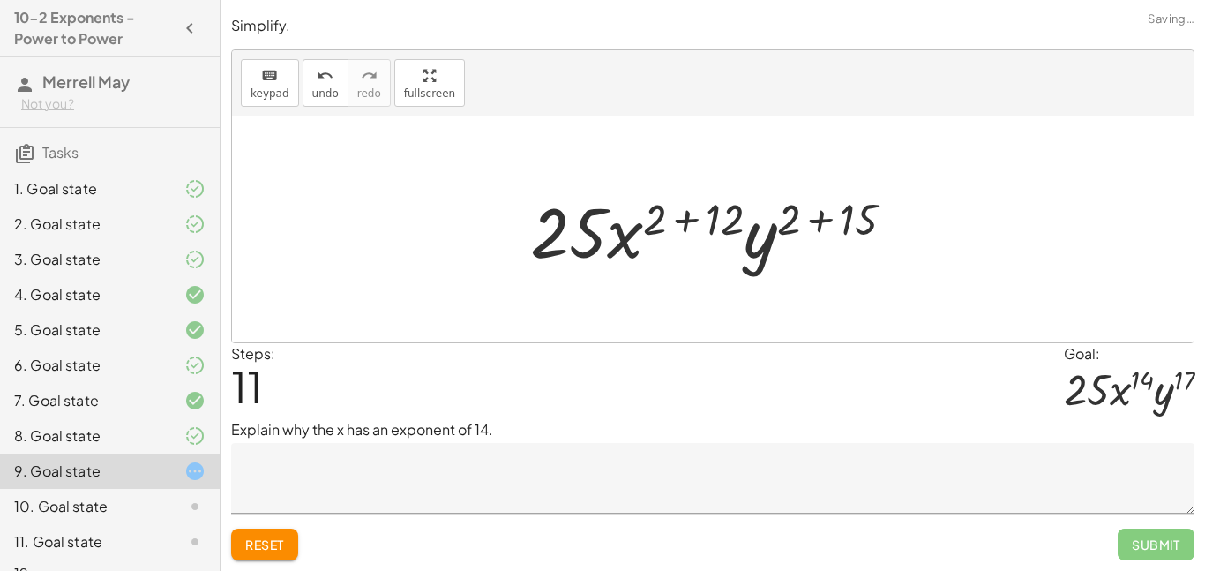
click at [722, 225] on div at bounding box center [718, 229] width 395 height 91
click at [846, 227] on div at bounding box center [718, 229] width 395 height 91
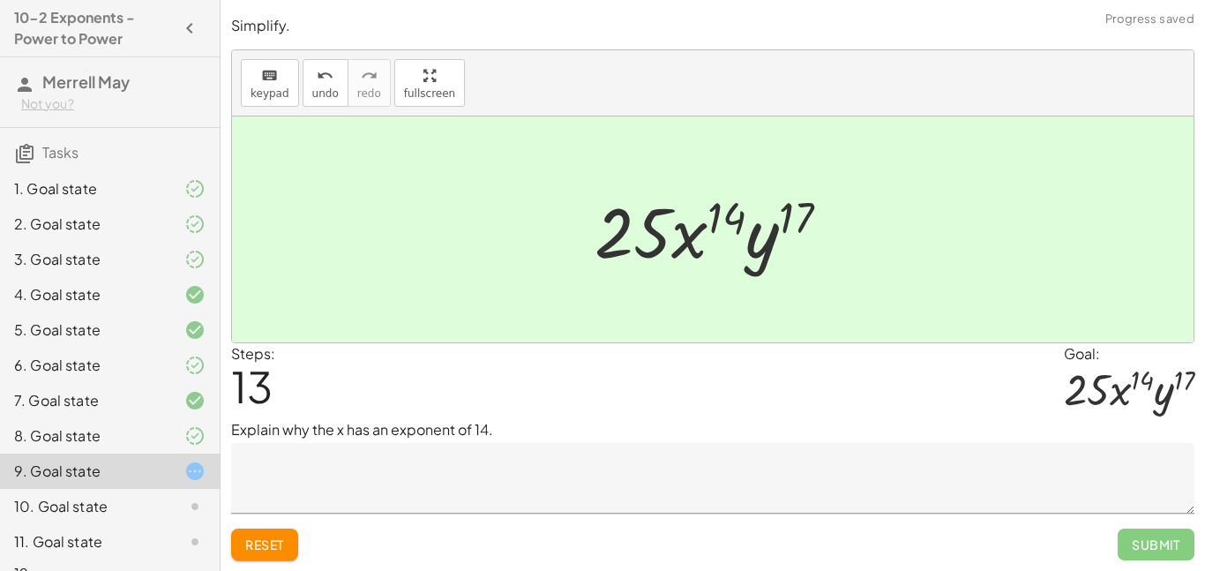
click at [649, 481] on textarea at bounding box center [712, 478] width 963 height 71
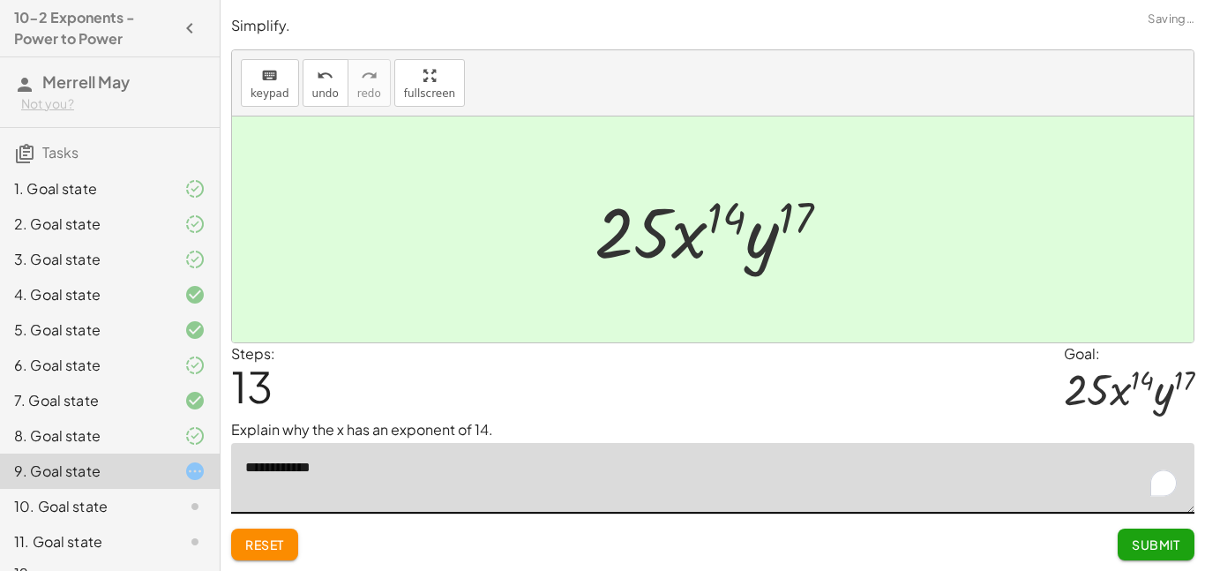
scroll to position [31, 0]
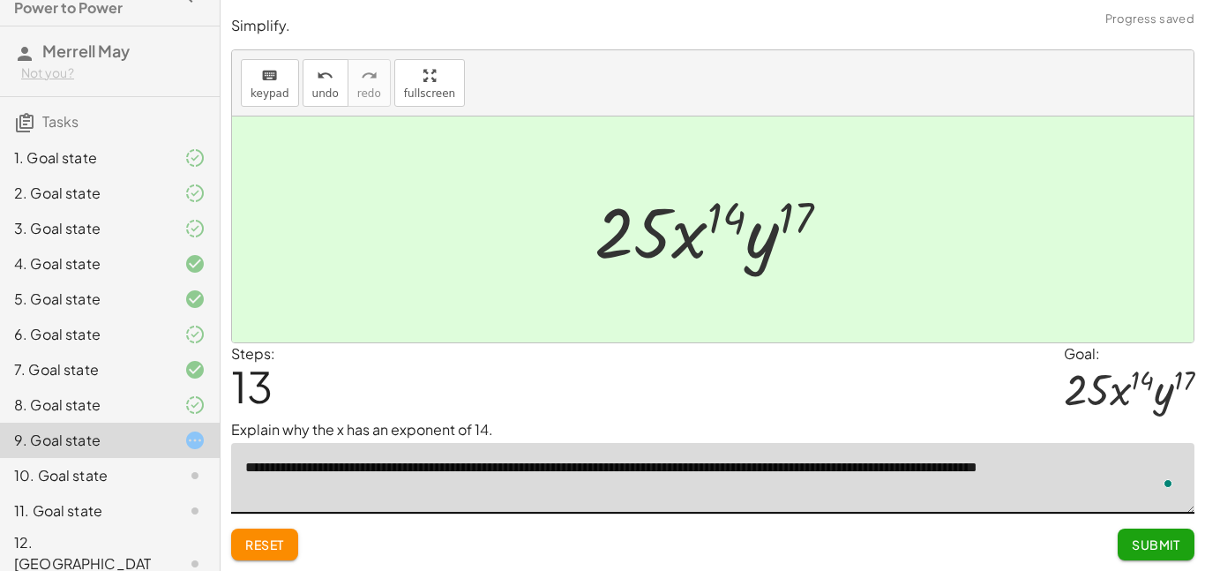
click at [513, 475] on textarea "**********" at bounding box center [712, 478] width 963 height 71
click at [720, 472] on textarea "**********" at bounding box center [712, 478] width 963 height 71
click at [1067, 498] on textarea "**********" at bounding box center [712, 478] width 963 height 71
click at [730, 471] on textarea "**********" at bounding box center [712, 478] width 963 height 71
type textarea "**********"
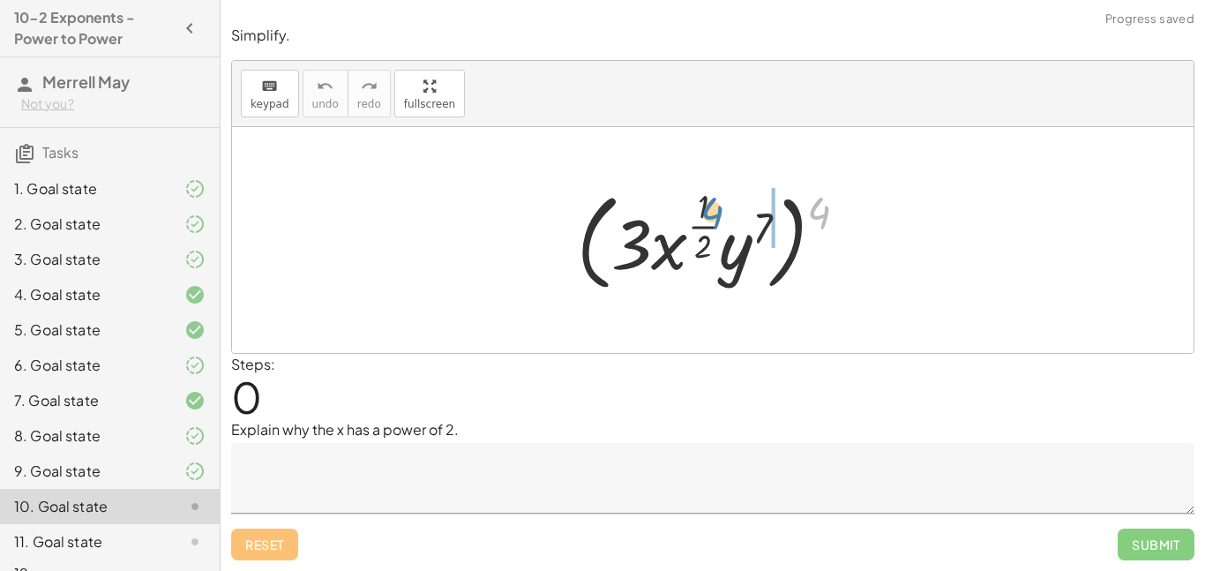
drag, startPoint x: 836, startPoint y: 210, endPoint x: 759, endPoint y: 215, distance: 76.9
click at [759, 215] on div at bounding box center [719, 240] width 302 height 115
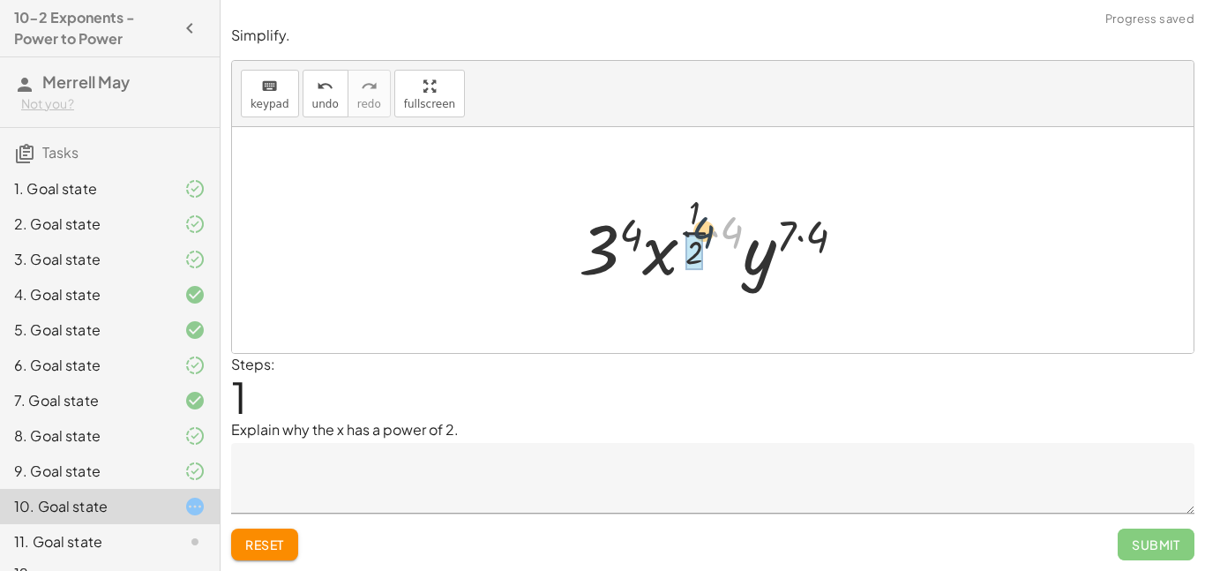
drag, startPoint x: 738, startPoint y: 229, endPoint x: 703, endPoint y: 229, distance: 34.4
click at [703, 229] on div at bounding box center [719, 240] width 299 height 104
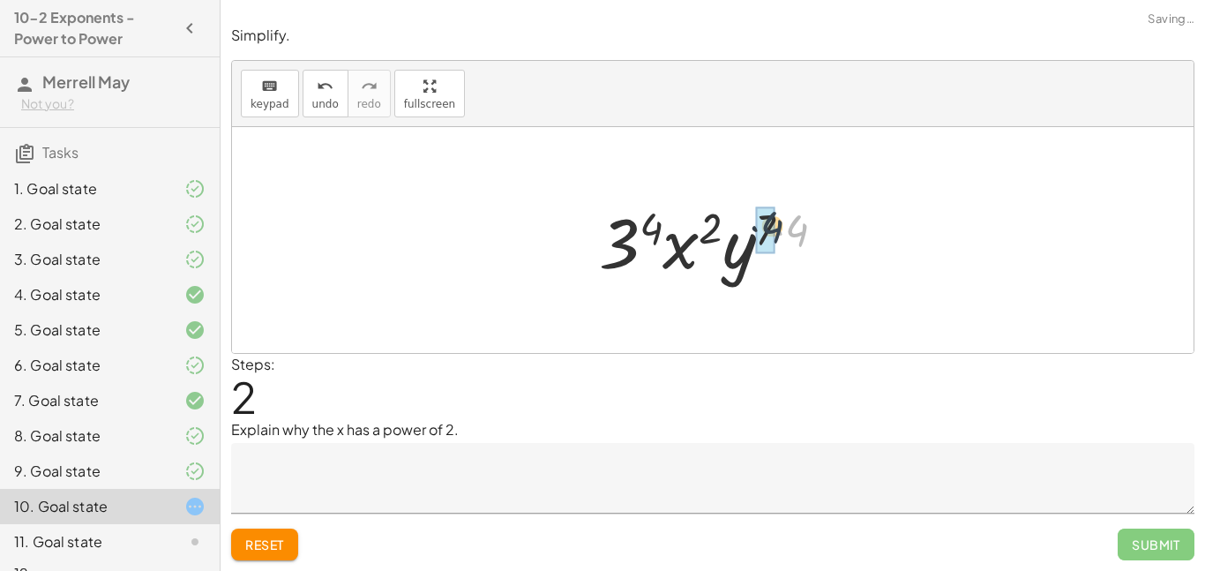
drag, startPoint x: 795, startPoint y: 224, endPoint x: 768, endPoint y: 221, distance: 27.6
click at [379, 476] on textarea at bounding box center [712, 478] width 963 height 71
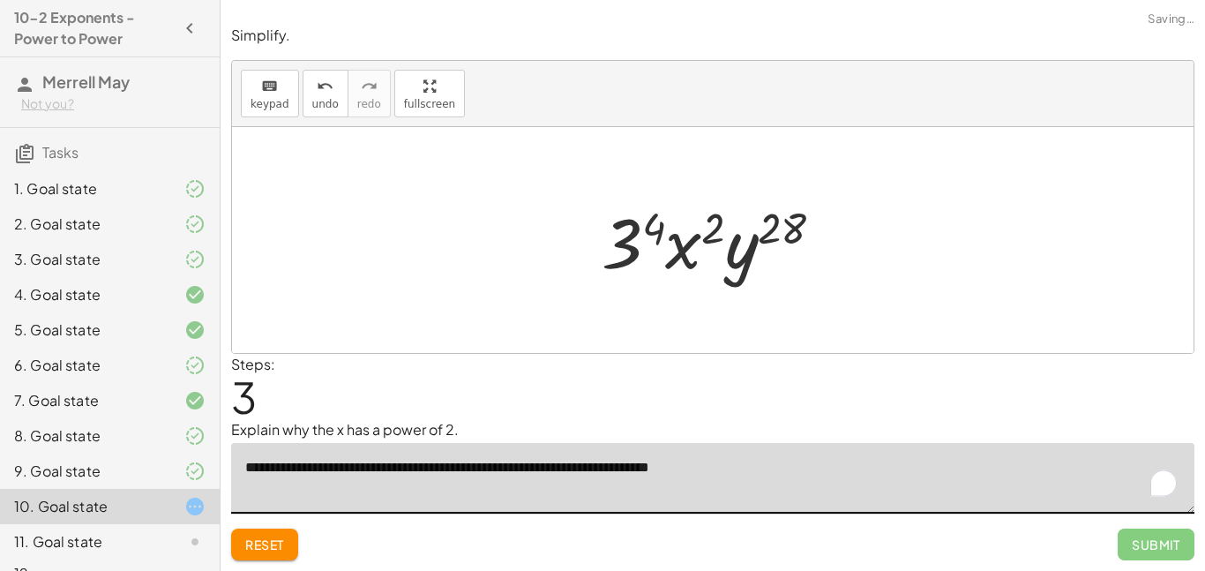
click at [775, 473] on textarea "**********" at bounding box center [712, 478] width 963 height 71
type textarea "**********"
click at [630, 242] on div at bounding box center [719, 240] width 253 height 91
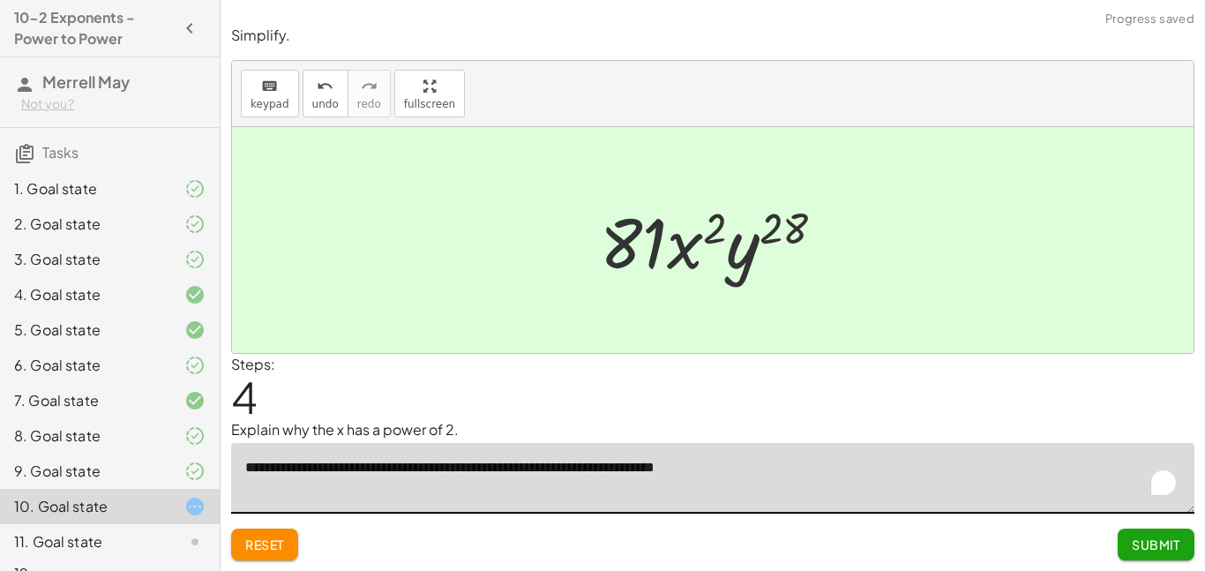
click at [1152, 536] on span "Submit" at bounding box center [1156, 544] width 49 height 16
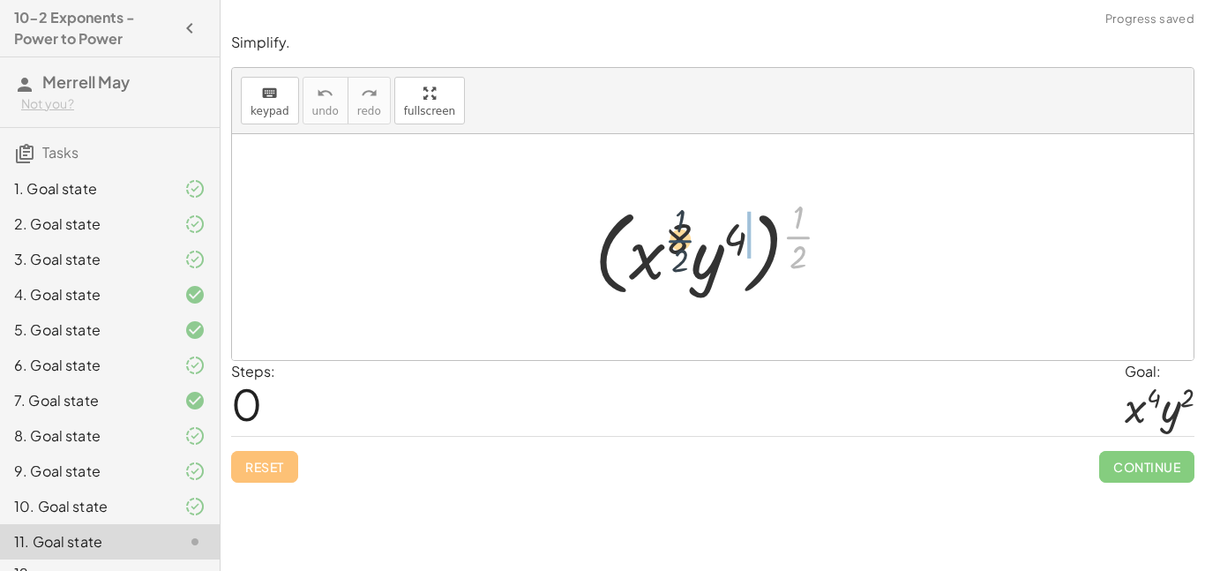
drag, startPoint x: 812, startPoint y: 233, endPoint x: 691, endPoint y: 236, distance: 120.9
click at [691, 236] on div at bounding box center [719, 246] width 267 height 109
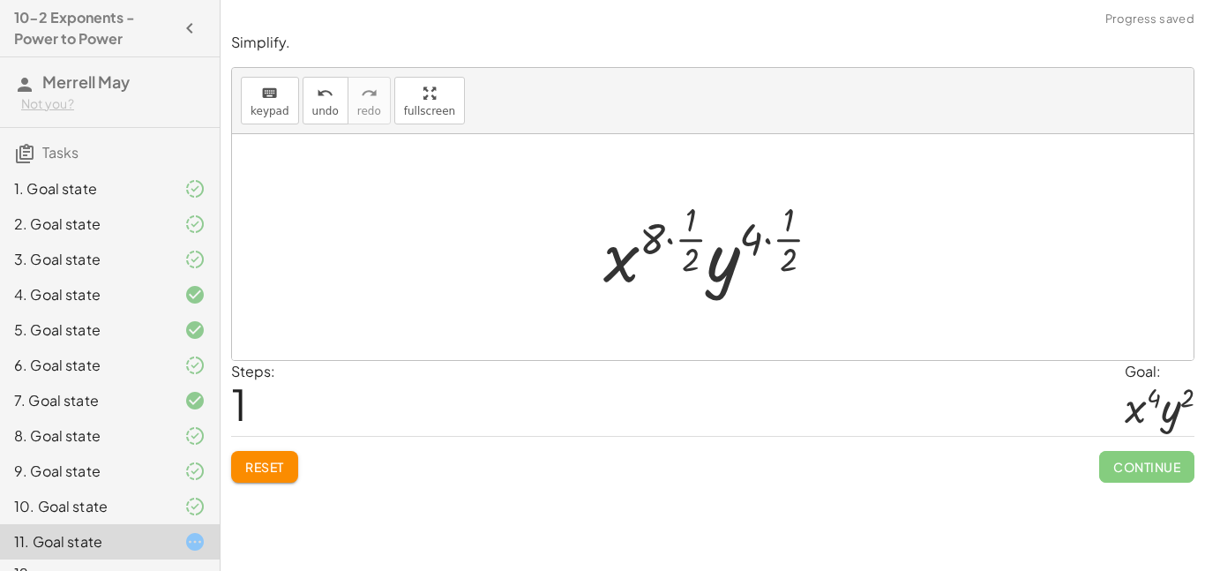
click at [692, 236] on div at bounding box center [719, 247] width 249 height 104
click at [780, 249] on div at bounding box center [719, 247] width 249 height 104
click at [761, 244] on div at bounding box center [719, 247] width 249 height 104
click at [790, 262] on div at bounding box center [719, 247] width 249 height 104
click at [754, 244] on div at bounding box center [719, 247] width 249 height 104
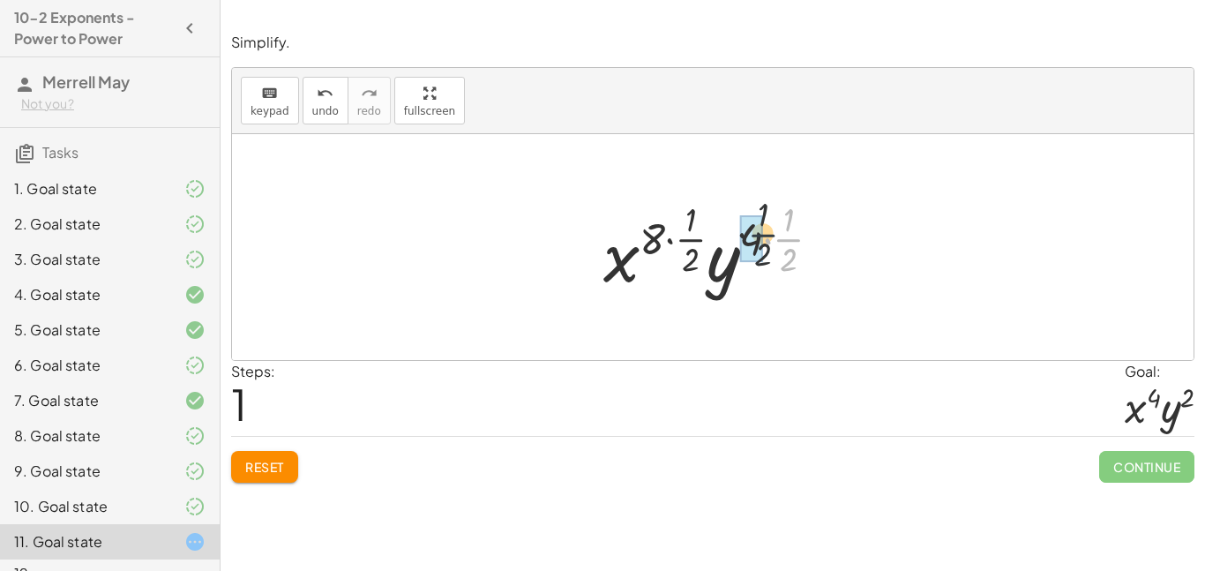
drag, startPoint x: 782, startPoint y: 244, endPoint x: 753, endPoint y: 239, distance: 28.7
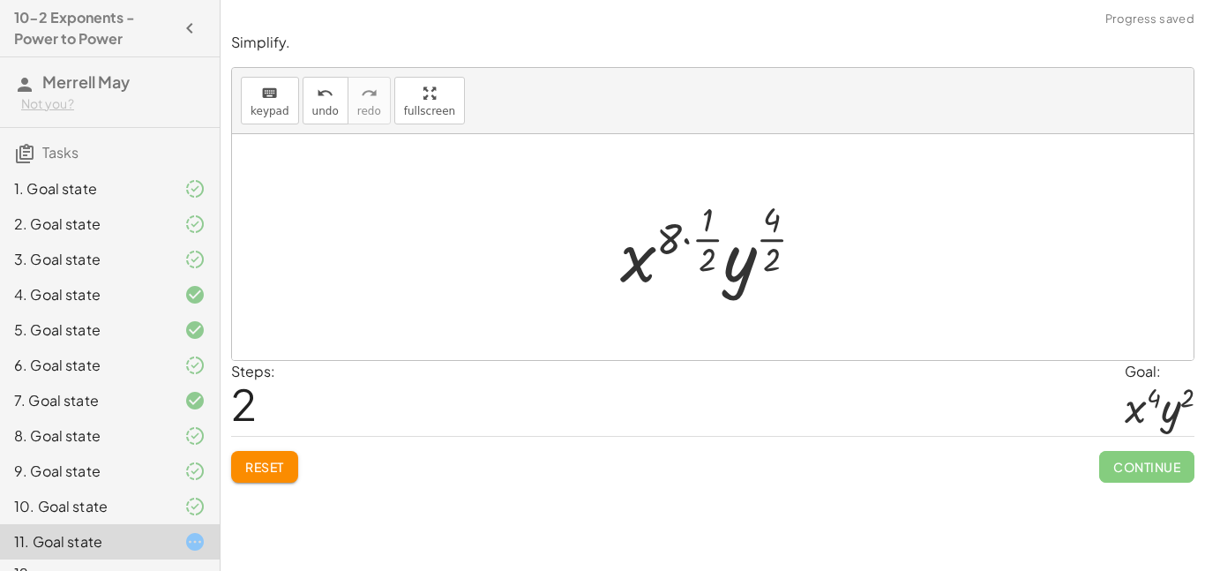
click at [703, 220] on div at bounding box center [719, 247] width 216 height 104
click at [709, 226] on div at bounding box center [719, 247] width 216 height 104
drag, startPoint x: 677, startPoint y: 236, endPoint x: 716, endPoint y: 224, distance: 40.7
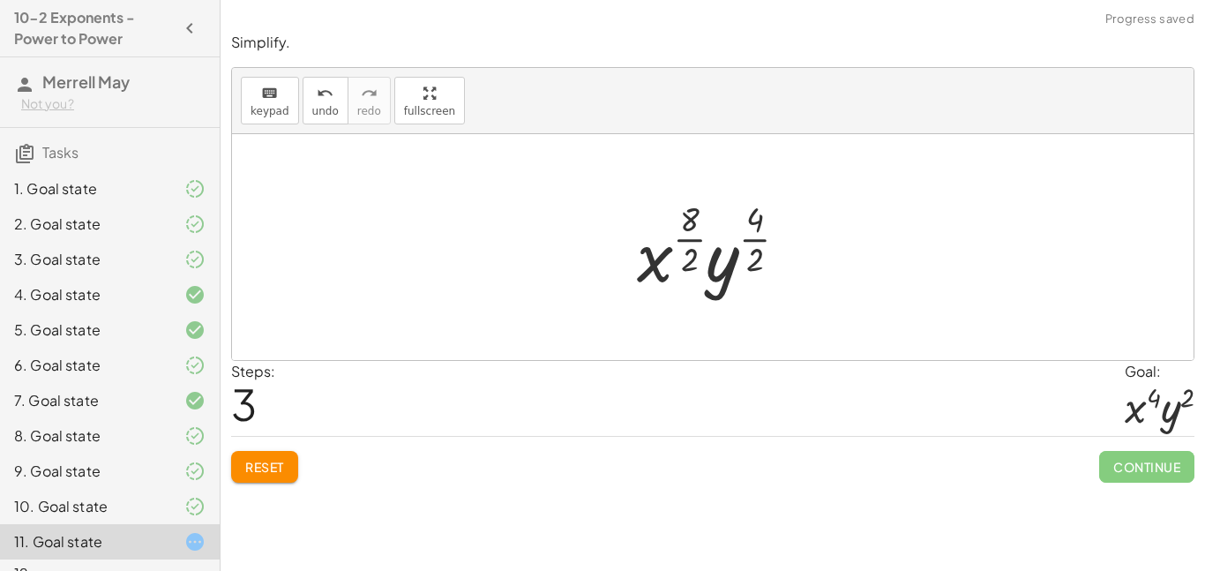
click at [686, 241] on div at bounding box center [719, 247] width 182 height 104
click at [748, 244] on div at bounding box center [719, 247] width 173 height 104
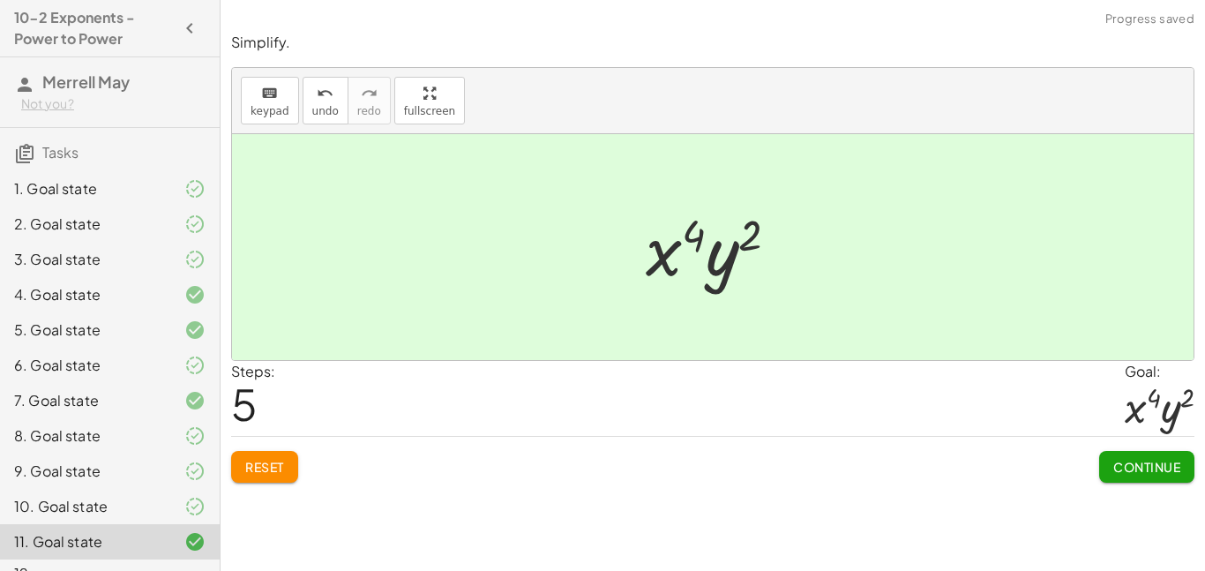
click at [1134, 465] on span "Continue" at bounding box center [1146, 467] width 67 height 16
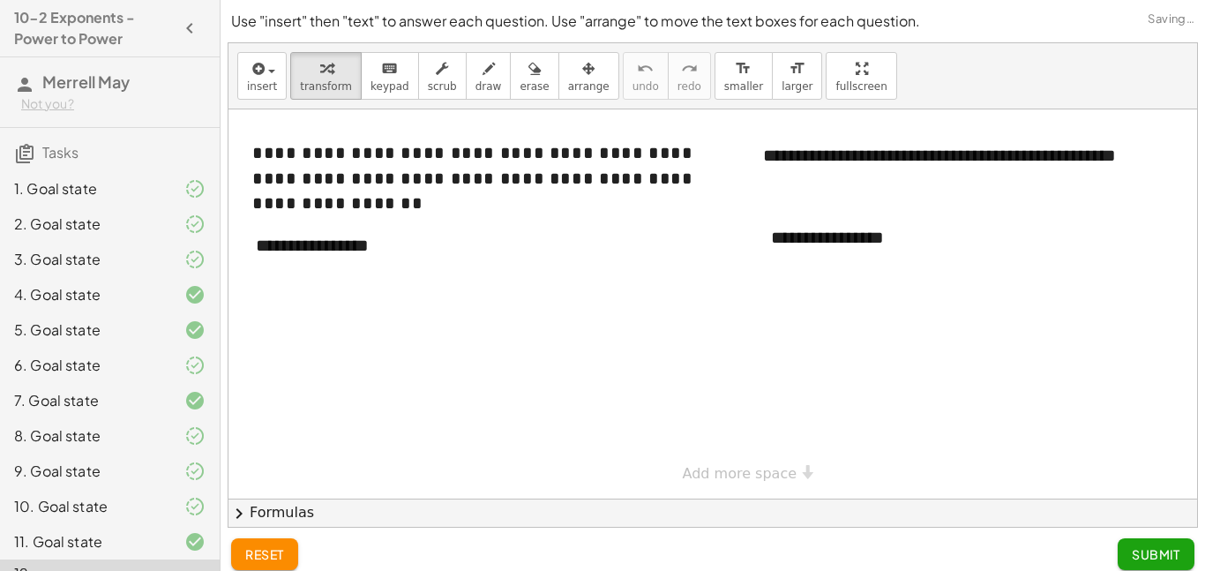
scroll to position [31, 0]
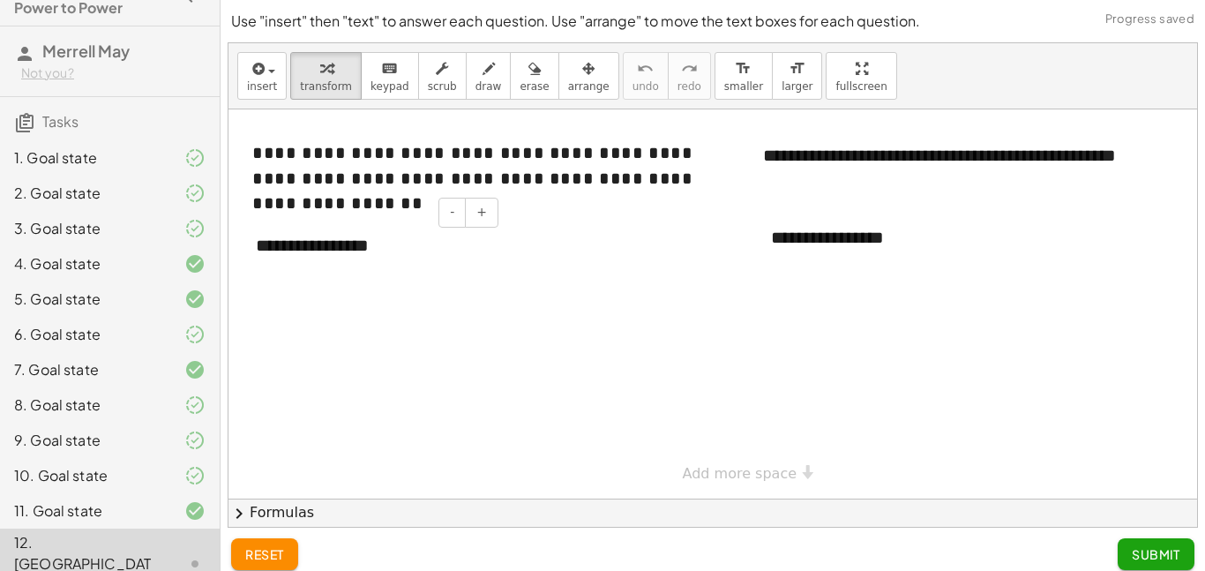
click at [386, 235] on div "**********" at bounding box center [370, 245] width 265 height 61
drag, startPoint x: 415, startPoint y: 249, endPoint x: 237, endPoint y: 236, distance: 177.8
click at [238, 236] on div "**********" at bounding box center [370, 245] width 265 height 61
click at [372, 238] on div "**********" at bounding box center [370, 245] width 265 height 61
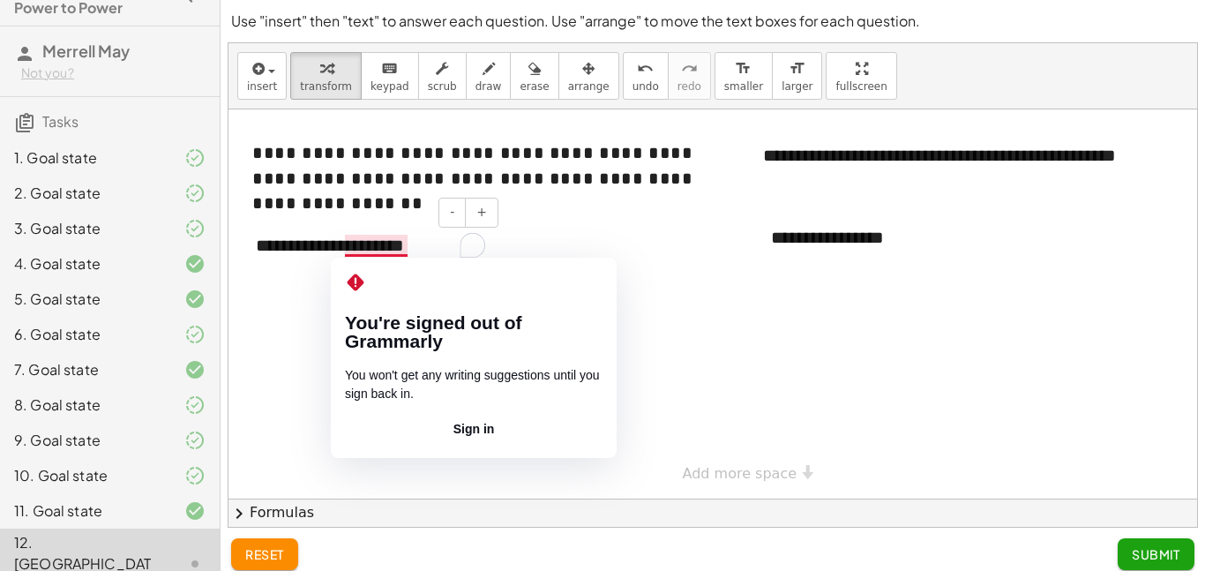
click at [427, 247] on div "**********" at bounding box center [370, 245] width 265 height 61
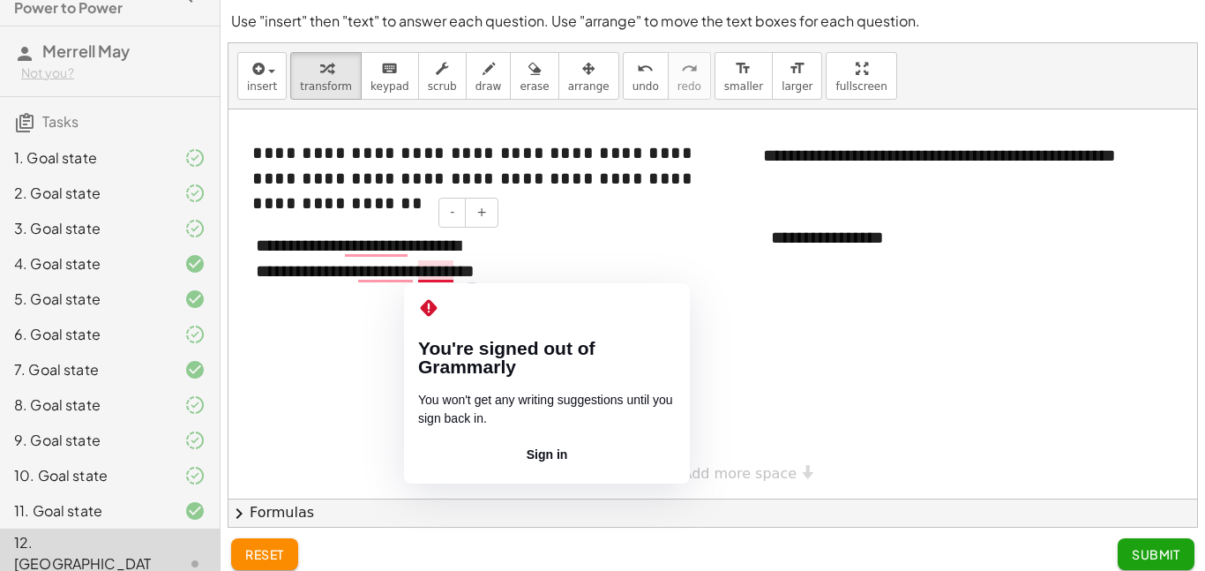
click at [430, 267] on div "**********" at bounding box center [370, 270] width 265 height 111
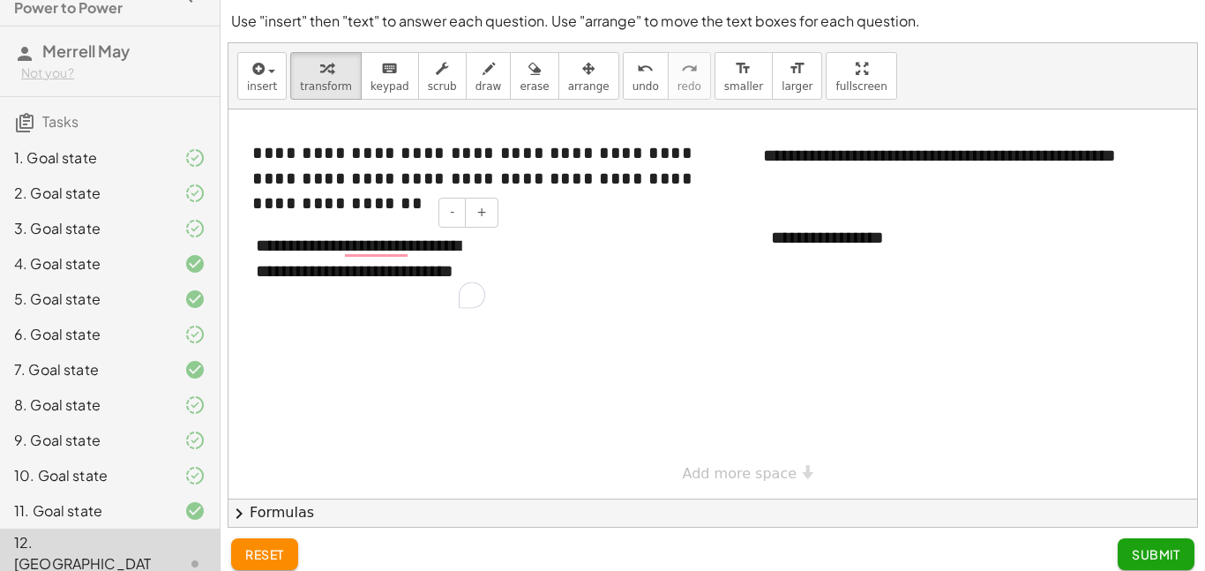
click at [373, 311] on div "**********" at bounding box center [370, 270] width 265 height 111
click at [459, 400] on div at bounding box center [735, 303] width 1012 height 389
click at [483, 76] on icon "button" at bounding box center [489, 68] width 12 height 21
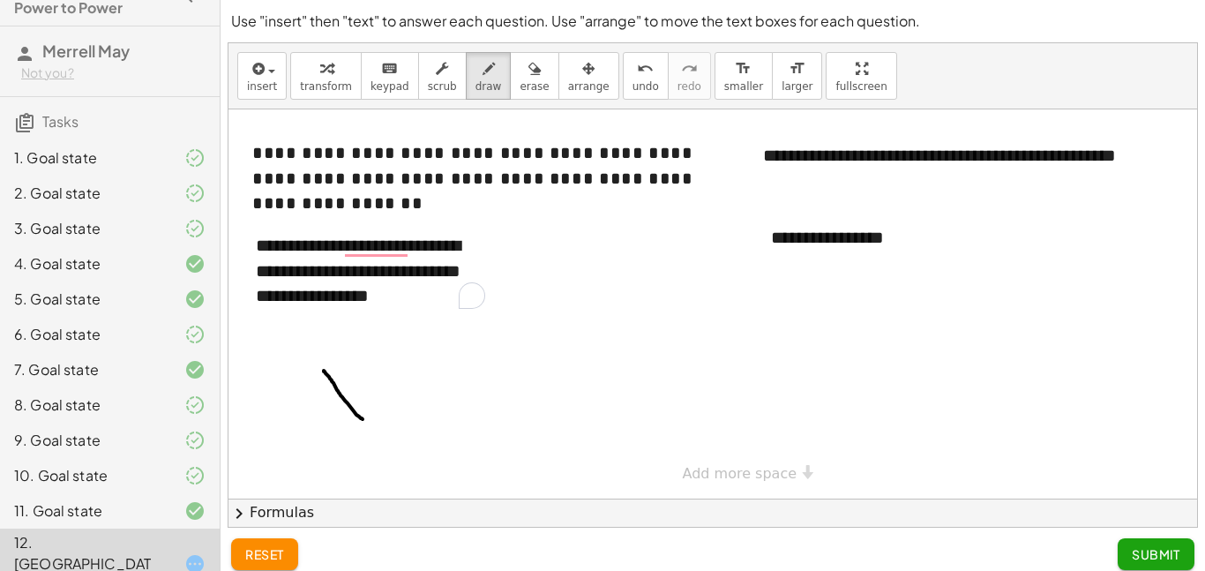
drag, startPoint x: 324, startPoint y: 371, endPoint x: 373, endPoint y: 425, distance: 73.7
click at [373, 425] on div at bounding box center [735, 303] width 1012 height 389
drag, startPoint x: 323, startPoint y: 424, endPoint x: 358, endPoint y: 373, distance: 62.2
click at [358, 373] on div at bounding box center [735, 303] width 1012 height 389
drag, startPoint x: 367, startPoint y: 356, endPoint x: 384, endPoint y: 334, distance: 27.0
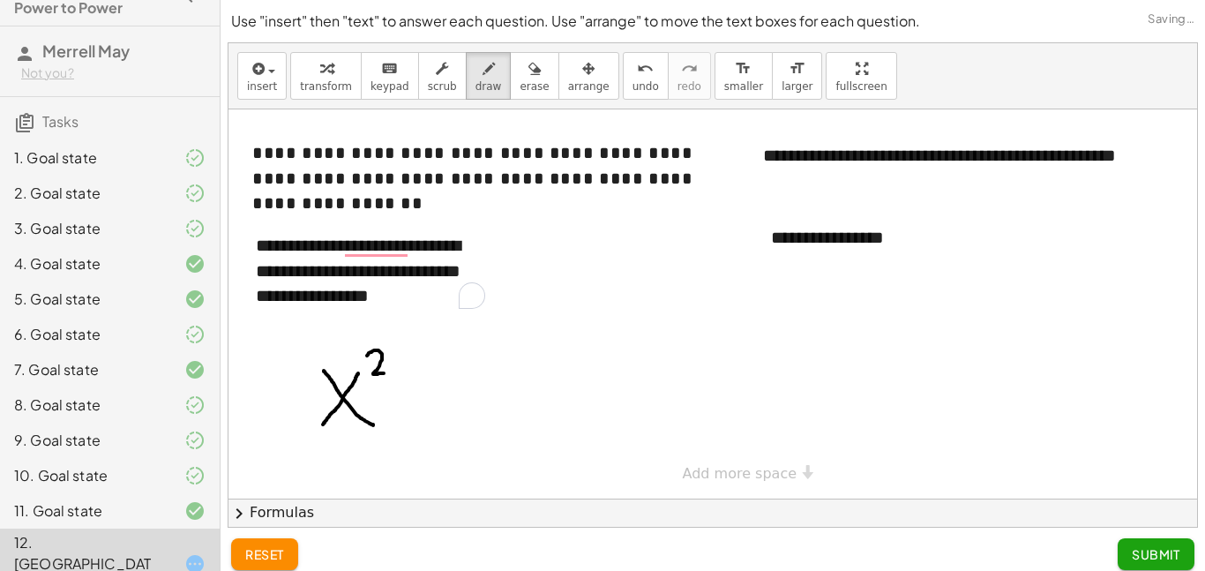
click at [385, 373] on div at bounding box center [735, 303] width 1012 height 389
drag, startPoint x: 384, startPoint y: 330, endPoint x: 415, endPoint y: 342, distance: 33.3
click at [415, 342] on div at bounding box center [735, 303] width 1012 height 389
drag, startPoint x: 431, startPoint y: 339, endPoint x: 405, endPoint y: 383, distance: 51.4
click at [405, 383] on div at bounding box center [735, 303] width 1012 height 389
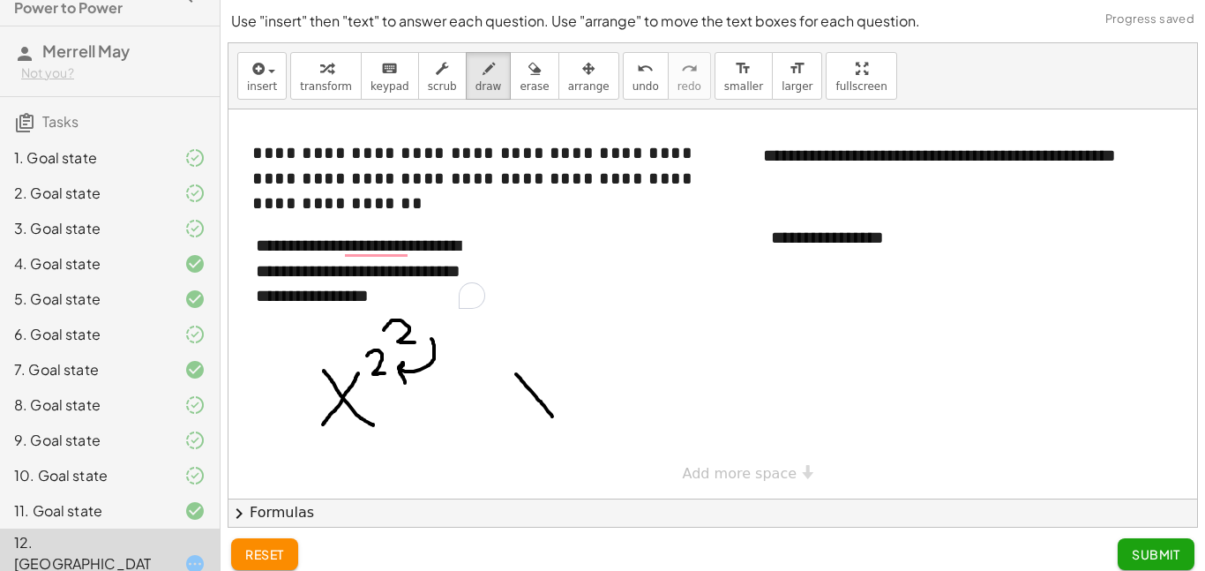
drag, startPoint x: 516, startPoint y: 374, endPoint x: 553, endPoint y: 416, distance: 56.3
click at [553, 416] on div at bounding box center [735, 303] width 1012 height 389
drag, startPoint x: 524, startPoint y: 422, endPoint x: 551, endPoint y: 380, distance: 49.2
click at [551, 380] on div at bounding box center [735, 303] width 1012 height 389
drag, startPoint x: 567, startPoint y: 356, endPoint x: 579, endPoint y: 366, distance: 15.6
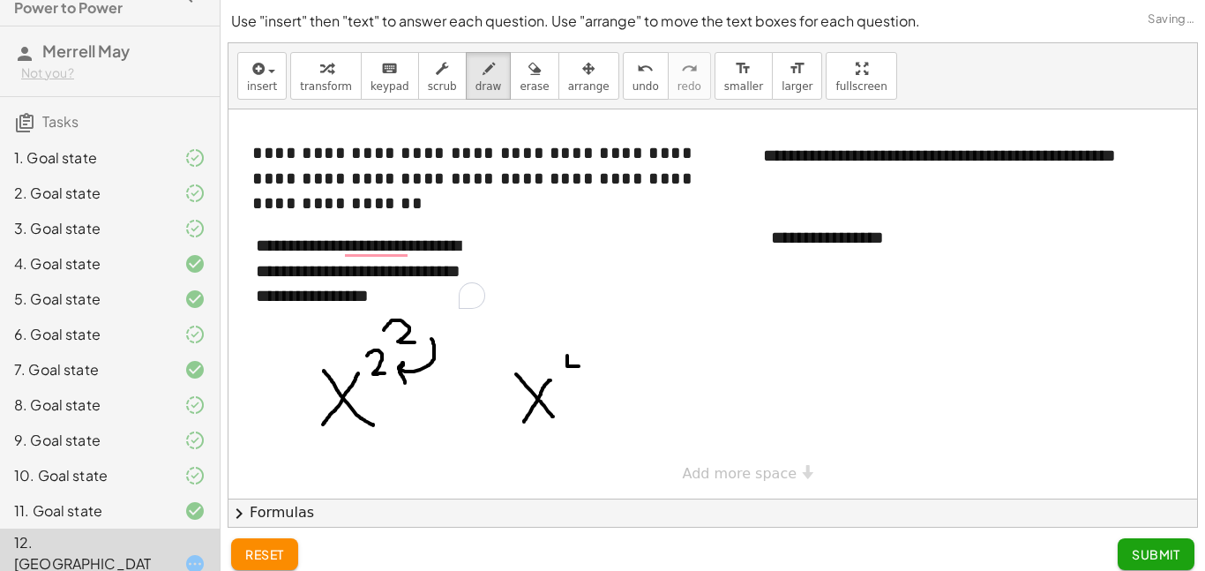
click at [579, 366] on div at bounding box center [735, 303] width 1012 height 389
drag, startPoint x: 581, startPoint y: 356, endPoint x: 581, endPoint y: 378, distance: 22.1
click at [581, 378] on div at bounding box center [735, 303] width 1012 height 389
drag, startPoint x: 442, startPoint y: 399, endPoint x: 459, endPoint y: 401, distance: 16.9
click at [459, 401] on div at bounding box center [735, 303] width 1012 height 389
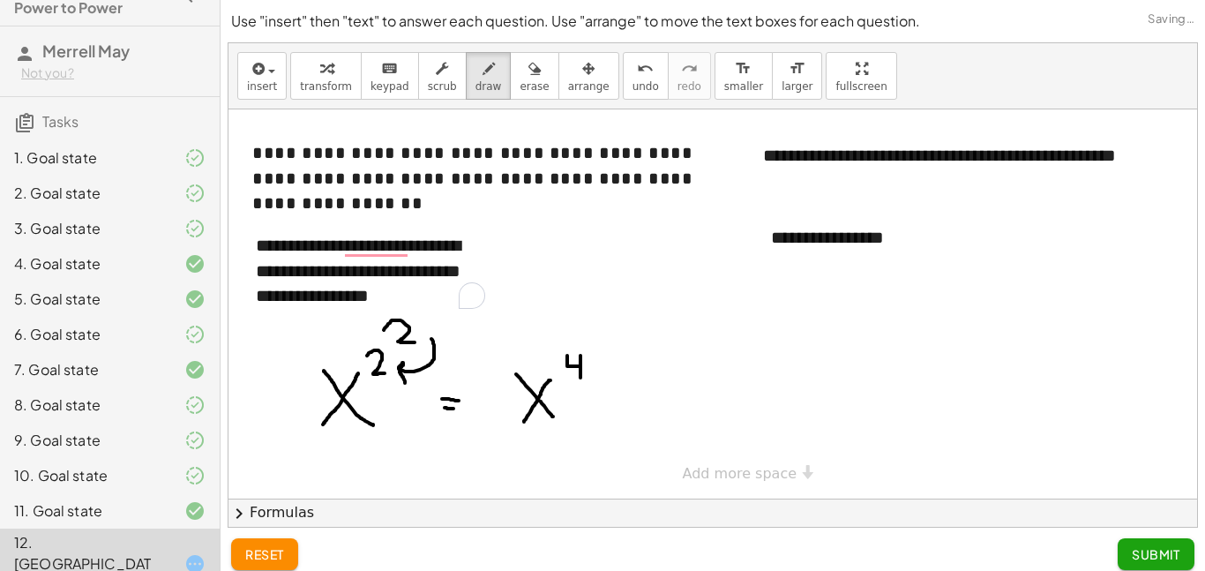
drag, startPoint x: 445, startPoint y: 408, endPoint x: 462, endPoint y: 410, distance: 17.8
click at [462, 410] on div at bounding box center [735, 303] width 1012 height 389
drag, startPoint x: 421, startPoint y: 332, endPoint x: 487, endPoint y: 333, distance: 66.2
click at [487, 333] on div at bounding box center [735, 303] width 1012 height 389
drag, startPoint x: 503, startPoint y: 304, endPoint x: 527, endPoint y: 313, distance: 25.7
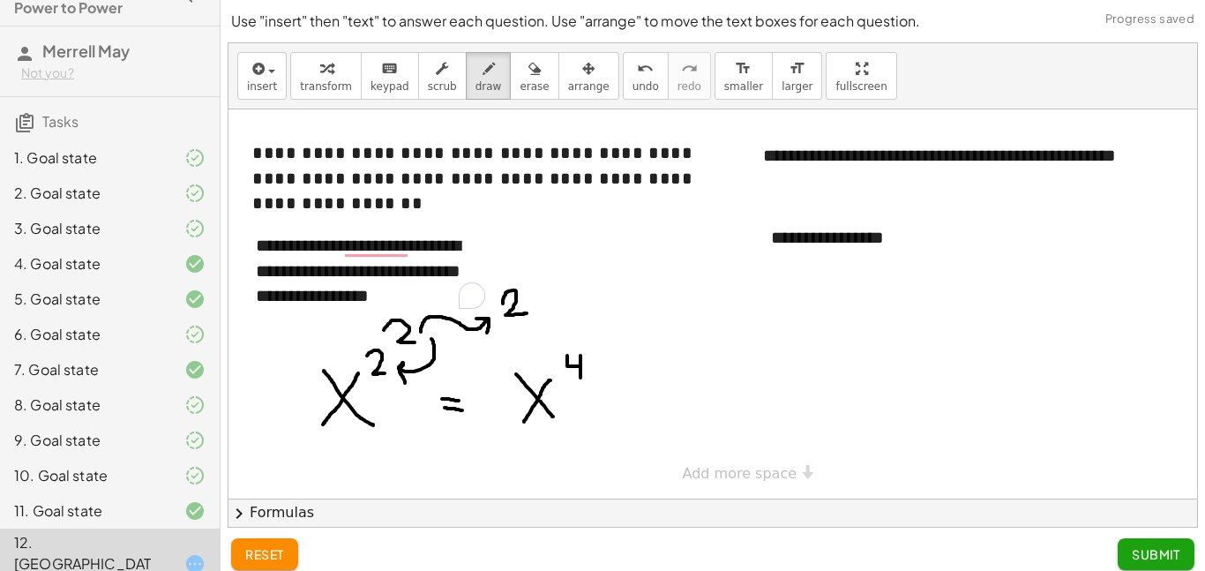
click at [527, 313] on div at bounding box center [735, 303] width 1012 height 389
drag, startPoint x: 519, startPoint y: 271, endPoint x: 538, endPoint y: 285, distance: 24.0
click at [538, 285] on div at bounding box center [735, 303] width 1012 height 389
drag, startPoint x: 553, startPoint y: 284, endPoint x: 570, endPoint y: 289, distance: 17.3
click at [570, 289] on div at bounding box center [735, 303] width 1012 height 389
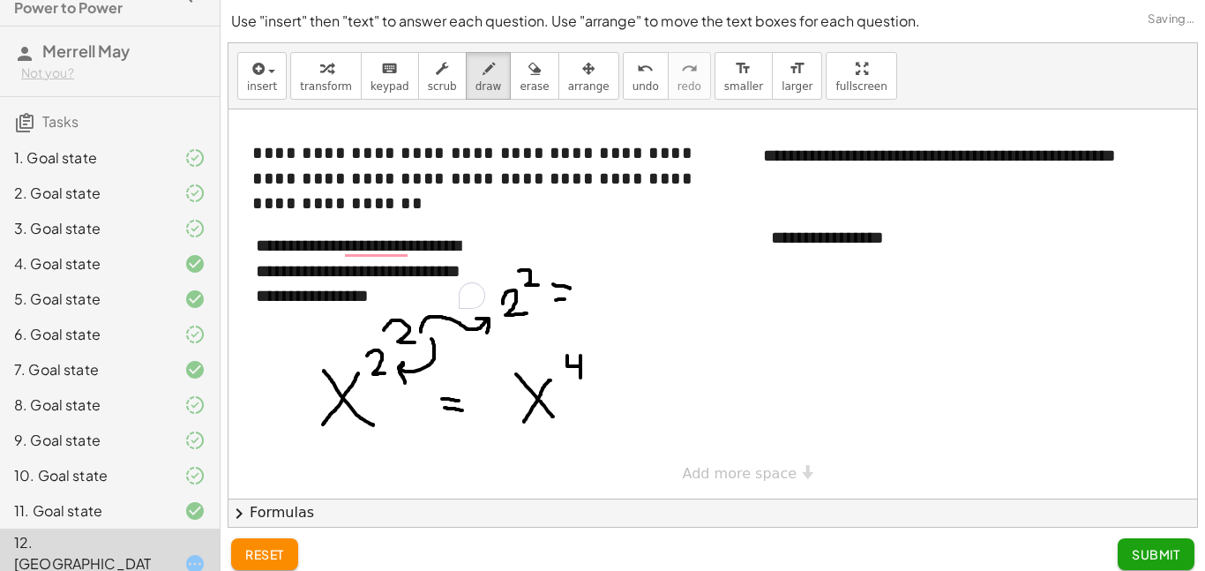
drag, startPoint x: 556, startPoint y: 300, endPoint x: 572, endPoint y: 299, distance: 15.9
click at [572, 299] on div at bounding box center [735, 303] width 1012 height 389
drag, startPoint x: 587, startPoint y: 278, endPoint x: 601, endPoint y: 279, distance: 14.1
click at [601, 279] on div at bounding box center [735, 303] width 1012 height 389
drag, startPoint x: 601, startPoint y: 294, endPoint x: 603, endPoint y: 304, distance: 9.9
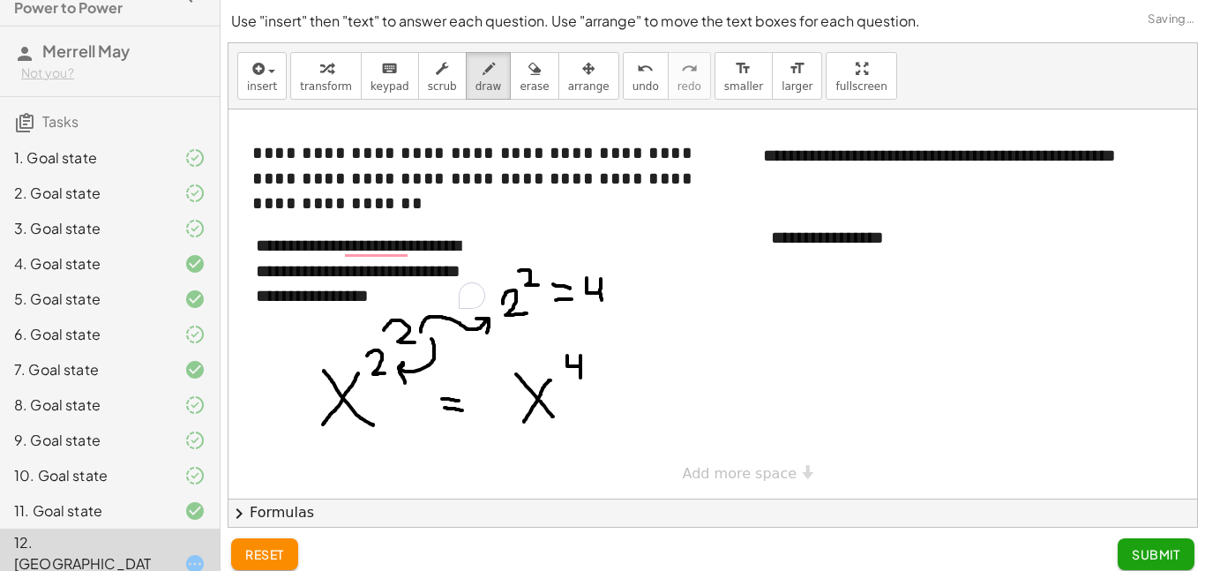
click at [603, 304] on div at bounding box center [735, 303] width 1012 height 389
drag, startPoint x: 592, startPoint y: 308, endPoint x: 596, endPoint y: 351, distance: 43.4
click at [596, 351] on div at bounding box center [735, 303] width 1012 height 389
click at [850, 244] on div at bounding box center [735, 303] width 1012 height 389
click at [483, 58] on icon "button" at bounding box center [489, 68] width 12 height 21
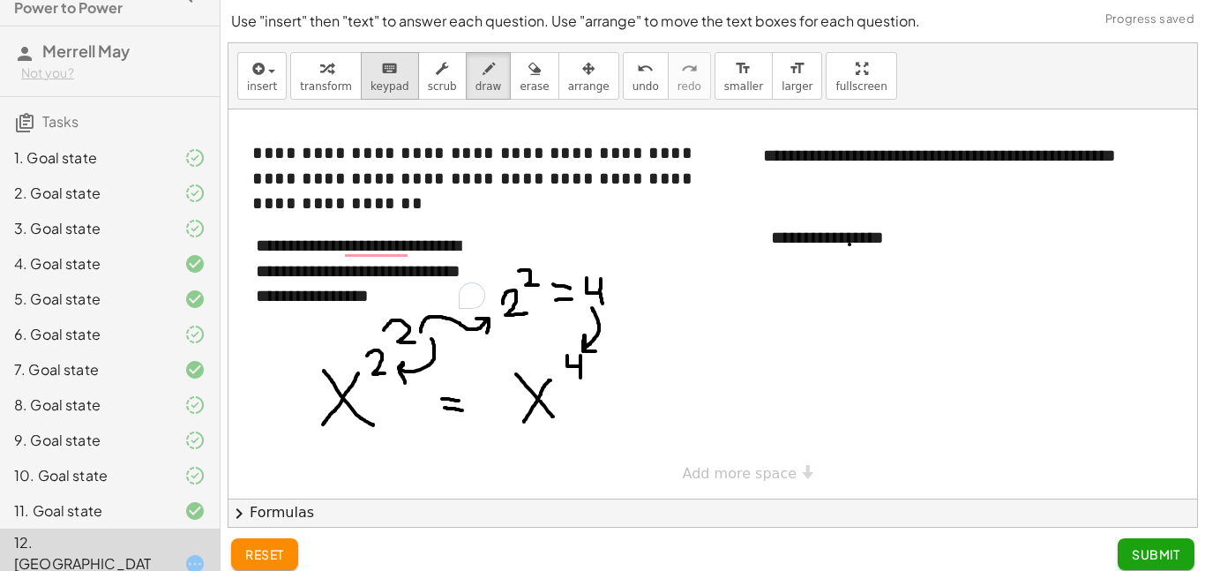
click at [371, 86] on span "keypad" at bounding box center [390, 86] width 39 height 12
click at [892, 242] on div "**********" at bounding box center [885, 237] width 265 height 61
drag, startPoint x: 914, startPoint y: 238, endPoint x: 722, endPoint y: 206, distance: 195.1
click at [722, 206] on div "**********" at bounding box center [735, 303] width 1012 height 389
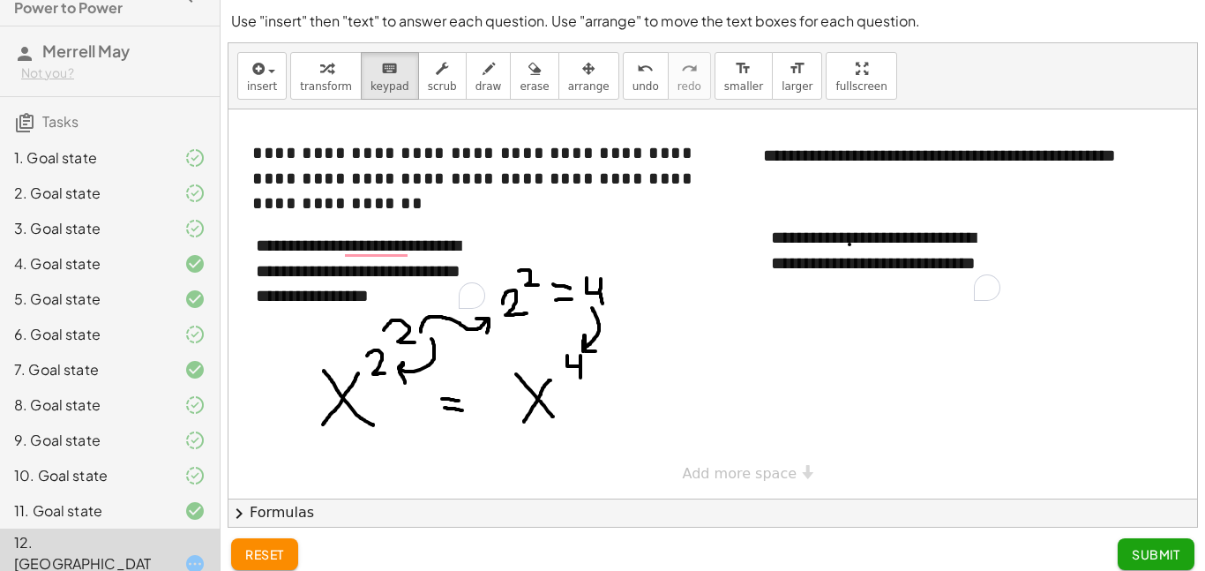
click at [1157, 554] on span "Submit" at bounding box center [1156, 554] width 49 height 16
